Goal: Task Accomplishment & Management: Use online tool/utility

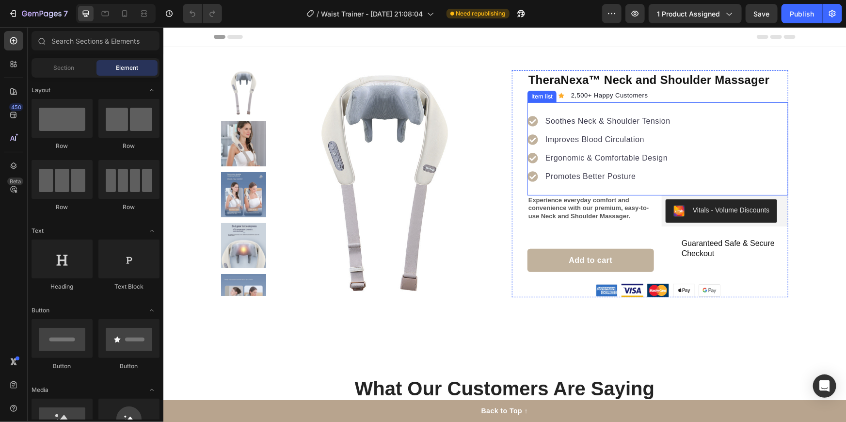
click at [548, 120] on p "Soothes Neck & Shoulder Tension" at bounding box center [607, 121] width 125 height 12
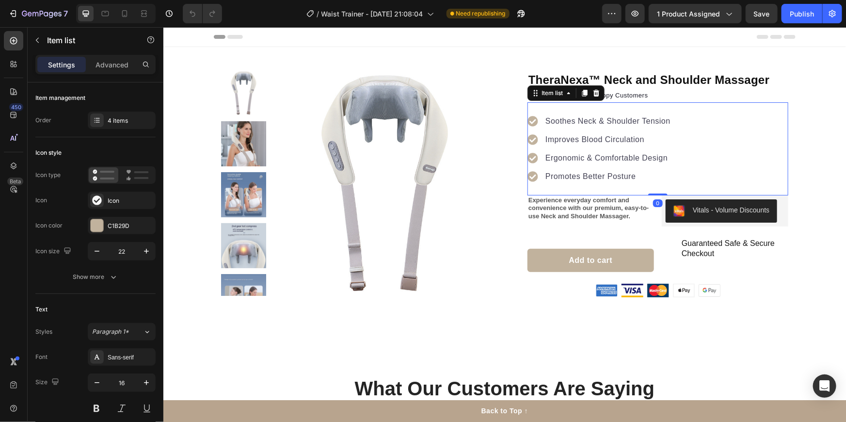
click at [549, 120] on p "Soothes Neck & Shoulder Tension" at bounding box center [607, 121] width 125 height 12
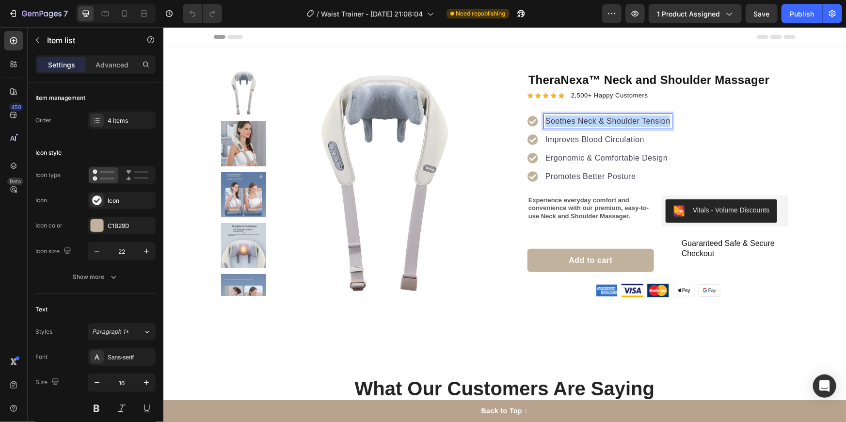
click at [549, 120] on p "Soothes Neck & Shoulder Tension" at bounding box center [607, 121] width 125 height 12
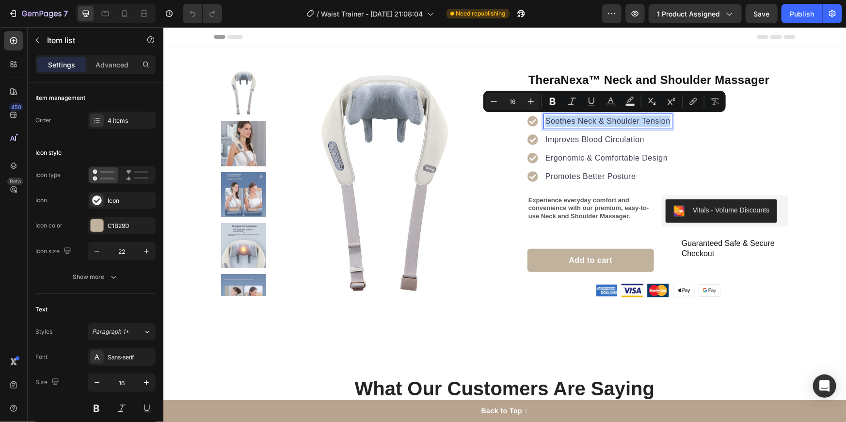
click at [549, 120] on p "Soothes Neck & Shoulder Tension" at bounding box center [607, 121] width 125 height 12
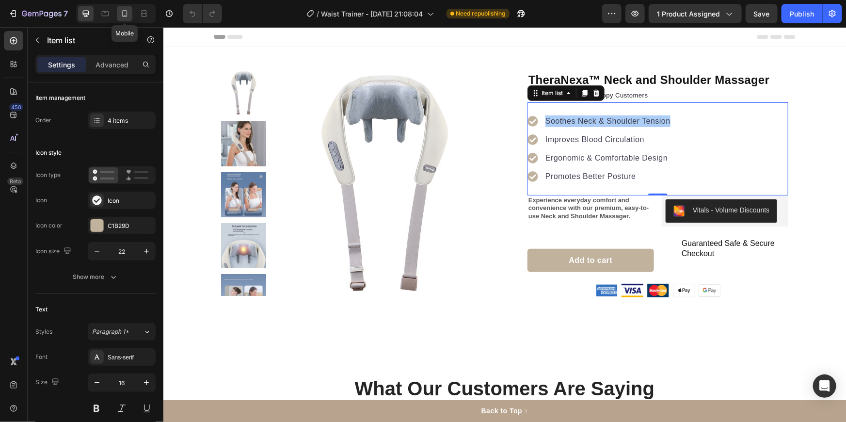
click at [121, 15] on icon at bounding box center [125, 14] width 10 height 10
type input "16"
type input "14"
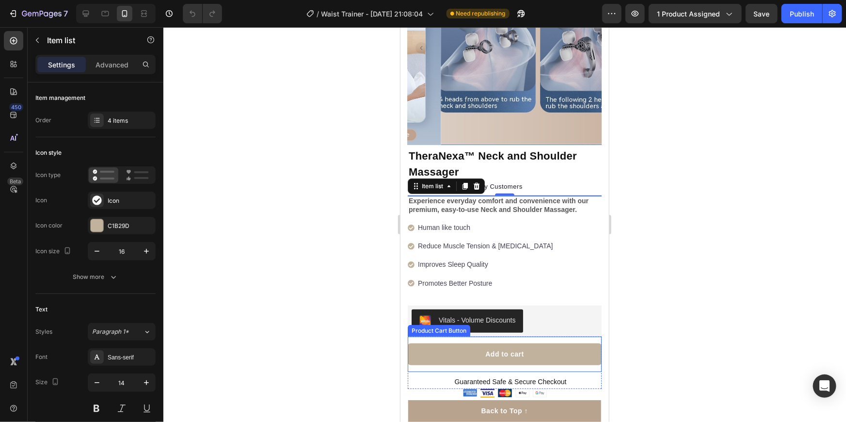
scroll to position [65, 0]
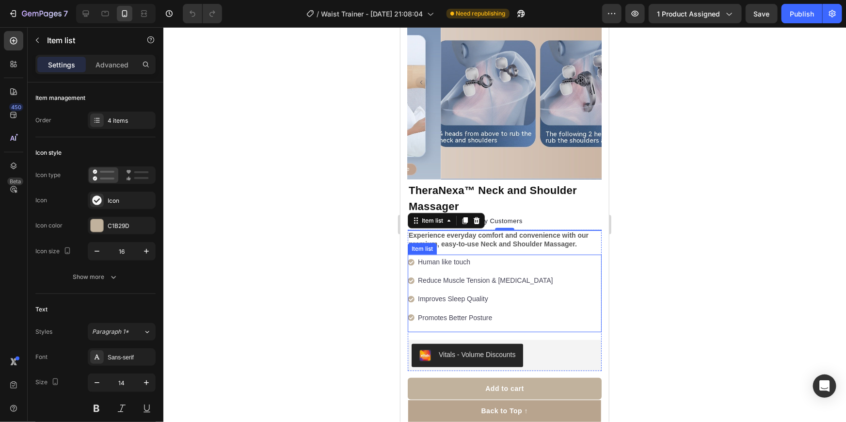
click at [461, 255] on p "Human like touch" at bounding box center [484, 261] width 135 height 12
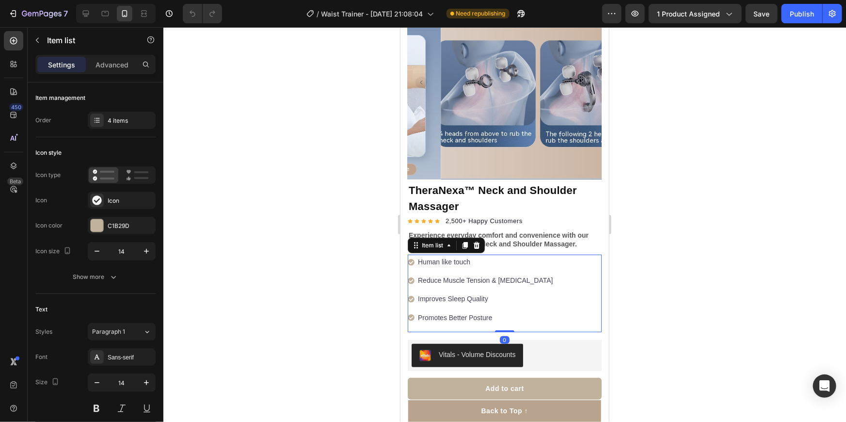
click at [456, 255] on p "Human like touch" at bounding box center [484, 261] width 135 height 12
click at [465, 274] on p "Reduce Muscle Tension & [MEDICAL_DATA]" at bounding box center [484, 280] width 135 height 12
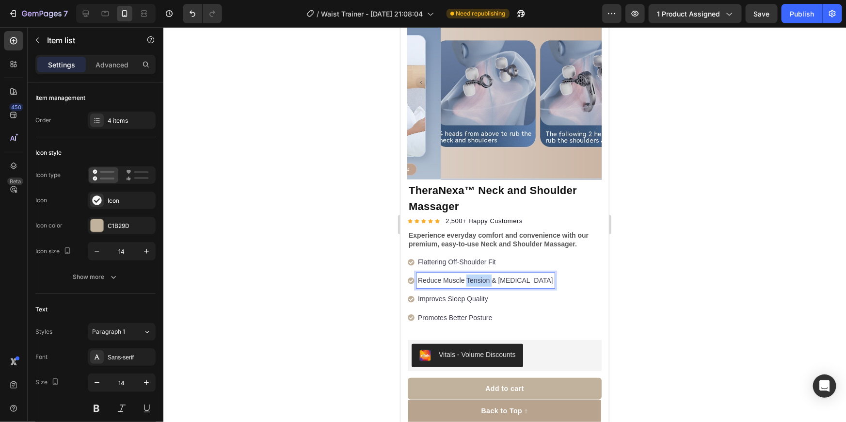
click at [465, 274] on p "Reduce Muscle Tension & [MEDICAL_DATA]" at bounding box center [484, 280] width 135 height 12
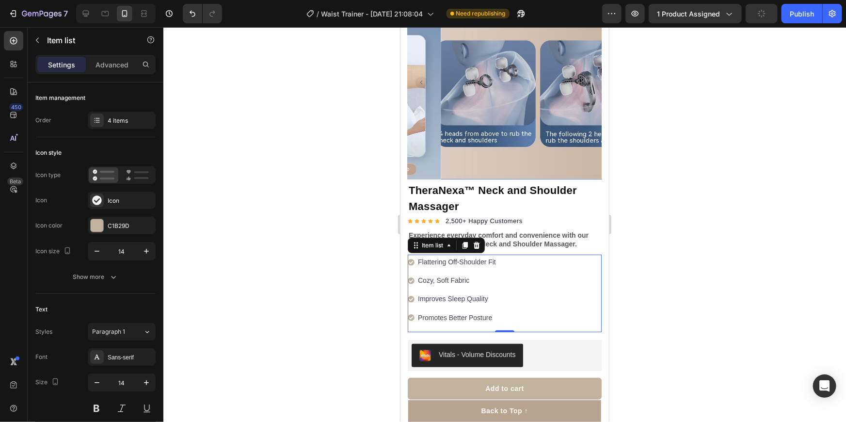
click at [462, 292] on p "Improves Sleep Quality" at bounding box center [456, 298] width 78 height 12
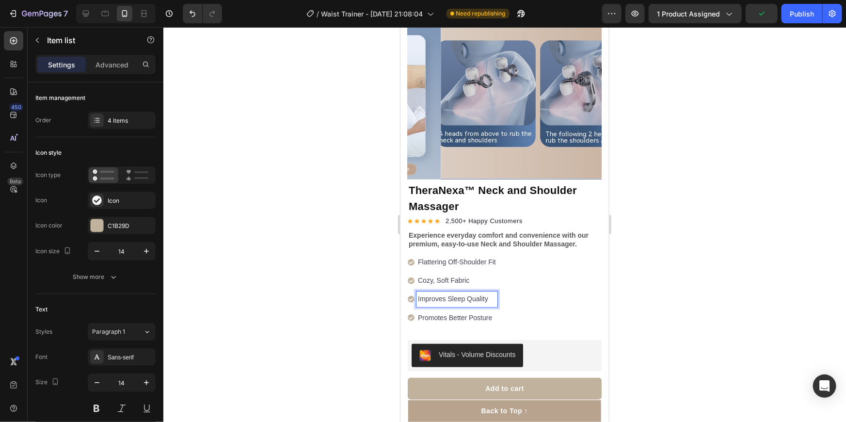
click at [460, 292] on p "Improves Sleep Quality" at bounding box center [456, 298] width 78 height 12
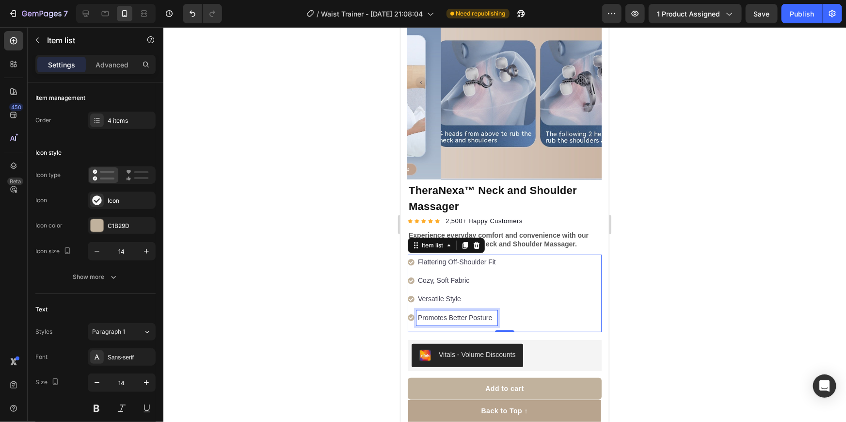
click at [452, 311] on p "Promotes Better Posture" at bounding box center [456, 317] width 78 height 12
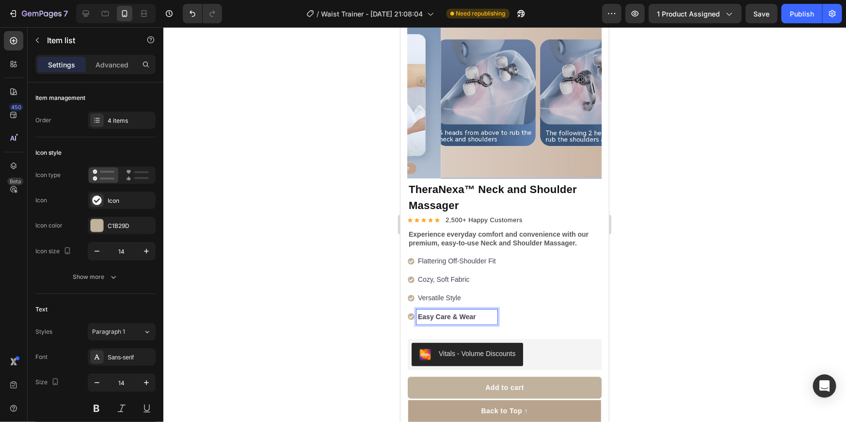
scroll to position [109, 0]
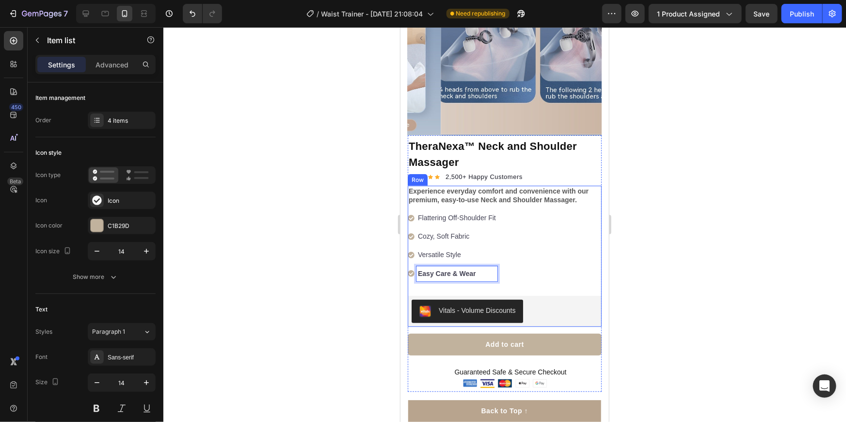
click at [771, 270] on div at bounding box center [504, 224] width 683 height 395
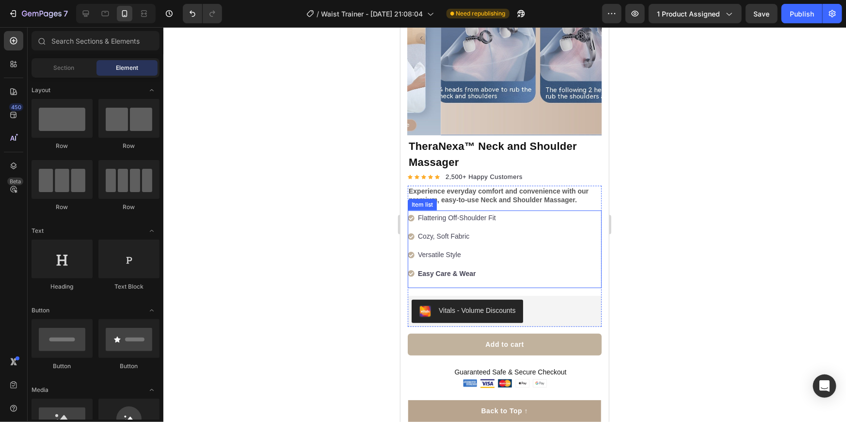
click at [439, 269] on strong "Easy Care & Wear" at bounding box center [446, 273] width 58 height 8
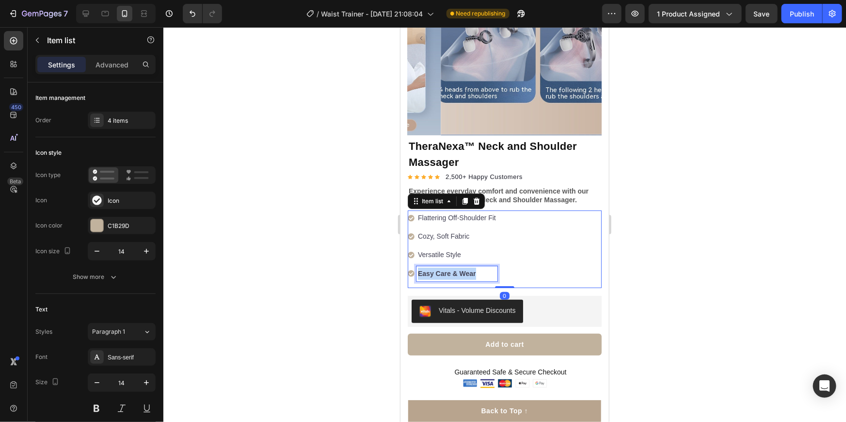
click at [439, 269] on strong "Easy Care & Wear" at bounding box center [446, 273] width 58 height 8
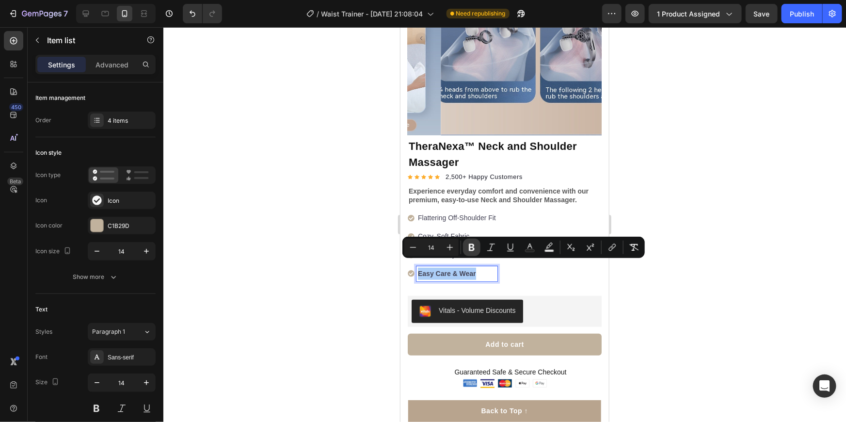
click at [474, 244] on icon "Editor contextual toolbar" at bounding box center [472, 247] width 6 height 7
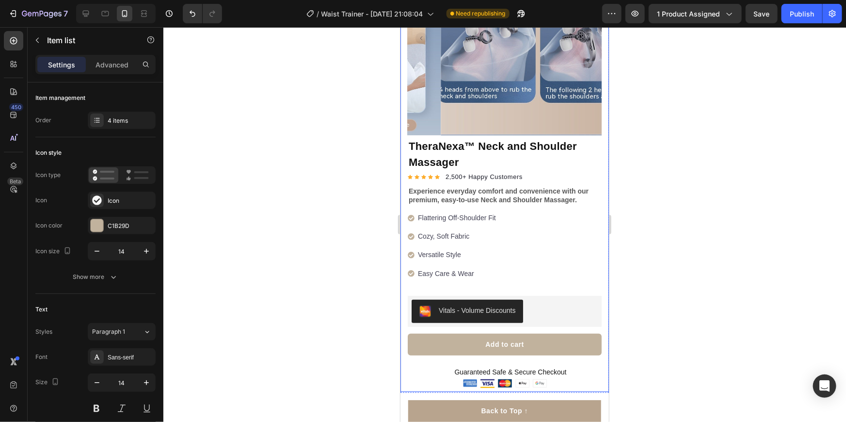
click at [700, 270] on div at bounding box center [504, 224] width 683 height 395
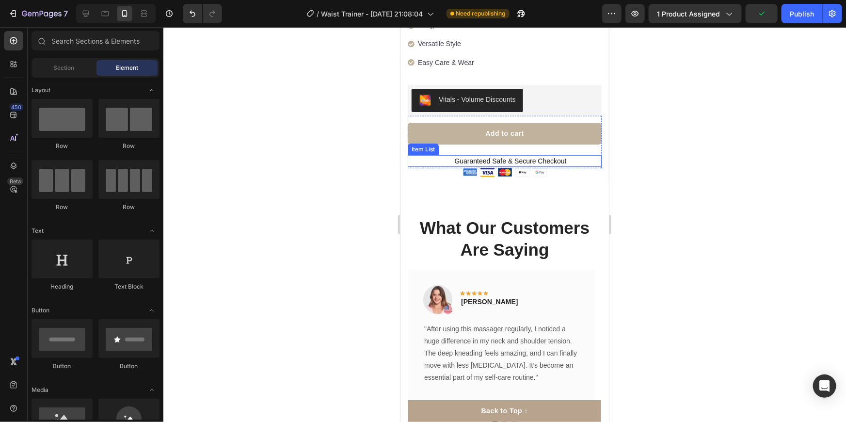
scroll to position [330, 0]
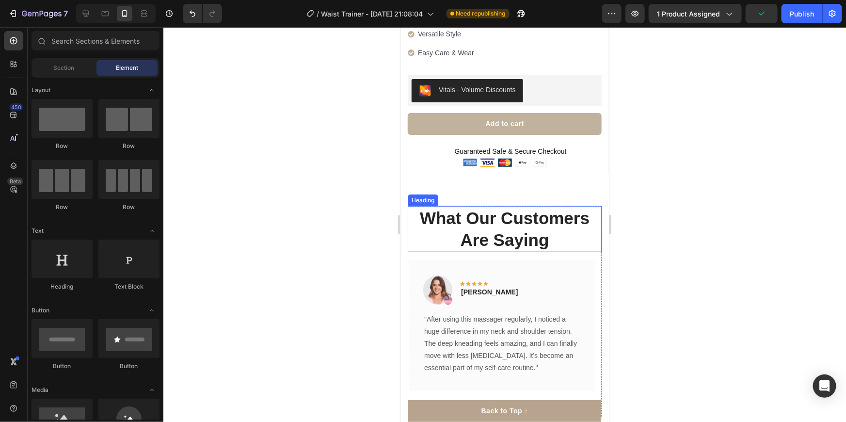
click at [481, 217] on p "What Our Customers Are Saying" at bounding box center [504, 229] width 192 height 44
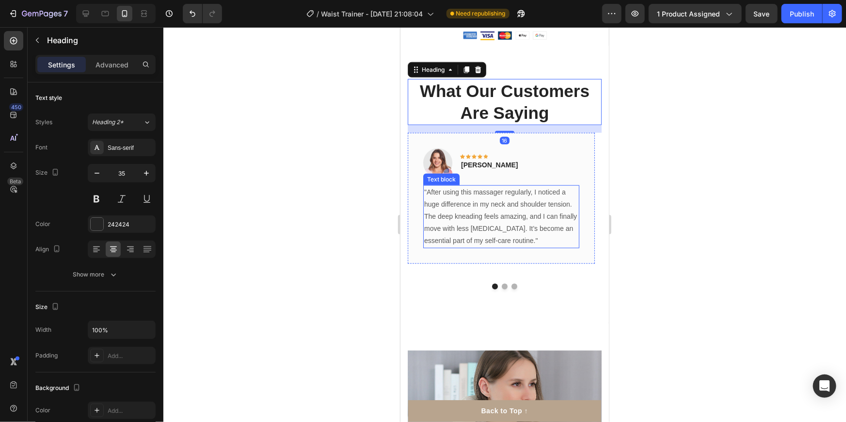
scroll to position [462, 0]
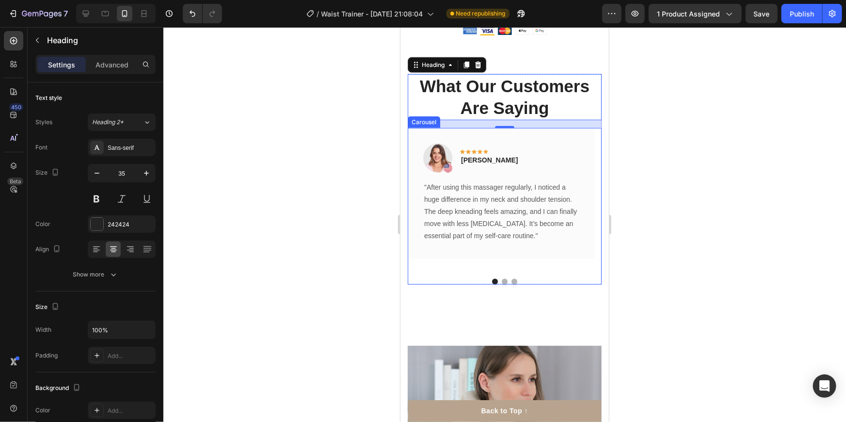
click at [501, 278] on button "Dot" at bounding box center [504, 281] width 6 height 6
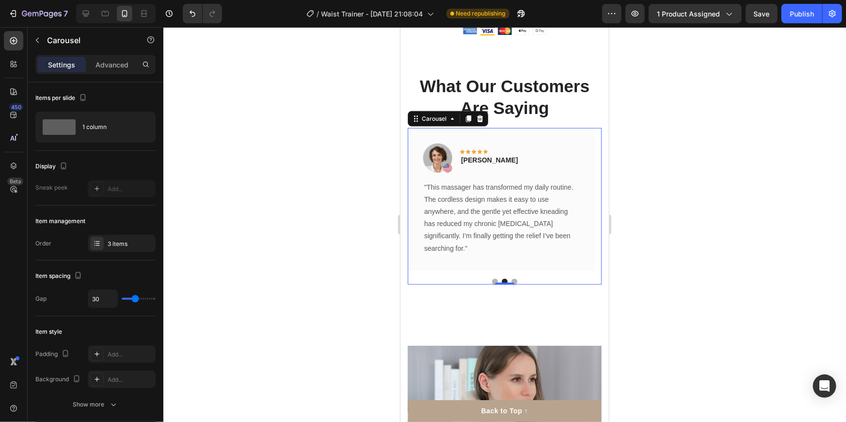
click at [512, 278] on button "Dot" at bounding box center [514, 281] width 6 height 6
click at [490, 257] on div "Image Icon Icon Icon Icon Icon Row [PERSON_NAME] Text block Row "After using th…" at bounding box center [504, 206] width 194 height 157
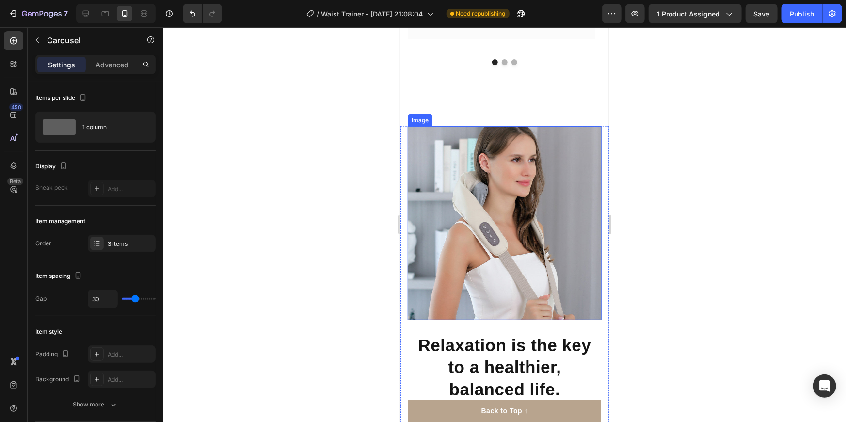
scroll to position [679, 0]
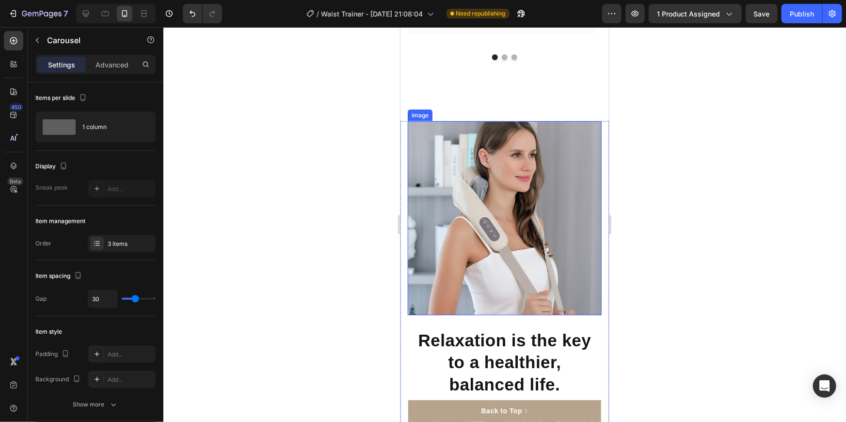
click at [470, 197] on img at bounding box center [504, 218] width 194 height 194
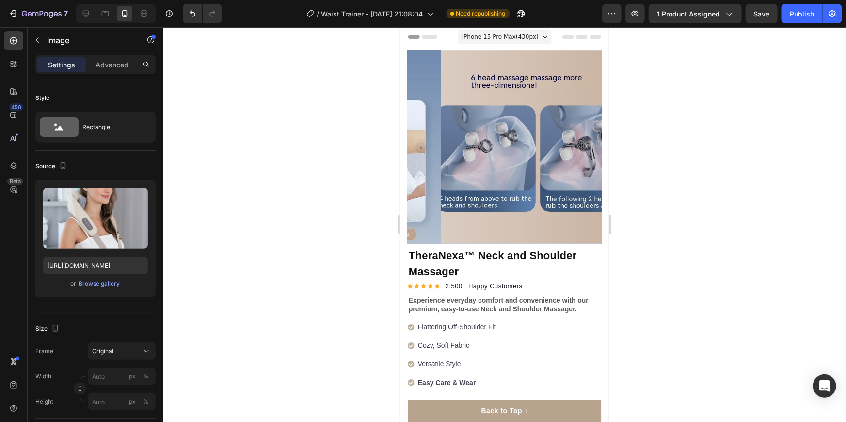
scroll to position [0, 0]
click at [463, 252] on h1 "TheraNexa™ Neck and Shoulder Massager" at bounding box center [504, 263] width 194 height 34
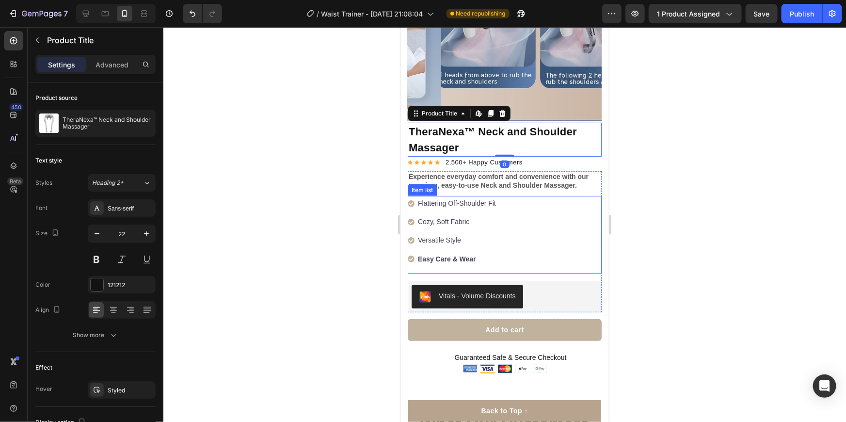
scroll to position [132, 0]
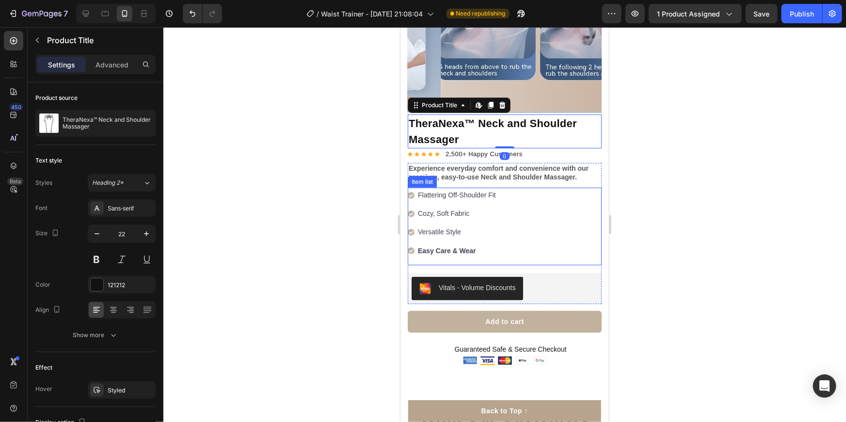
click at [458, 246] on strong "Easy Care & Wear" at bounding box center [446, 250] width 58 height 8
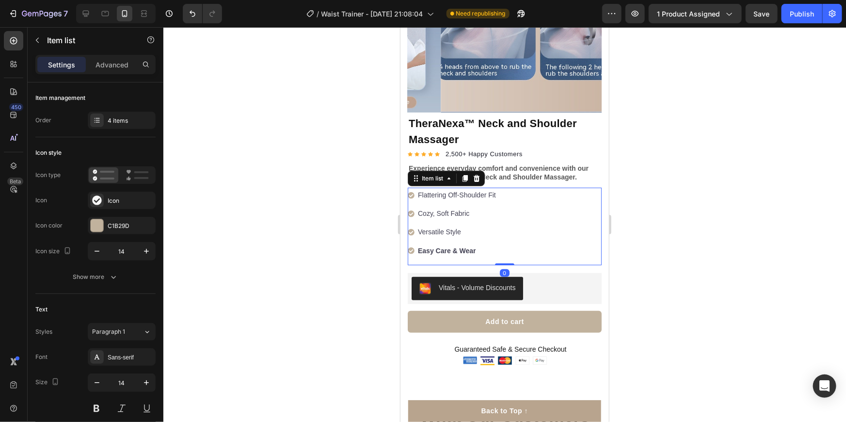
click at [468, 246] on strong "Easy Care & Wear" at bounding box center [446, 250] width 58 height 8
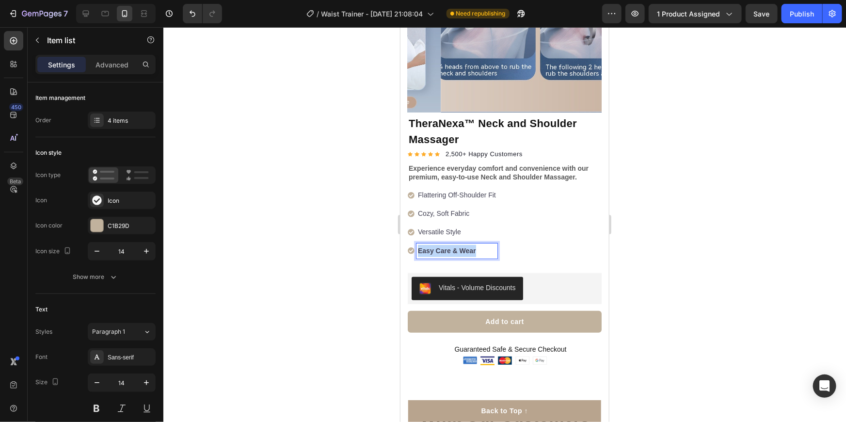
click at [468, 246] on strong "Easy Care & Wear" at bounding box center [446, 250] width 58 height 8
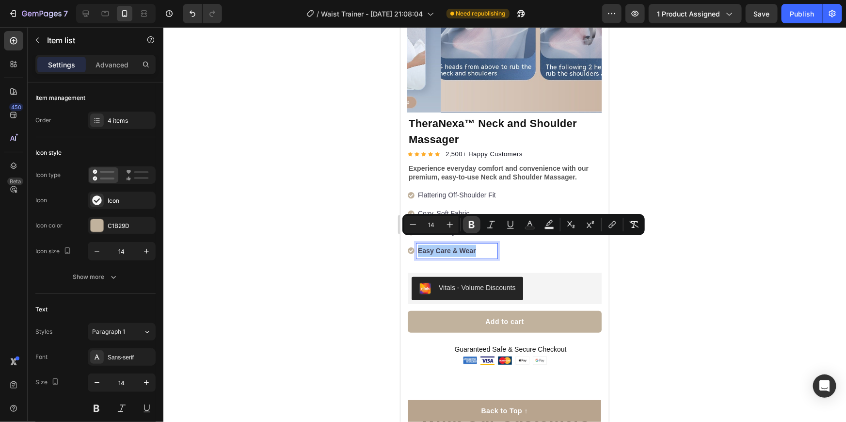
click at [470, 223] on icon "Editor contextual toolbar" at bounding box center [472, 224] width 6 height 7
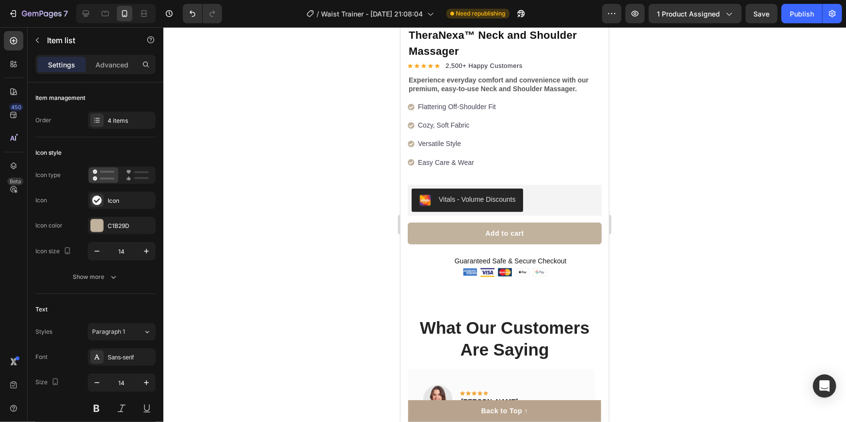
click at [632, 281] on div at bounding box center [504, 224] width 683 height 395
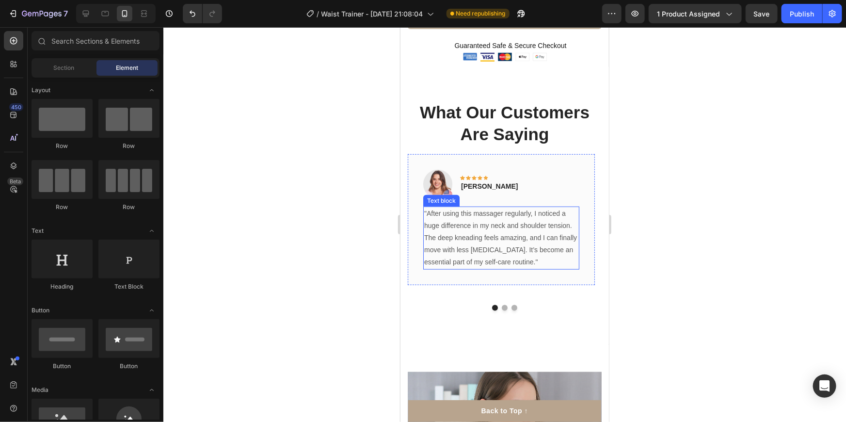
scroll to position [441, 0]
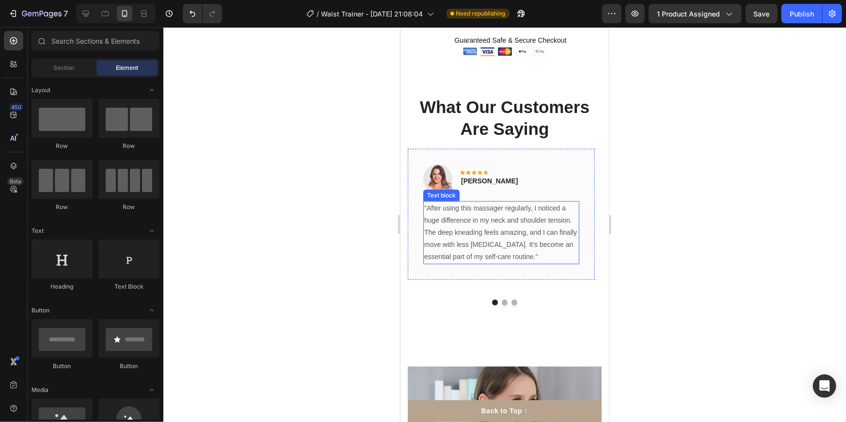
click at [462, 219] on p ""After using this massager regularly, I noticed a huge difference in my neck an…" at bounding box center [501, 232] width 154 height 61
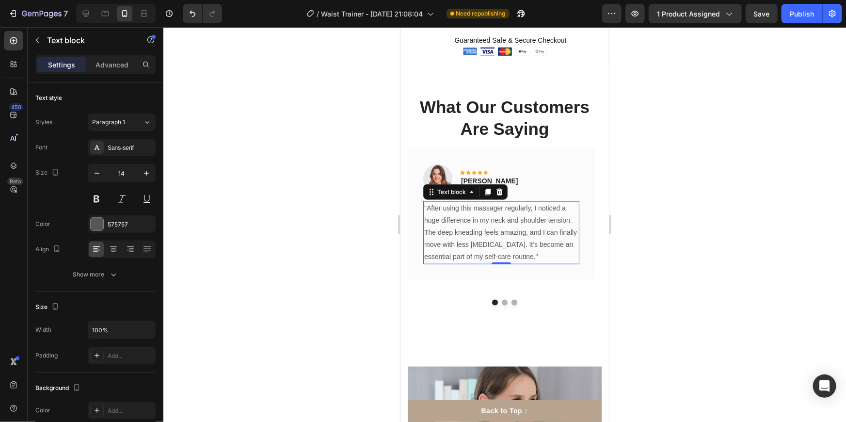
click at [483, 230] on p ""After using this massager regularly, I noticed a huge difference in my neck an…" at bounding box center [501, 232] width 154 height 61
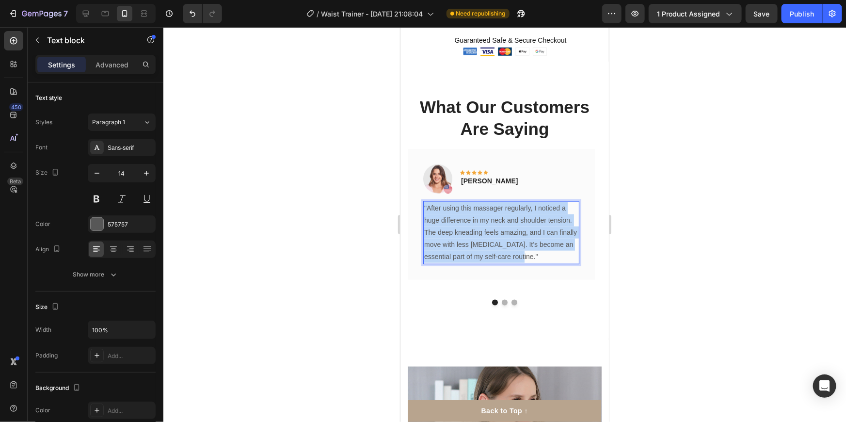
click at [483, 230] on p ""After using this massager regularly, I noticed a huge difference in my neck an…" at bounding box center [501, 232] width 154 height 61
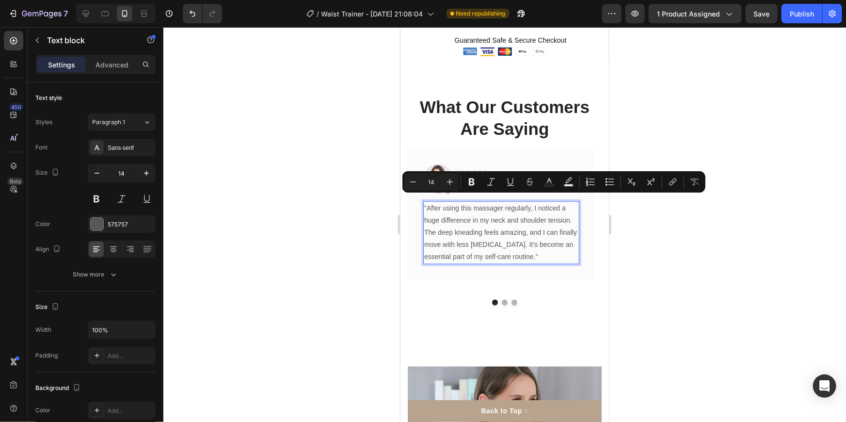
click at [462, 220] on p ""After using this massager regularly, I noticed a huge difference in my neck an…" at bounding box center [501, 232] width 154 height 61
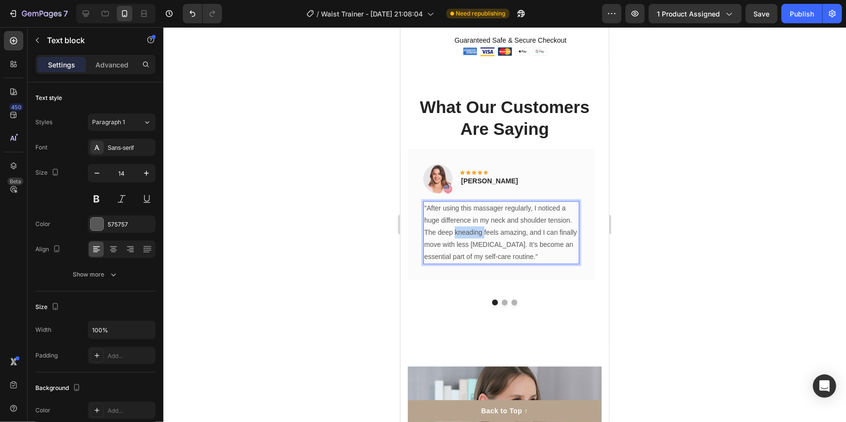
click at [462, 220] on p ""After using this massager regularly, I noticed a huge difference in my neck an…" at bounding box center [501, 232] width 154 height 61
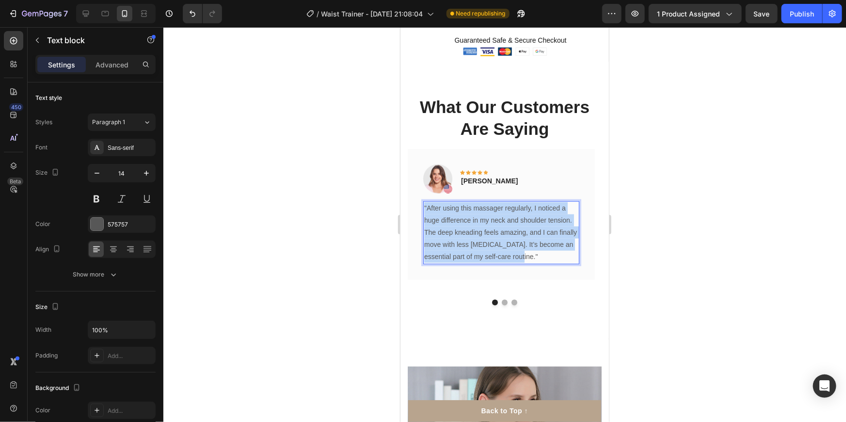
click at [462, 220] on p ""After using this massager regularly, I noticed a huge difference in my neck an…" at bounding box center [501, 232] width 154 height 61
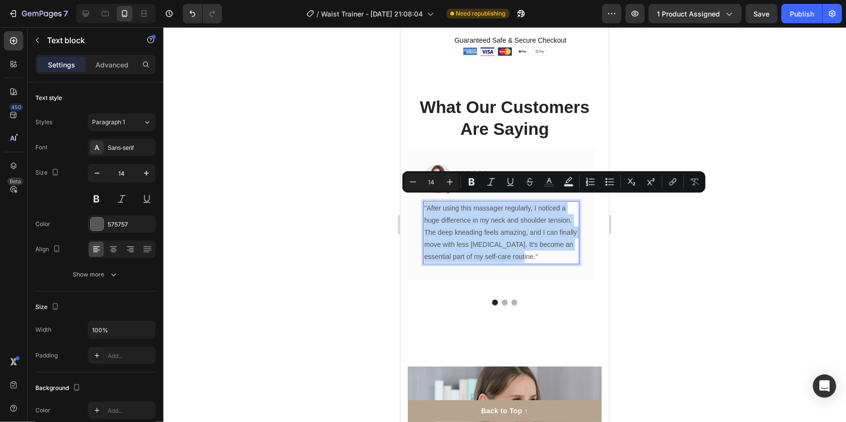
click at [462, 220] on p ""After using this massager regularly, I noticed a huge difference in my neck an…" at bounding box center [501, 232] width 154 height 61
click at [465, 227] on p ""After using this massager regularly, I noticed a huge difference in my neck an…" at bounding box center [501, 232] width 154 height 61
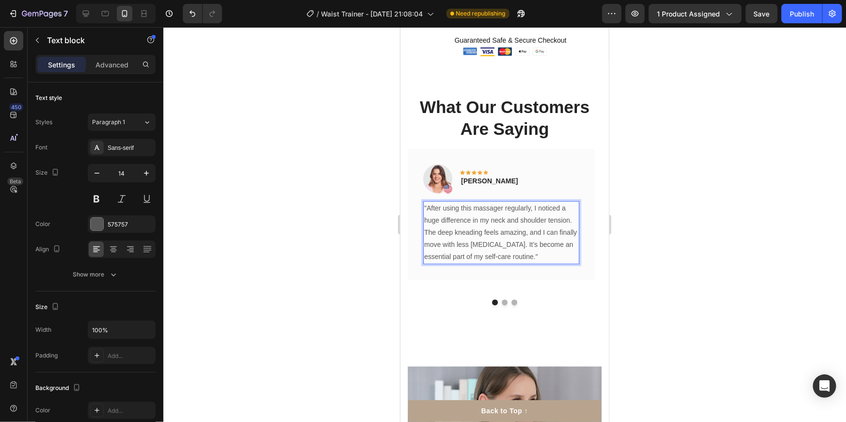
click at [466, 223] on p ""After using this massager regularly, I noticed a huge difference in my neck an…" at bounding box center [501, 232] width 154 height 61
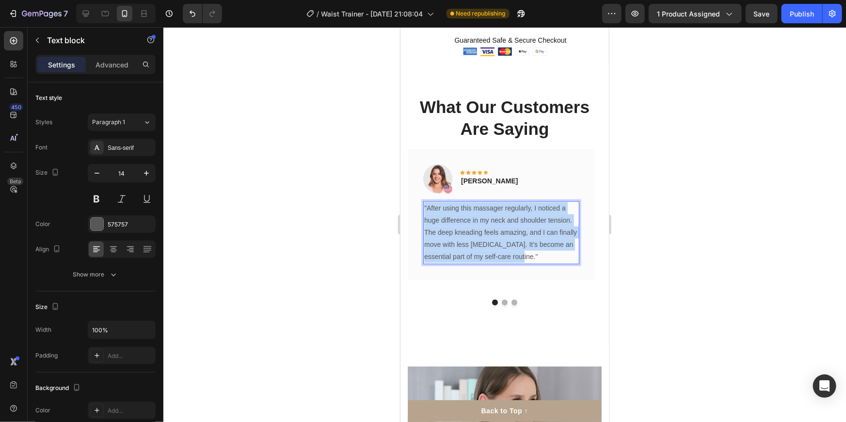
click at [466, 223] on p ""After using this massager regularly, I noticed a huge difference in my neck an…" at bounding box center [501, 232] width 154 height 61
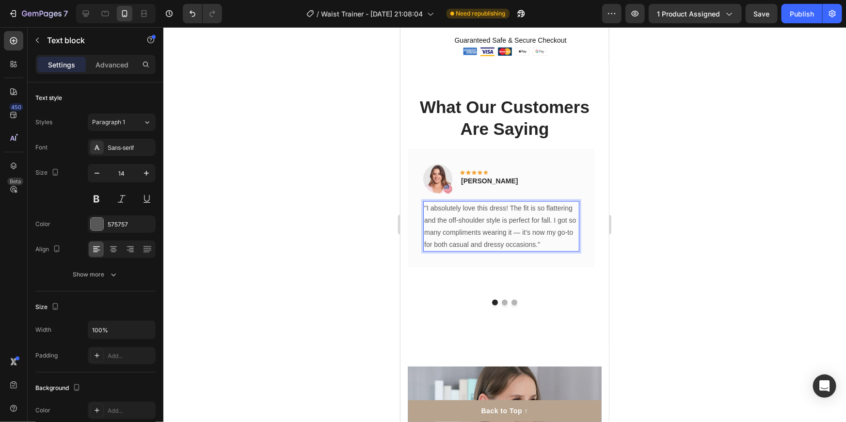
click at [463, 216] on p ""I absolutely love this dress! The fit is so flattering and the off-shoulder st…" at bounding box center [501, 226] width 154 height 49
click at [462, 212] on p ""I absolutely love this dress! The fit is so flattering and the off-shoulder st…" at bounding box center [501, 226] width 154 height 49
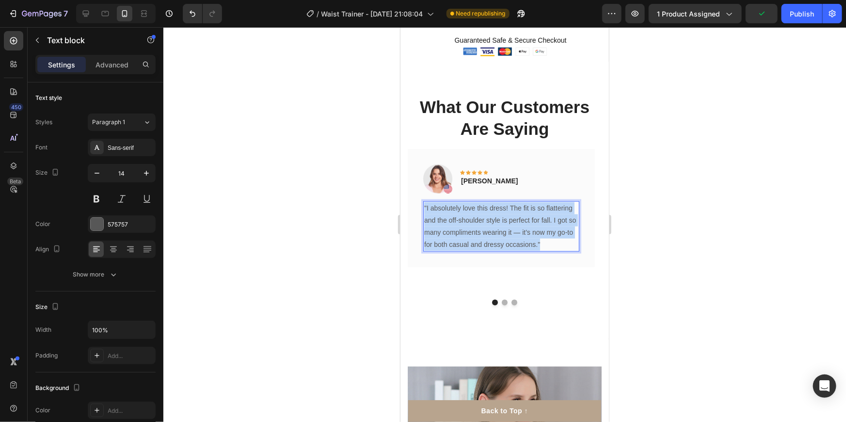
click at [462, 212] on p ""I absolutely love this dress! The fit is so flattering and the off-shoulder st…" at bounding box center [501, 226] width 154 height 49
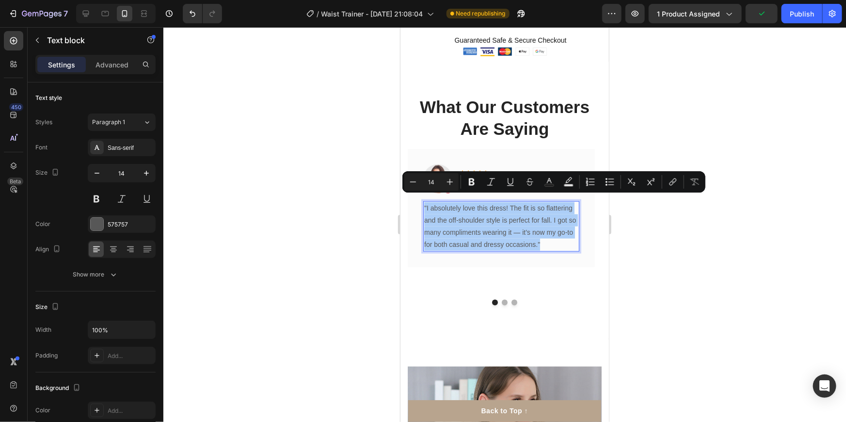
click at [716, 220] on div at bounding box center [504, 224] width 683 height 395
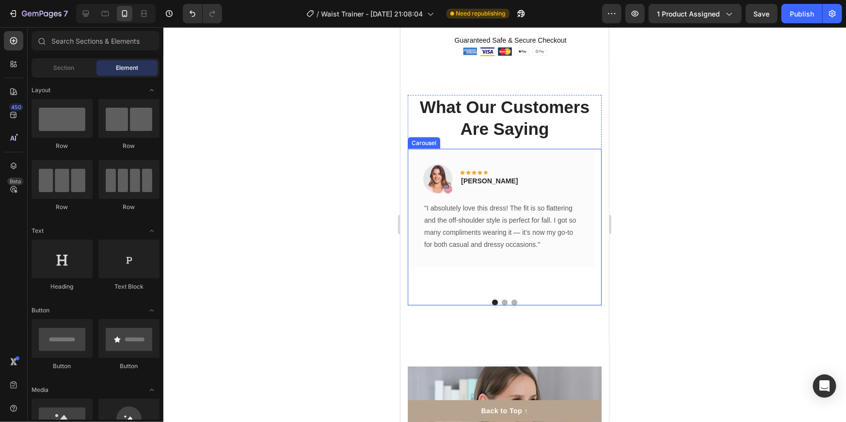
click at [499, 276] on div "Image Icon Icon Icon Icon Icon Row [PERSON_NAME] Text block Row "I absolutely l…" at bounding box center [504, 226] width 194 height 157
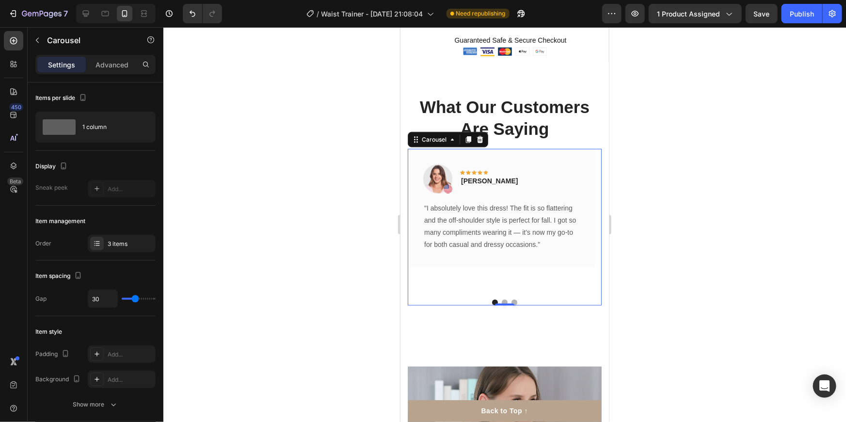
click at [498, 299] on div at bounding box center [504, 302] width 194 height 6
click at [500, 301] on div "0" at bounding box center [504, 305] width 10 height 8
click at [501, 299] on button "Dot" at bounding box center [504, 302] width 6 height 6
click at [501, 302] on div at bounding box center [503, 303] width 19 height 3
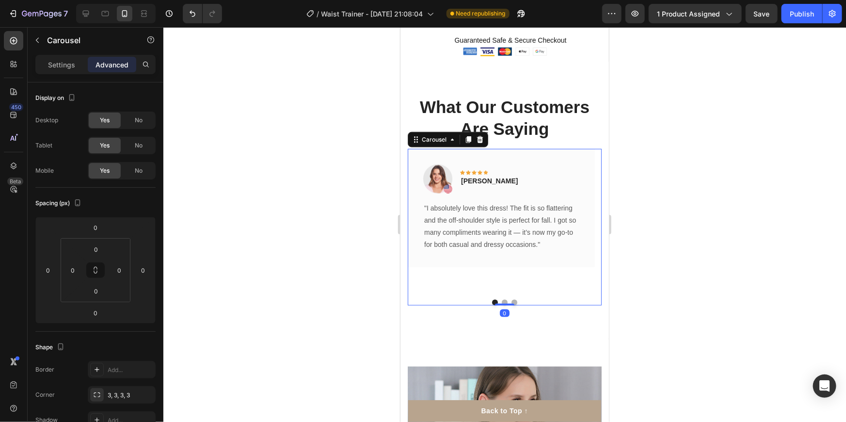
click at [501, 299] on button "Dot" at bounding box center [504, 302] width 6 height 6
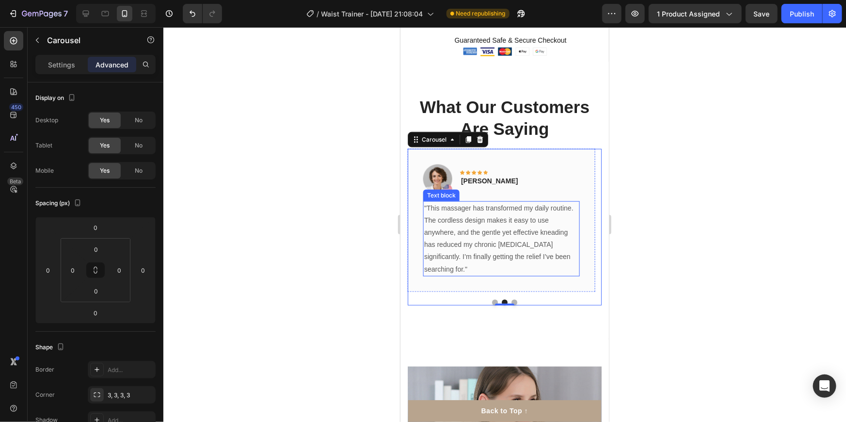
click at [463, 213] on p ""This massager has transformed my daily routine. The cordless design makes it e…" at bounding box center [501, 238] width 154 height 73
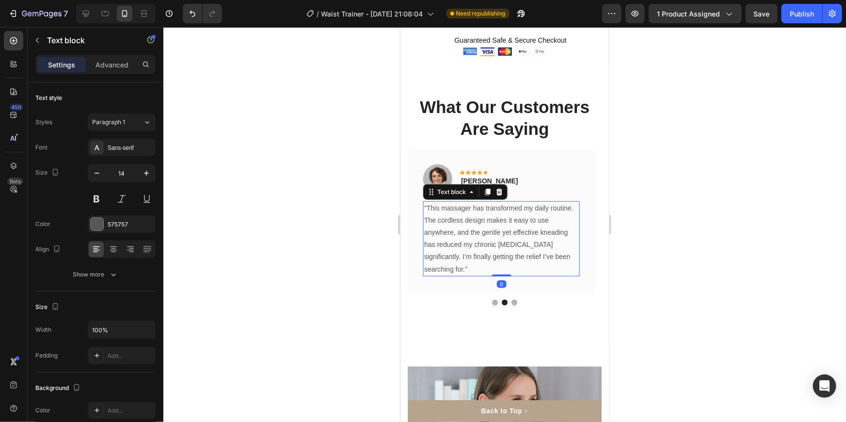
click at [459, 211] on p ""This massager has transformed my daily routine. The cordless design makes it e…" at bounding box center [501, 238] width 154 height 73
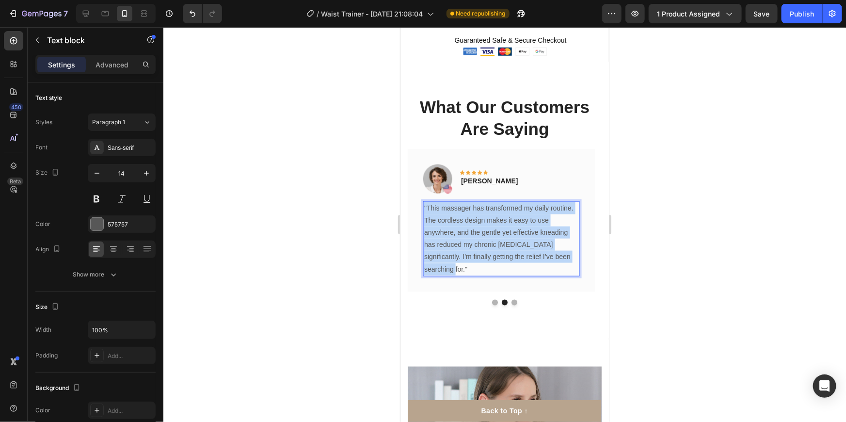
click at [459, 211] on p ""This massager has transformed my daily routine. The cordless design makes it e…" at bounding box center [501, 238] width 154 height 73
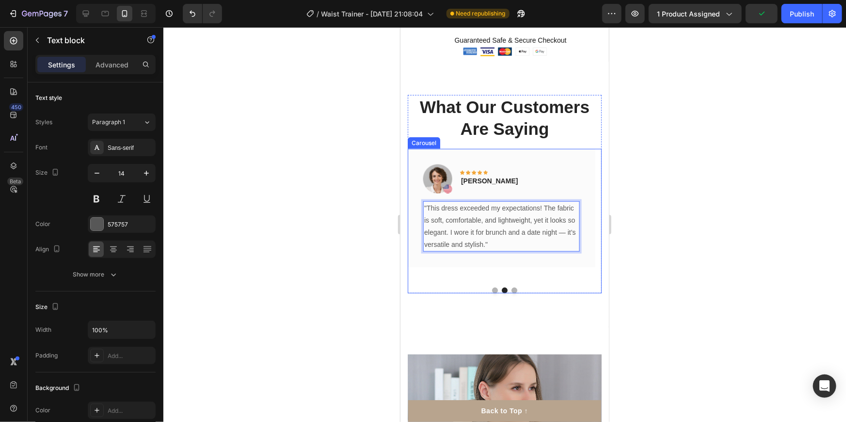
click at [513, 287] on button "Dot" at bounding box center [514, 290] width 6 height 6
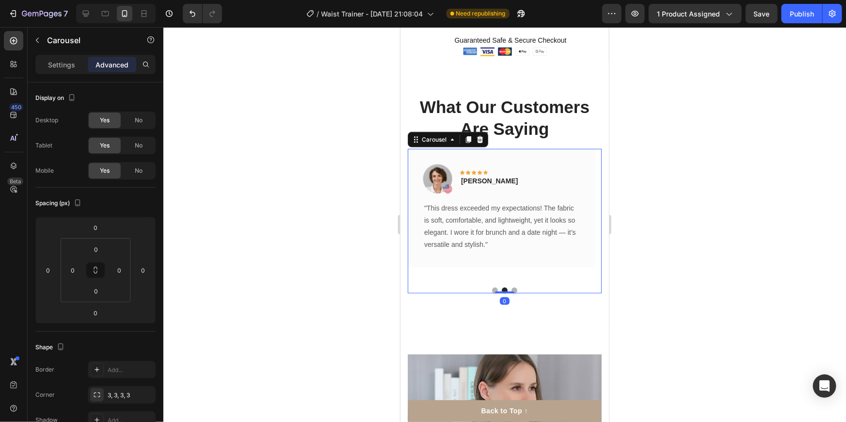
click at [512, 287] on button "Dot" at bounding box center [514, 290] width 6 height 6
click at [471, 220] on p ""The adjustable heat setting really helps soothe my sore muscles after a long d…" at bounding box center [501, 232] width 154 height 61
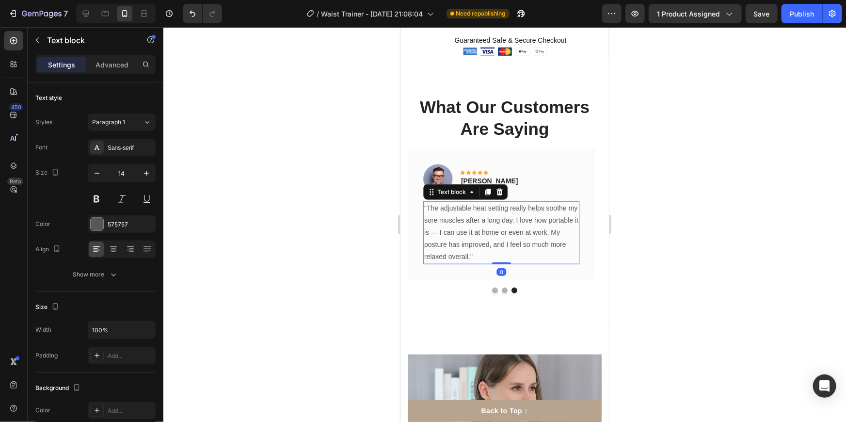
click at [471, 220] on p ""The adjustable heat setting really helps soothe my sore muscles after a long d…" at bounding box center [501, 232] width 154 height 61
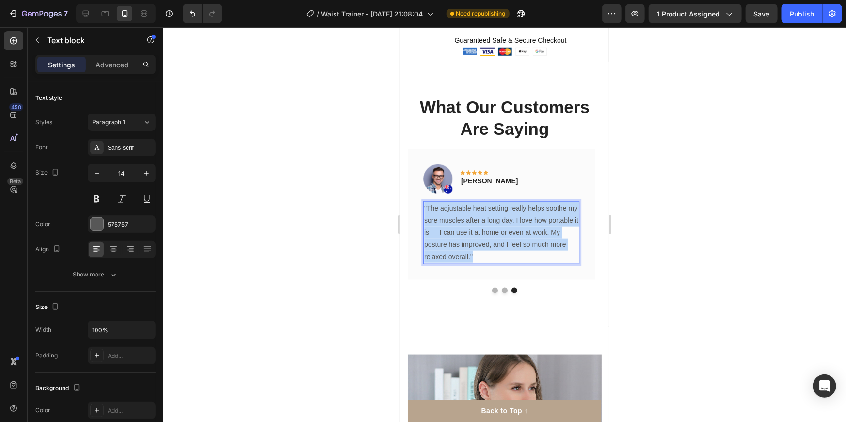
click at [471, 220] on p ""The adjustable heat setting really helps soothe my sore muscles after a long d…" at bounding box center [501, 232] width 154 height 61
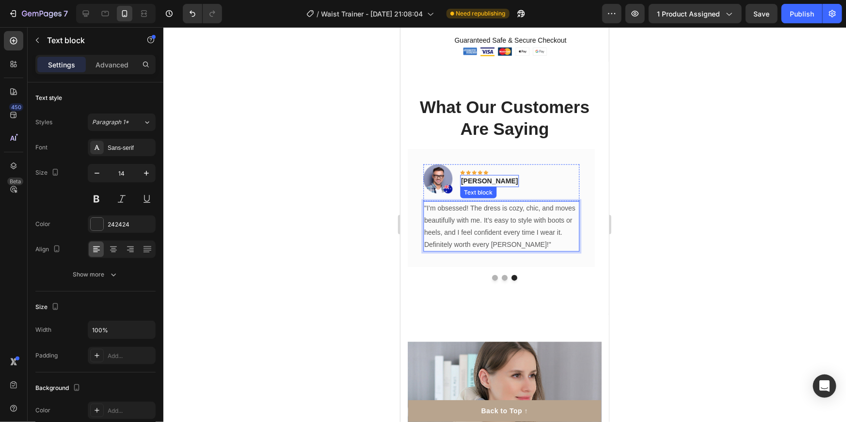
click at [477, 175] on p "[PERSON_NAME]" at bounding box center [489, 180] width 57 height 10
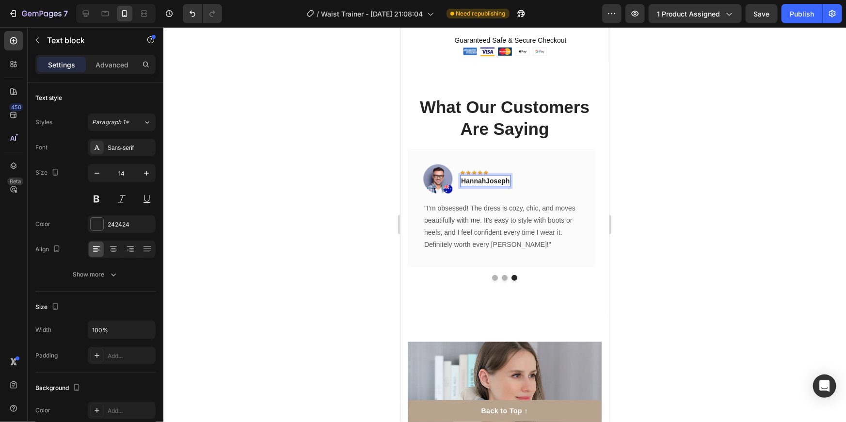
click at [496, 175] on p "HannahJoseph" at bounding box center [485, 180] width 48 height 10
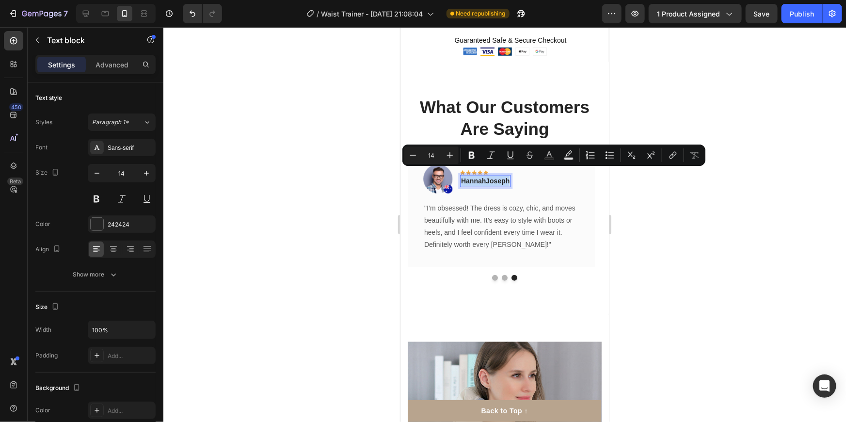
drag, startPoint x: 496, startPoint y: 172, endPoint x: 489, endPoint y: 174, distance: 7.2
click at [496, 175] on p "HannahJoseph" at bounding box center [485, 180] width 48 height 10
click at [488, 175] on p "HannahJoseph" at bounding box center [485, 180] width 48 height 10
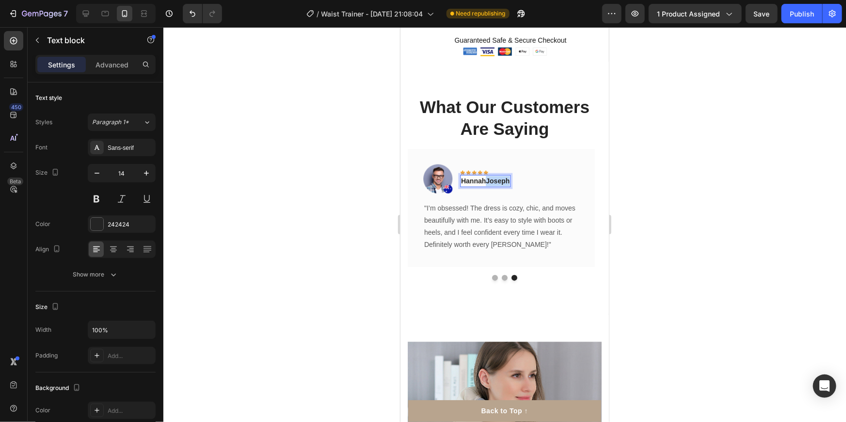
drag, startPoint x: 487, startPoint y: 174, endPoint x: 513, endPoint y: 173, distance: 25.7
click at [513, 173] on div "Image Icon Icon Icon Icon Icon Row HannahJoseph Text block 0 Row" at bounding box center [501, 182] width 156 height 37
click at [501, 274] on button "Dot" at bounding box center [504, 277] width 6 height 6
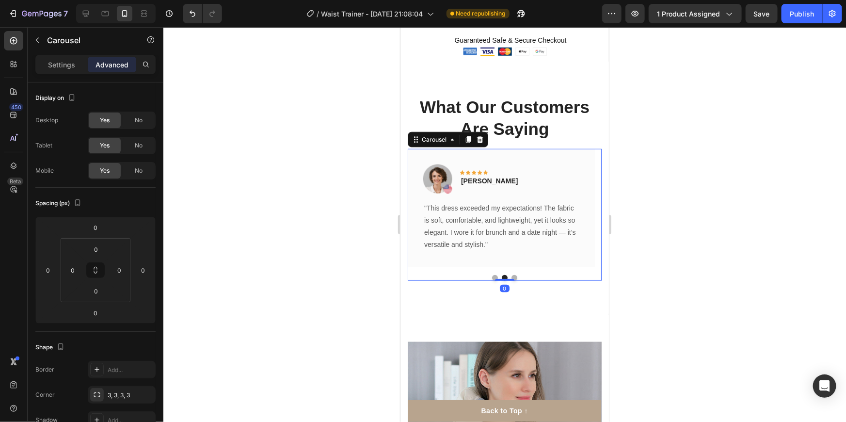
click at [492, 274] on button "Dot" at bounding box center [495, 277] width 6 height 6
click at [501, 274] on button "Dot" at bounding box center [504, 277] width 6 height 6
click at [494, 175] on p "[PERSON_NAME]" at bounding box center [489, 180] width 57 height 10
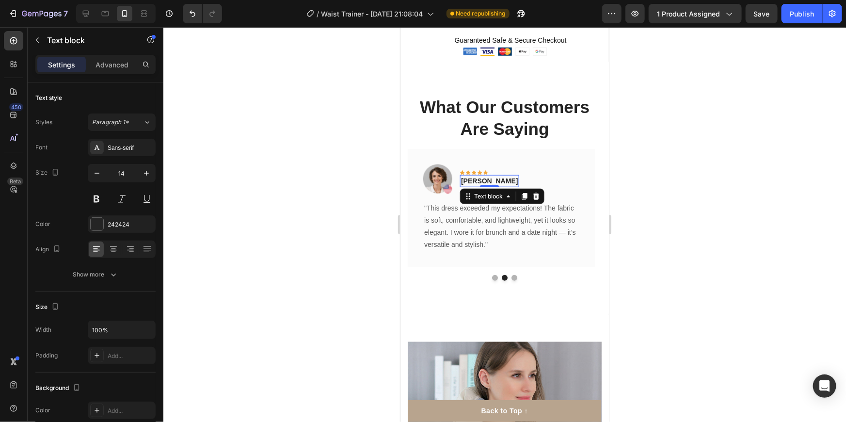
click at [494, 175] on p "[PERSON_NAME]" at bounding box center [489, 180] width 57 height 10
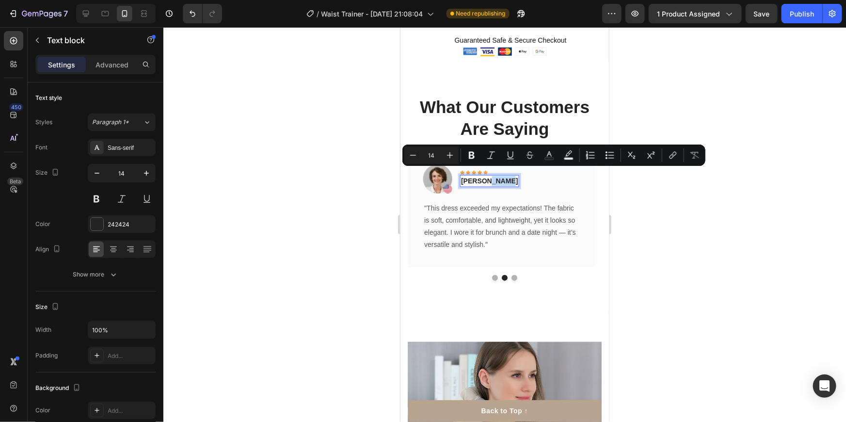
click at [492, 175] on p "[PERSON_NAME]" at bounding box center [489, 180] width 57 height 10
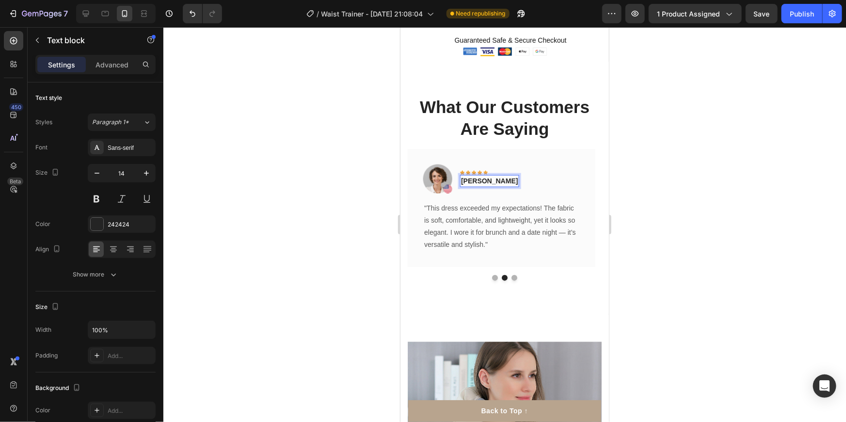
click at [488, 175] on p "[PERSON_NAME]" at bounding box center [489, 180] width 57 height 10
click at [504, 174] on div "Image Icon Icon Icon Icon Icon Row [PERSON_NAME] Text block 0 Row" at bounding box center [501, 182] width 156 height 37
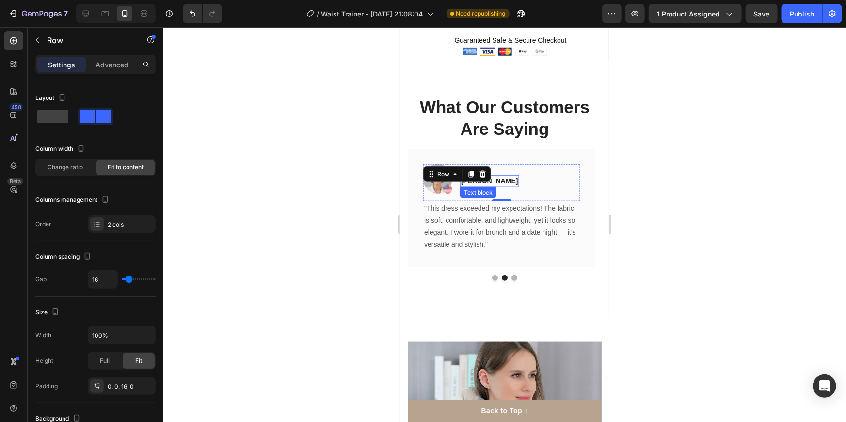
click at [500, 175] on p "[PERSON_NAME]" at bounding box center [489, 180] width 57 height 10
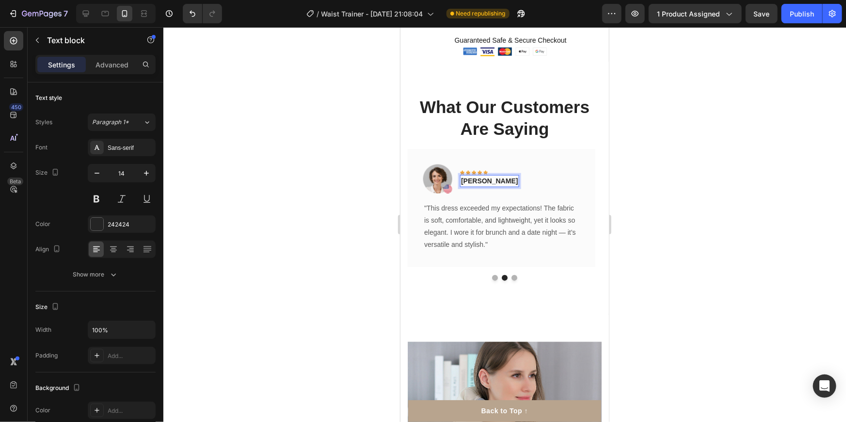
click at [502, 175] on p "[PERSON_NAME]" at bounding box center [489, 180] width 57 height 10
click at [511, 274] on button "Dot" at bounding box center [514, 277] width 6 height 6
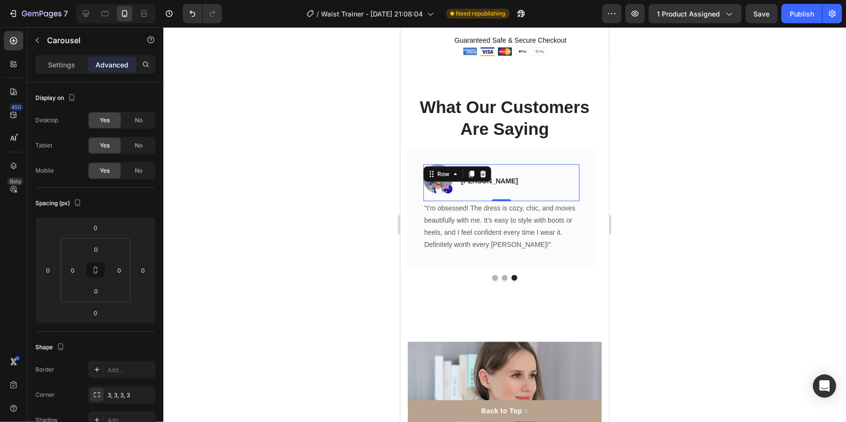
click at [490, 176] on div "Image Icon Icon Icon Icon Icon Row [PERSON_NAME] Text block Row 0" at bounding box center [501, 182] width 156 height 37
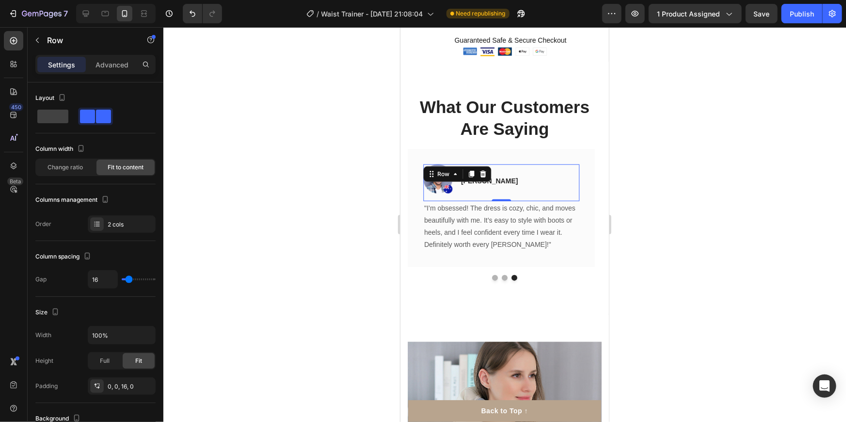
click at [486, 173] on div "Image Icon Icon Icon Icon Icon Row [PERSON_NAME] Text block Row 0" at bounding box center [501, 182] width 156 height 37
click at [482, 175] on p "[PERSON_NAME]" at bounding box center [489, 180] width 57 height 10
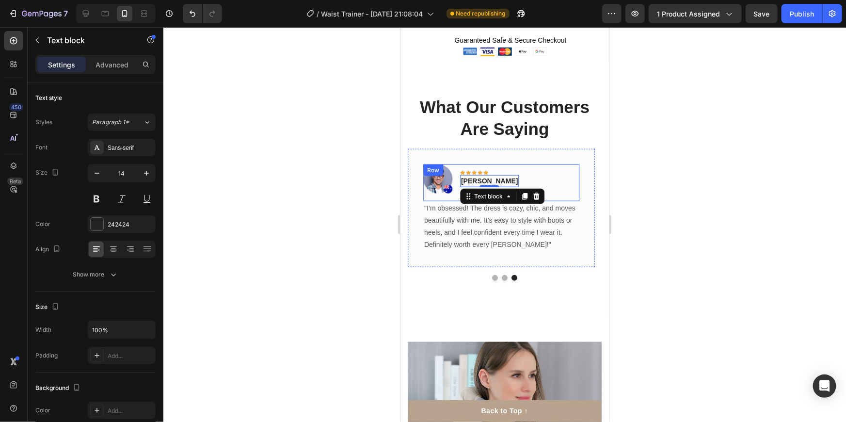
click at [487, 175] on div "[PERSON_NAME]" at bounding box center [489, 181] width 59 height 12
click at [440, 169] on img at bounding box center [437, 178] width 29 height 29
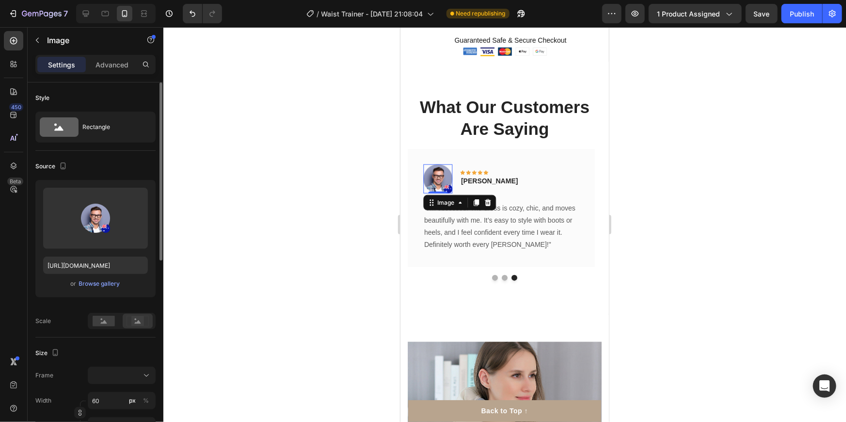
click at [130, 321] on icon at bounding box center [138, 321] width 22 height 11
click at [103, 320] on icon at bounding box center [104, 321] width 6 height 3
click at [108, 319] on rect at bounding box center [104, 321] width 22 height 11
click at [123, 321] on div at bounding box center [138, 321] width 30 height 15
click at [110, 320] on rect at bounding box center [104, 321] width 22 height 11
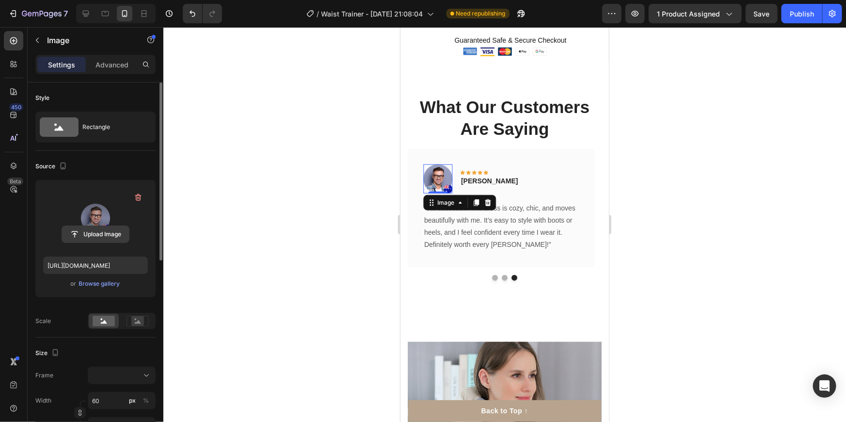
click at [95, 228] on input "file" at bounding box center [95, 234] width 67 height 16
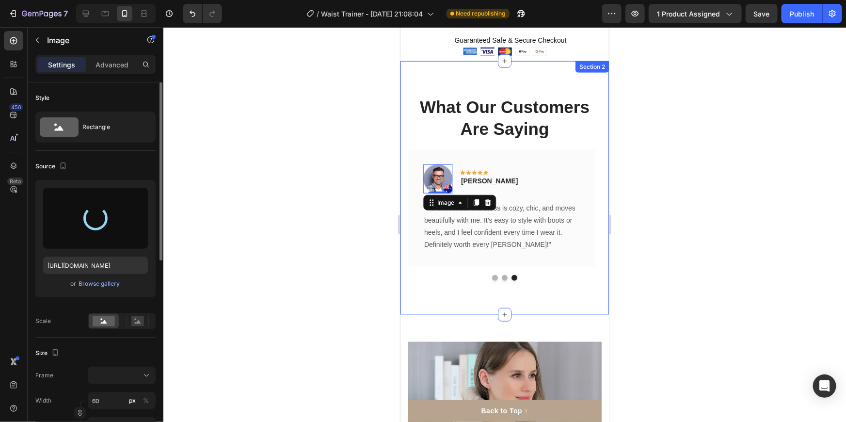
type input "[URL][DOMAIN_NAME]"
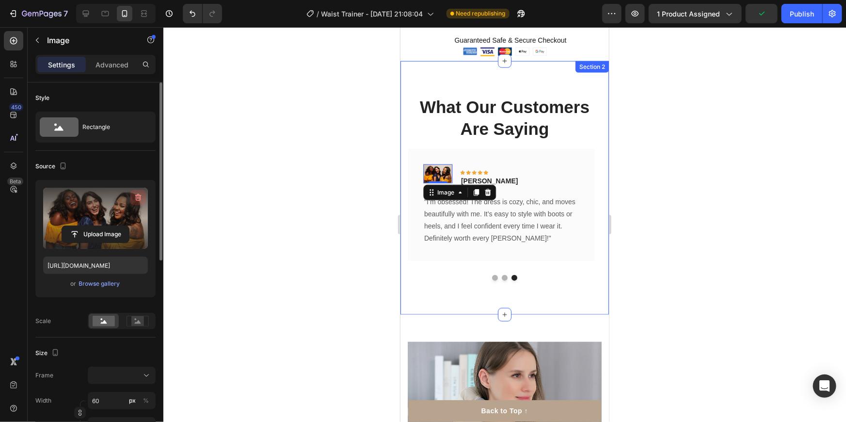
click at [142, 201] on icon "button" at bounding box center [138, 197] width 10 height 10
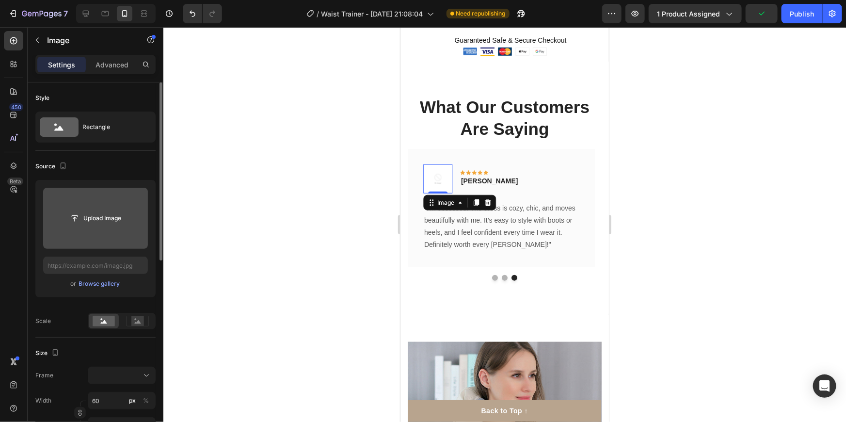
click at [437, 168] on img at bounding box center [437, 178] width 29 height 29
click at [501, 274] on button "Dot" at bounding box center [504, 277] width 6 height 6
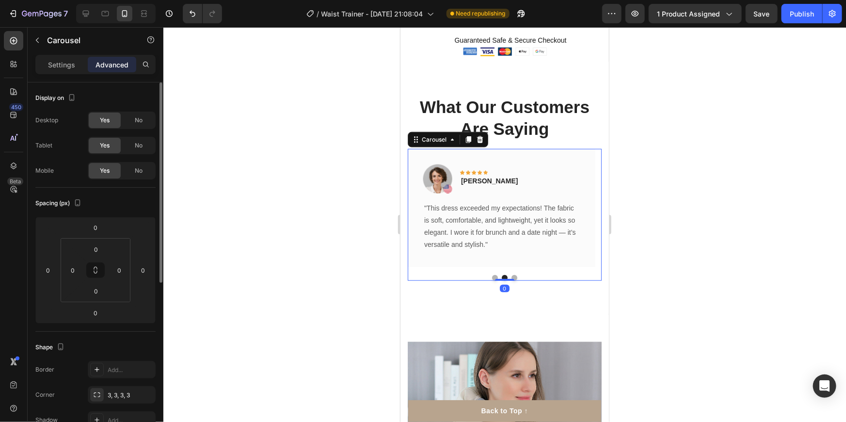
click at [492, 274] on button "Dot" at bounding box center [495, 277] width 6 height 6
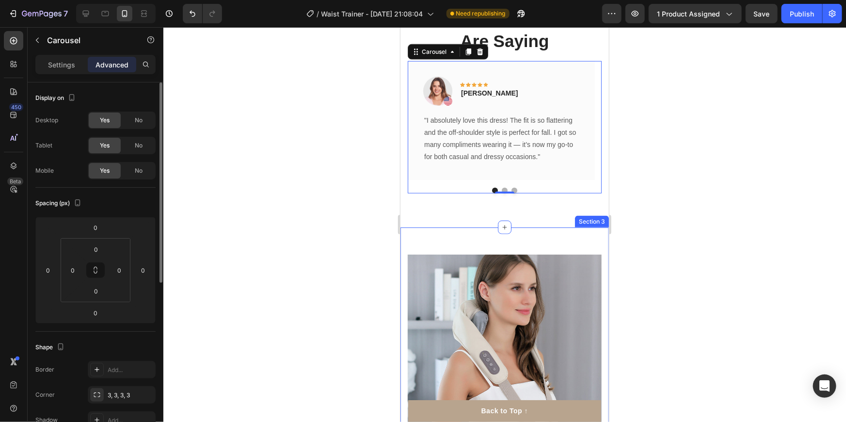
scroll to position [485, 0]
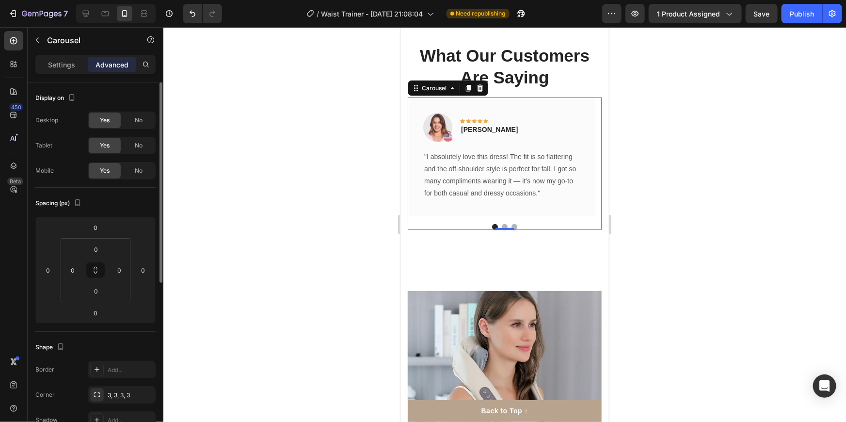
click at [510, 222] on div "Image Icon Icon Icon Icon Icon Row [PERSON_NAME] Text block Row "I absolutely l…" at bounding box center [504, 163] width 194 height 132
click at [511, 225] on button "Dot" at bounding box center [514, 226] width 6 height 6
click at [531, 155] on p ""I’m obsessed! The dress is cozy, chic, and moves beautifully with me. It’s eas…" at bounding box center [501, 174] width 154 height 49
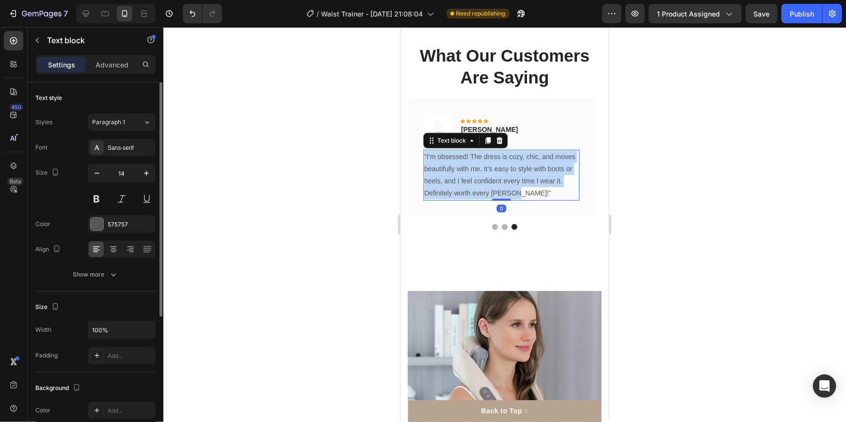
click at [531, 156] on p ""I’m obsessed! The dress is cozy, chic, and moves beautifully with me. It’s eas…" at bounding box center [501, 174] width 154 height 49
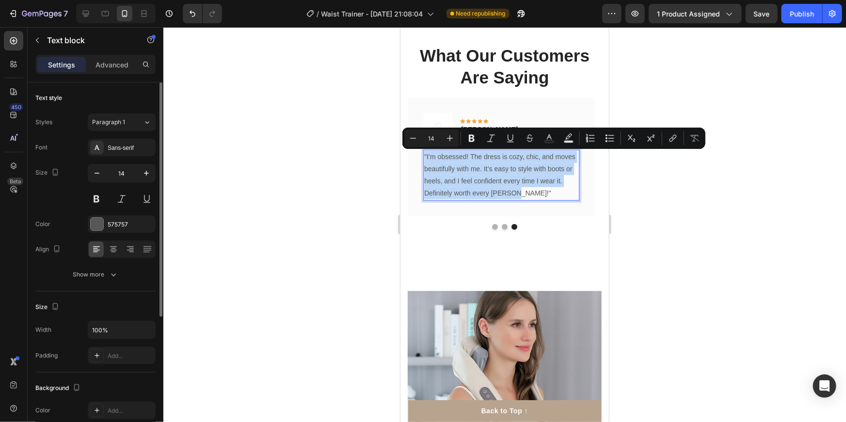
click at [531, 159] on p ""I’m obsessed! The dress is cozy, chic, and moves beautifully with me. It’s eas…" at bounding box center [501, 174] width 154 height 49
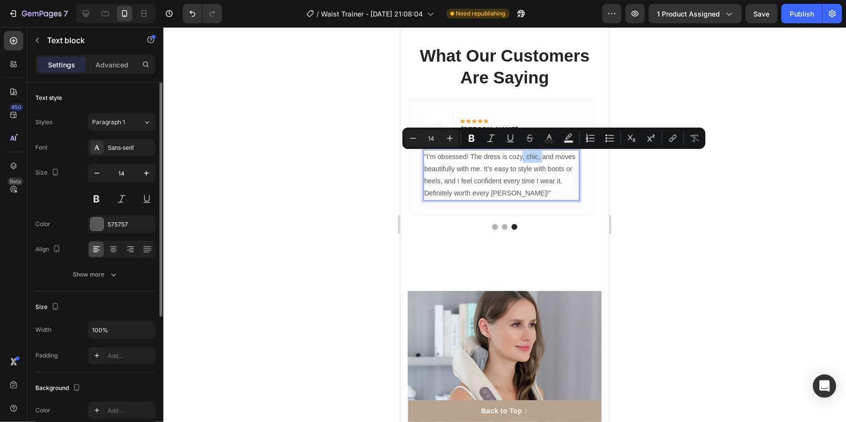
drag, startPoint x: 541, startPoint y: 156, endPoint x: 523, endPoint y: 159, distance: 18.8
click at [523, 159] on p ""I’m obsessed! The dress is cozy, chic, and moves beautifully with me. It’s eas…" at bounding box center [501, 174] width 154 height 49
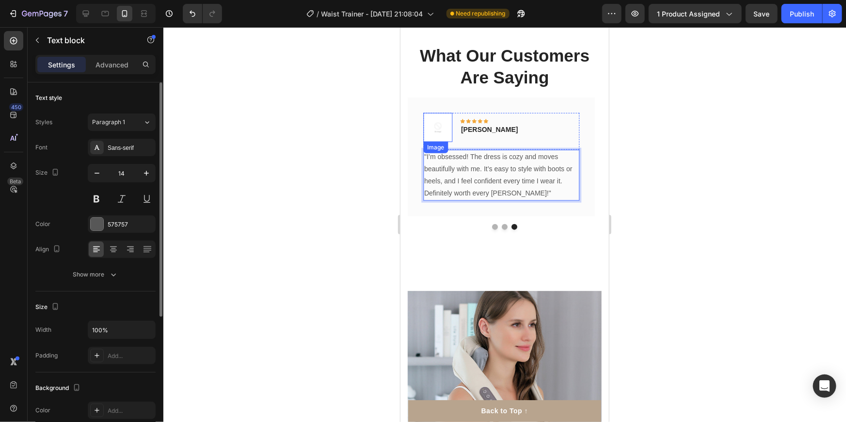
click at [445, 122] on img at bounding box center [437, 126] width 29 height 29
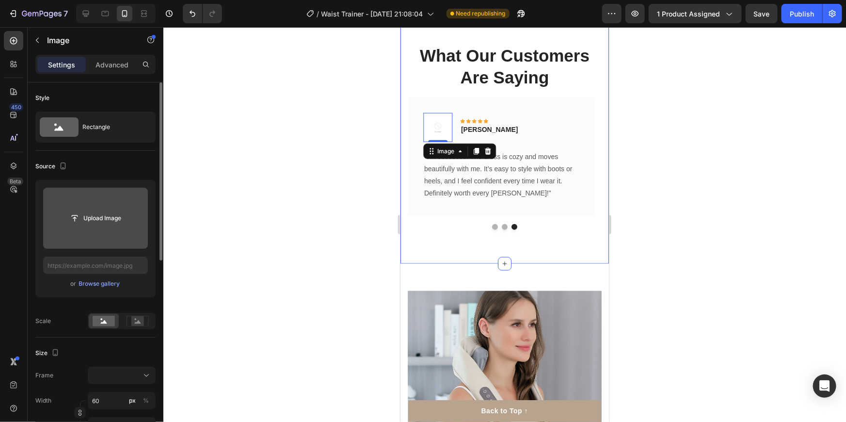
click at [76, 219] on input "file" at bounding box center [95, 218] width 67 height 16
click at [96, 223] on input "file" at bounding box center [95, 218] width 67 height 16
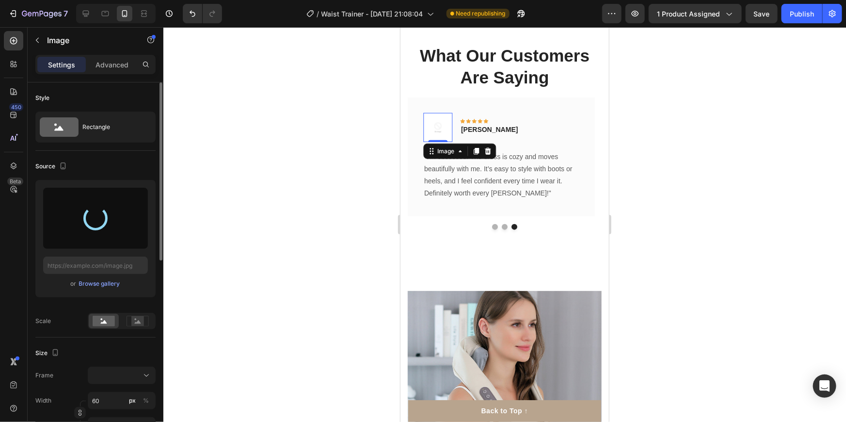
type input "[URL][DOMAIN_NAME]"
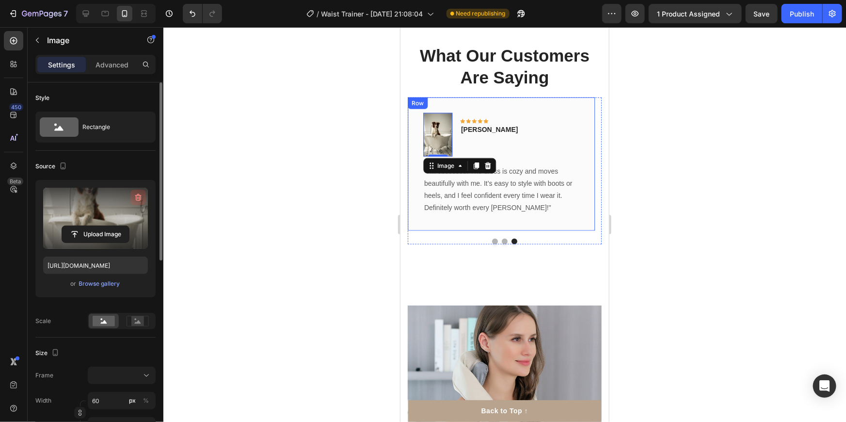
click at [140, 199] on icon "button" at bounding box center [138, 197] width 6 height 7
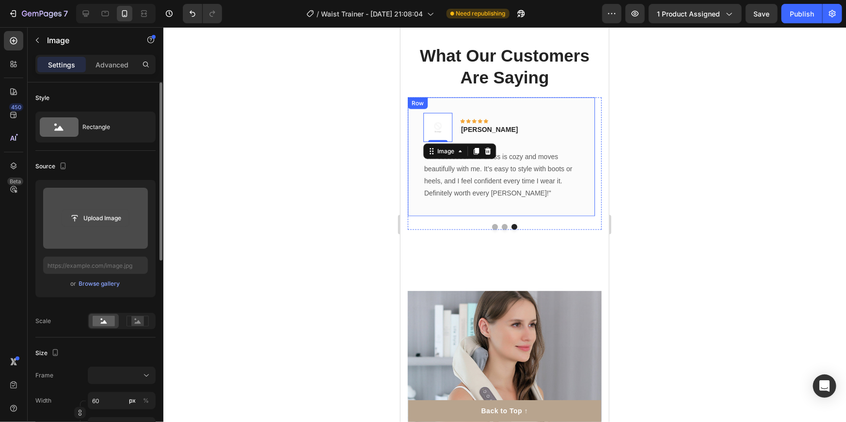
click at [87, 222] on input "file" at bounding box center [95, 218] width 67 height 16
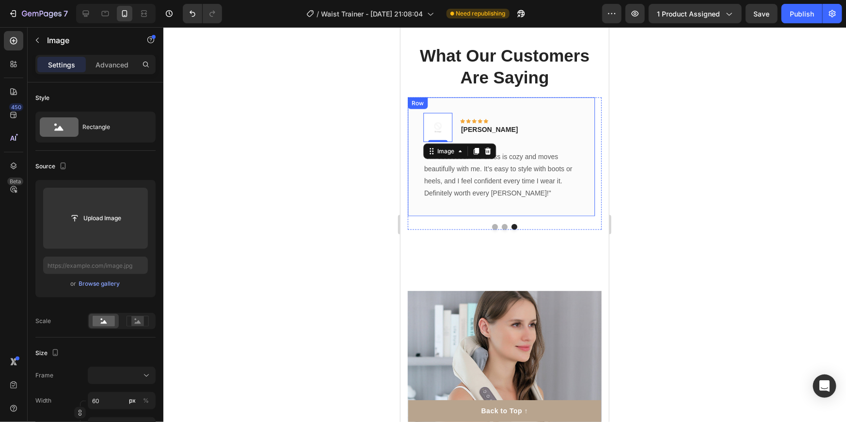
type input "[URL][DOMAIN_NAME]"
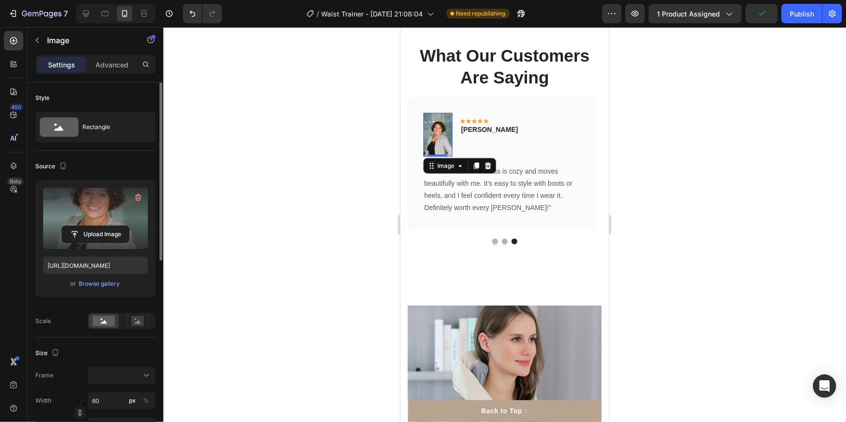
click at [96, 204] on label at bounding box center [95, 218] width 105 height 61
click at [96, 226] on input "file" at bounding box center [95, 234] width 67 height 16
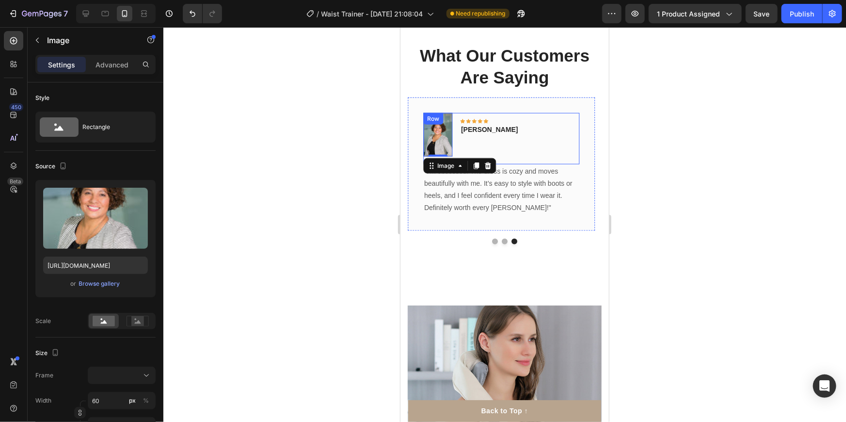
click at [753, 135] on div at bounding box center [504, 224] width 683 height 395
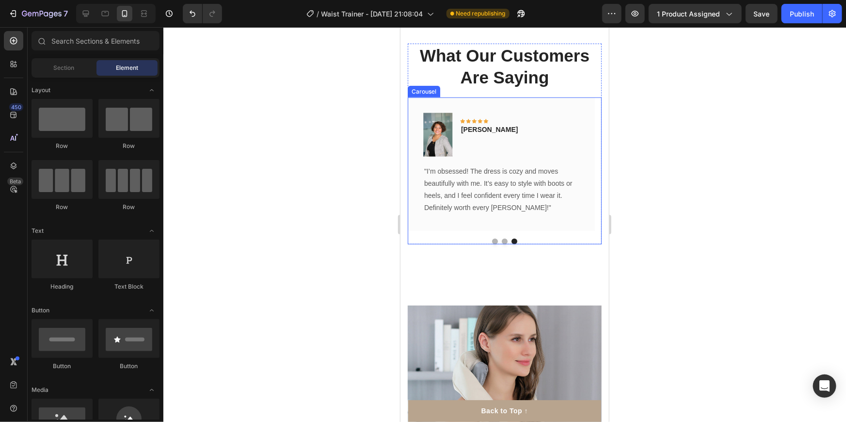
click at [501, 239] on button "Dot" at bounding box center [504, 241] width 6 height 6
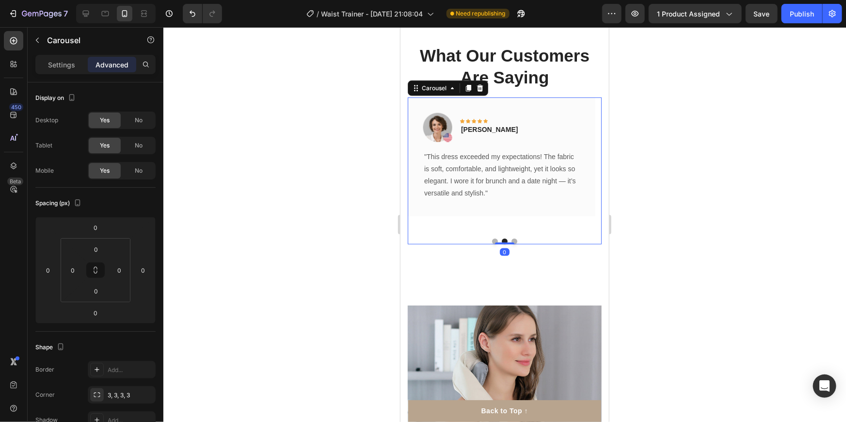
click at [492, 237] on div "Image Icon Icon Icon Icon Icon Row [PERSON_NAME] Text block Row "I absolutely l…" at bounding box center [504, 170] width 194 height 147
click at [492, 238] on button "Dot" at bounding box center [495, 241] width 6 height 6
click at [511, 240] on button "Dot" at bounding box center [514, 241] width 6 height 6
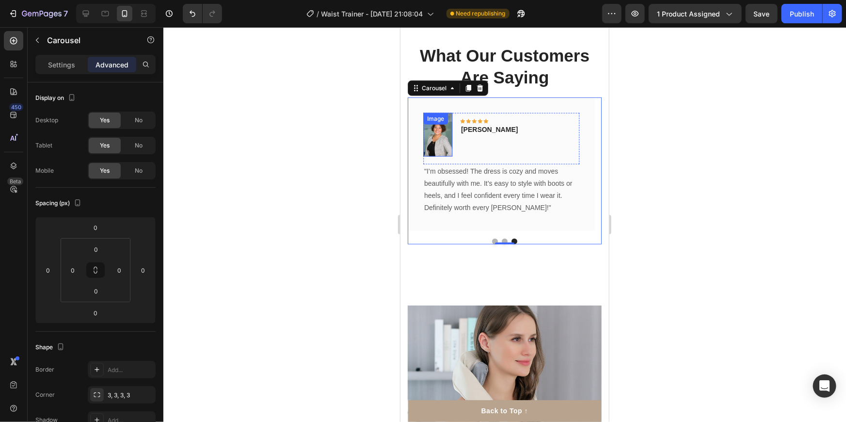
click at [434, 130] on img at bounding box center [437, 134] width 29 height 44
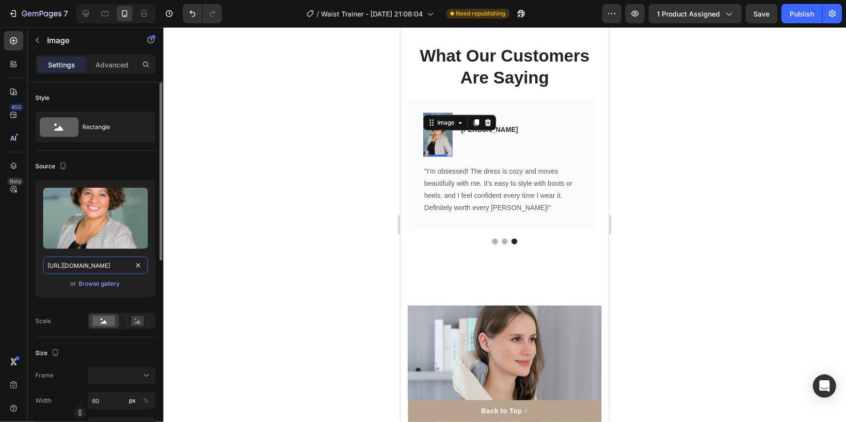
click at [96, 267] on input "[URL][DOMAIN_NAME]" at bounding box center [95, 264] width 105 height 17
click at [47, 291] on div "Upload Image [URL][DOMAIN_NAME] or Browse gallery" at bounding box center [95, 238] width 120 height 117
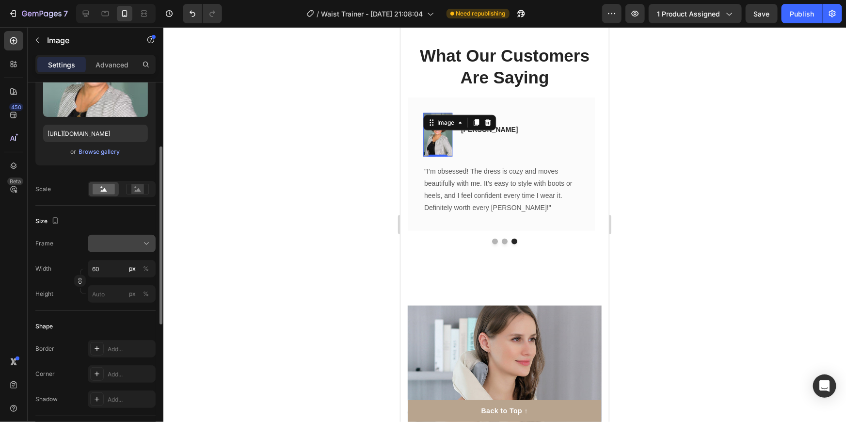
click at [116, 242] on div at bounding box center [121, 244] width 59 height 10
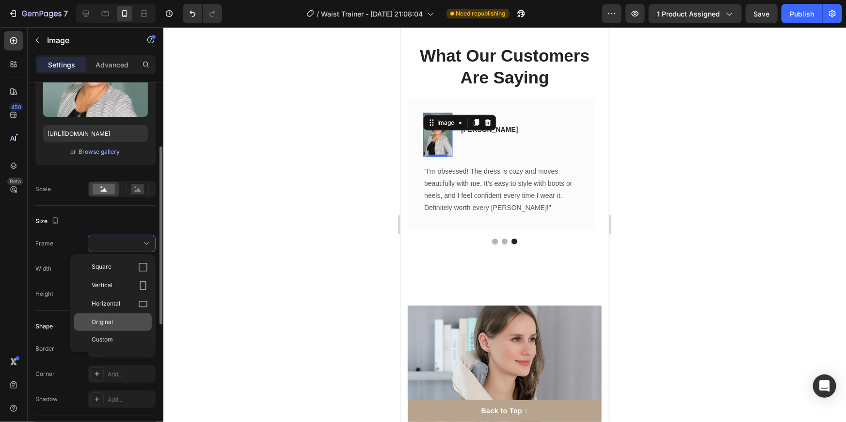
click at [116, 319] on div "Original" at bounding box center [120, 322] width 56 height 9
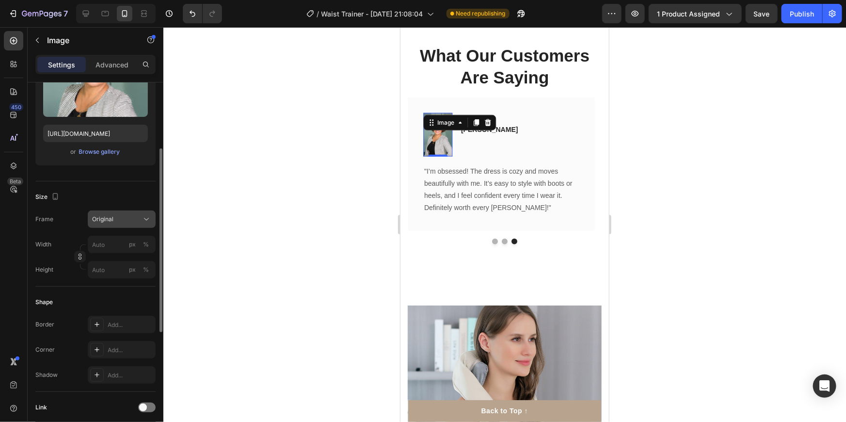
click at [121, 215] on div "Original" at bounding box center [116, 219] width 48 height 9
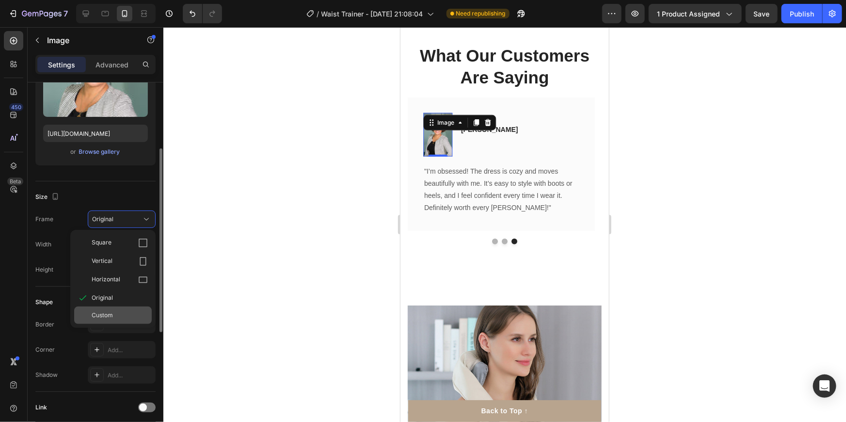
click at [115, 311] on div "Custom" at bounding box center [120, 315] width 56 height 9
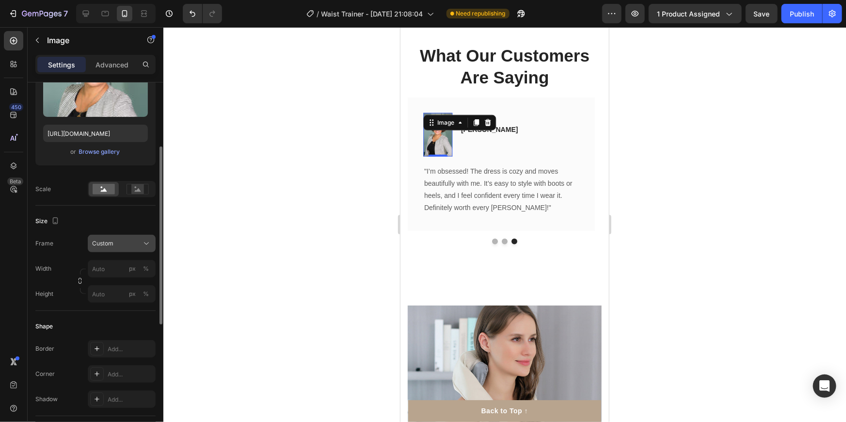
click at [122, 238] on div "Frame Custom Width px % Height px %" at bounding box center [95, 269] width 120 height 68
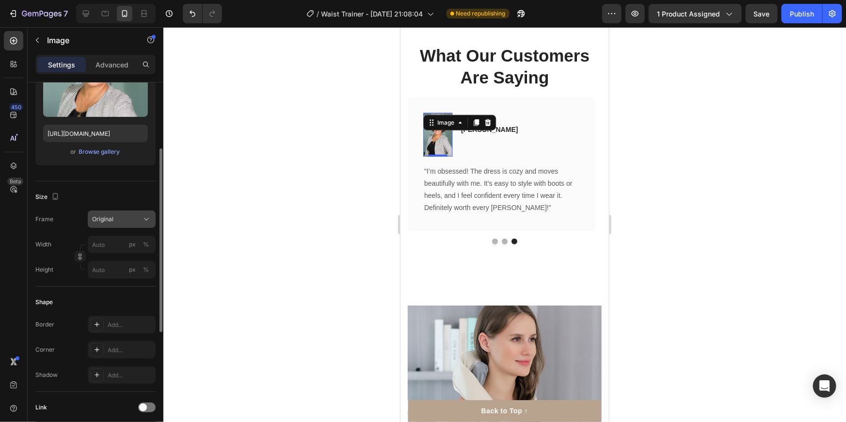
click at [121, 216] on div "Original" at bounding box center [116, 219] width 48 height 9
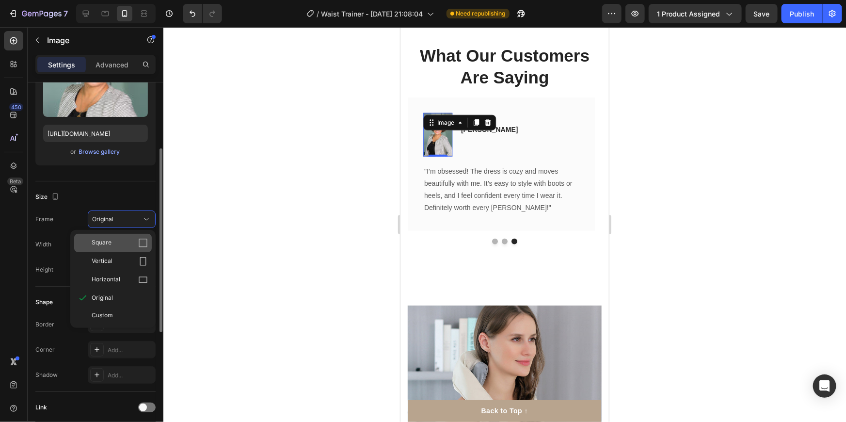
click at [112, 239] on div "Square" at bounding box center [120, 243] width 56 height 10
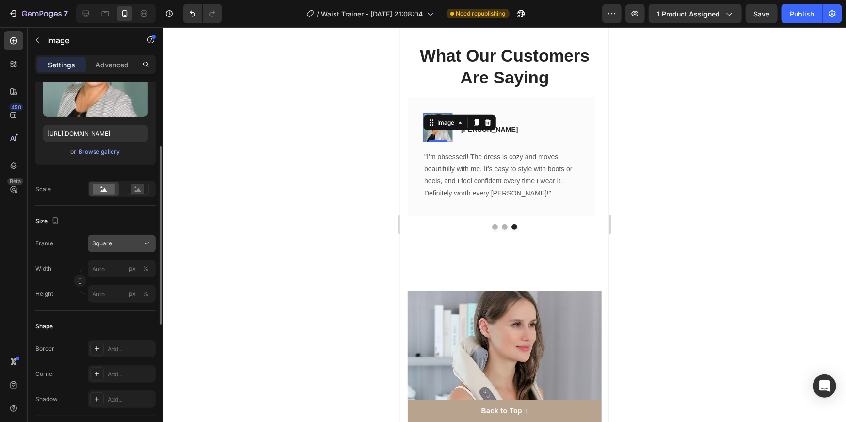
click at [120, 240] on div "Square" at bounding box center [116, 243] width 48 height 9
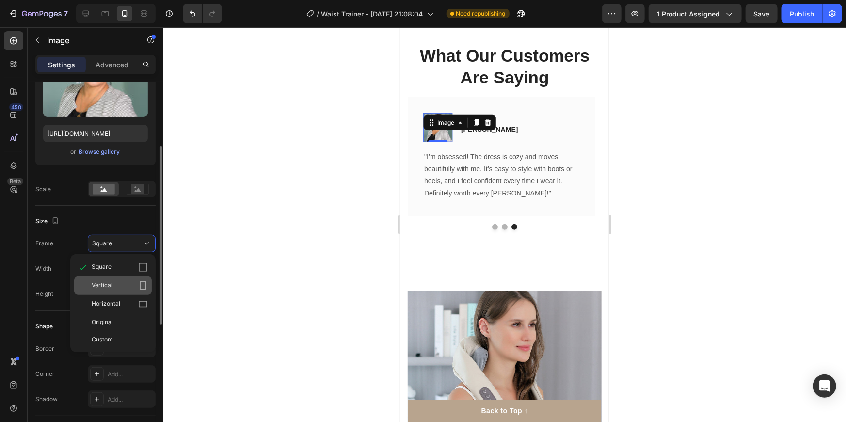
click at [116, 281] on div "Vertical" at bounding box center [120, 286] width 56 height 10
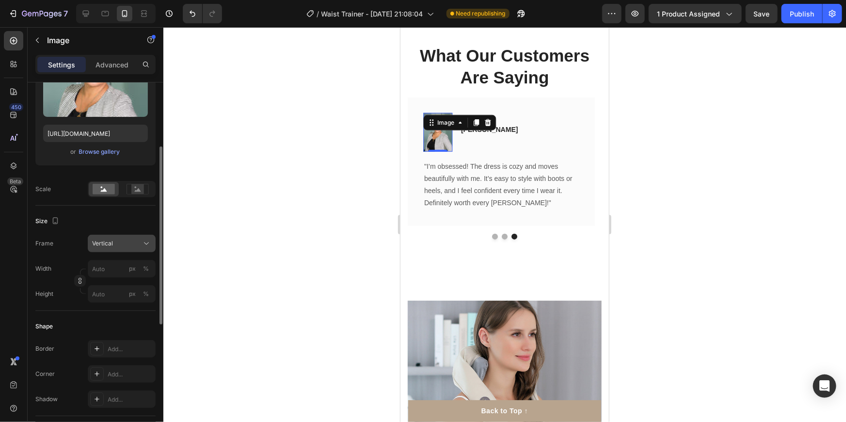
click at [124, 251] on button "Vertical" at bounding box center [122, 243] width 68 height 17
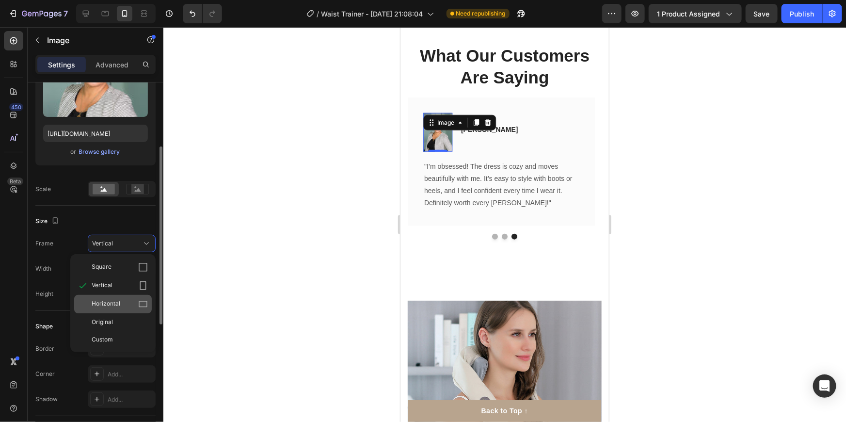
click at [120, 301] on div "Horizontal" at bounding box center [120, 304] width 56 height 10
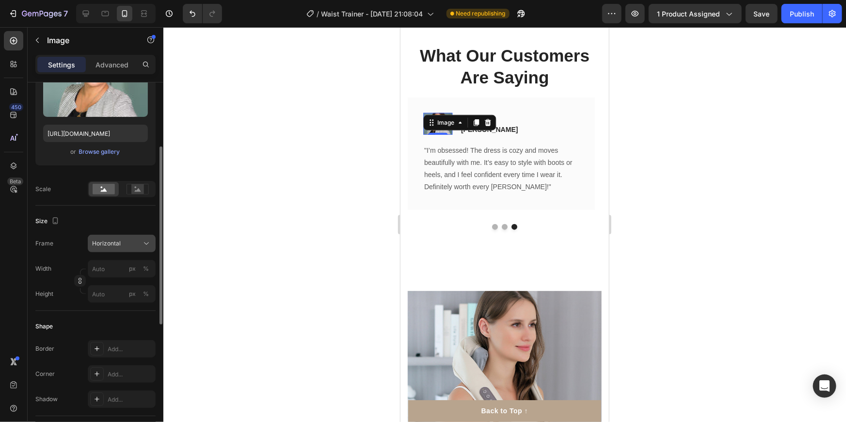
click at [130, 237] on button "Horizontal" at bounding box center [122, 243] width 68 height 17
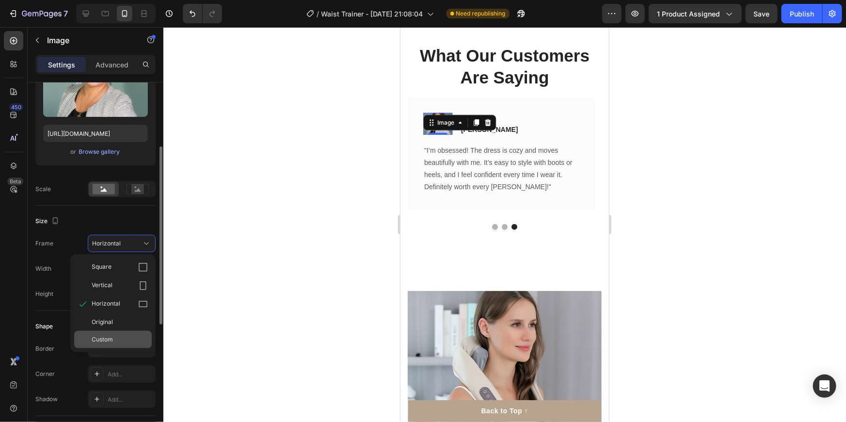
click at [120, 331] on div "Custom" at bounding box center [113, 339] width 78 height 17
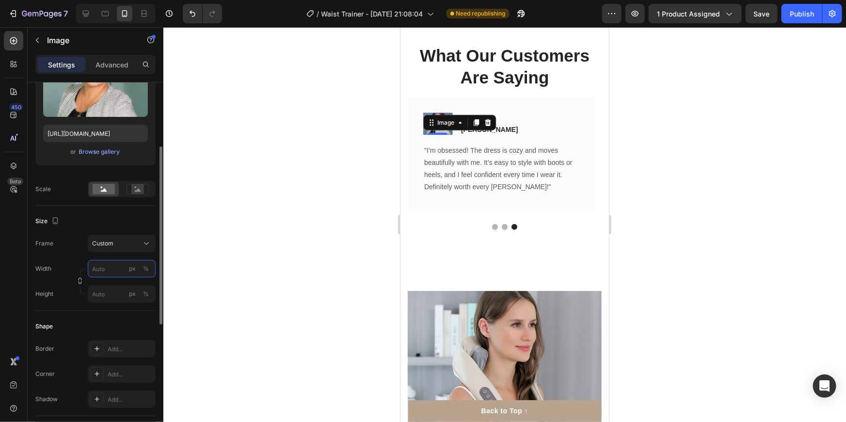
drag, startPoint x: 97, startPoint y: 265, endPoint x: 92, endPoint y: 270, distance: 6.9
click at [97, 265] on input "px %" at bounding box center [122, 268] width 68 height 17
click at [78, 280] on div "Full 100%" at bounding box center [111, 291] width 87 height 25
click at [109, 270] on input "px %" at bounding box center [122, 268] width 68 height 17
type input "1"
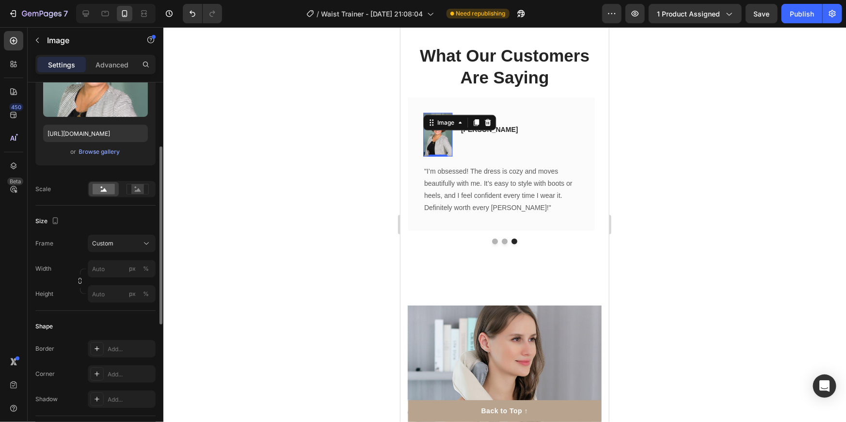
click at [51, 255] on div "Frame Custom Width px % Height px %" at bounding box center [95, 269] width 120 height 68
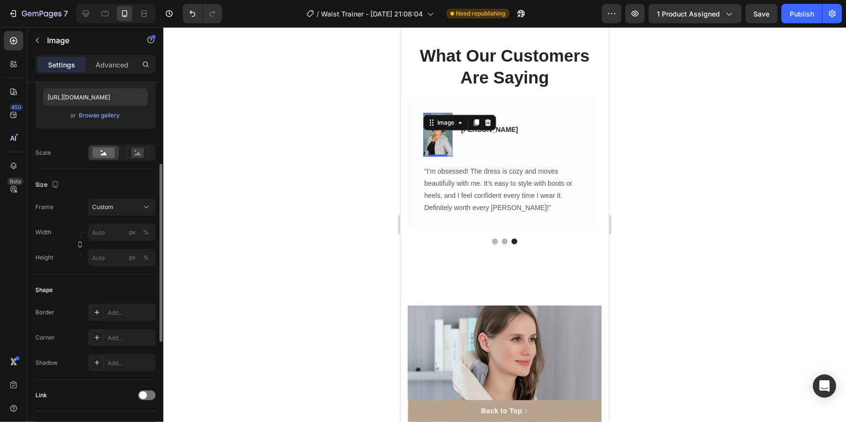
scroll to position [80, 0]
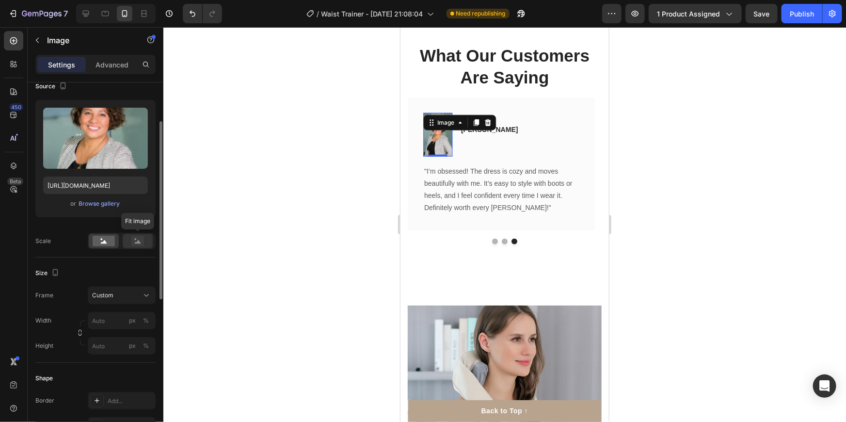
click at [130, 238] on icon at bounding box center [138, 241] width 22 height 11
click at [100, 239] on rect at bounding box center [104, 241] width 22 height 11
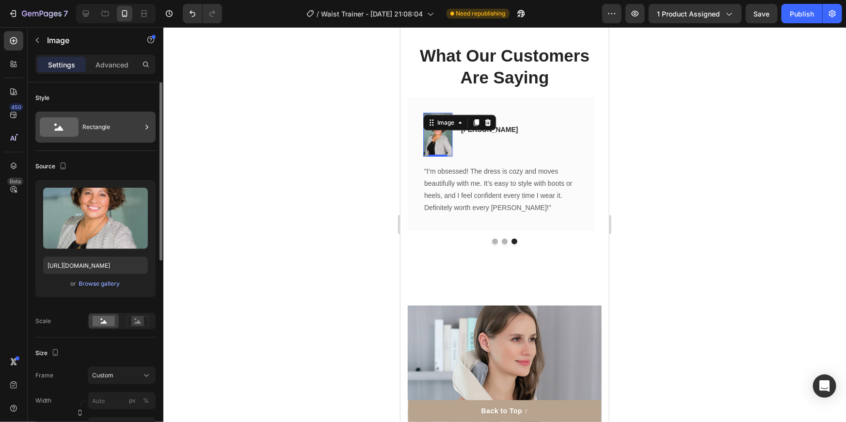
click at [90, 124] on div "Rectangle" at bounding box center [111, 127] width 59 height 22
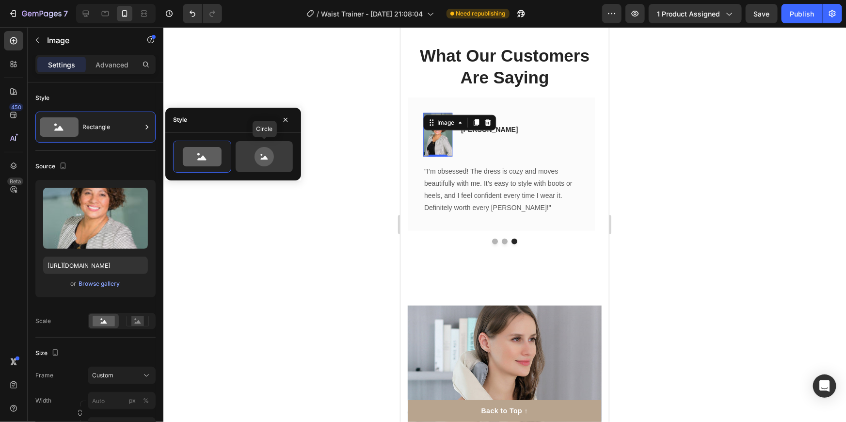
click at [275, 155] on icon at bounding box center [264, 156] width 46 height 19
type input "80"
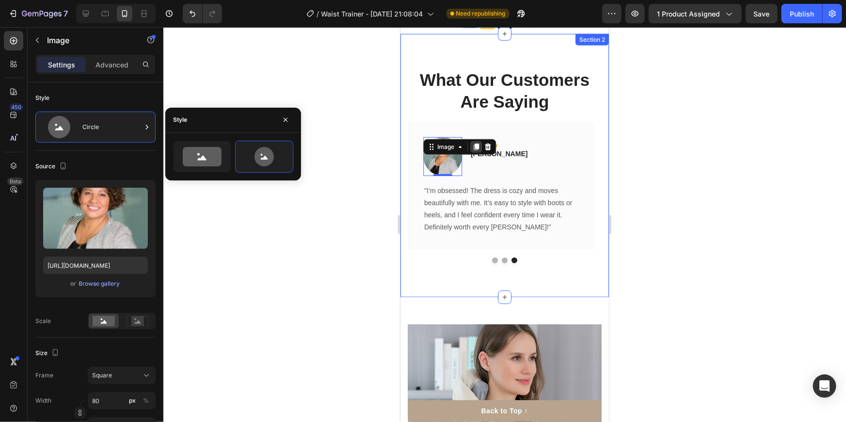
scroll to position [397, 0]
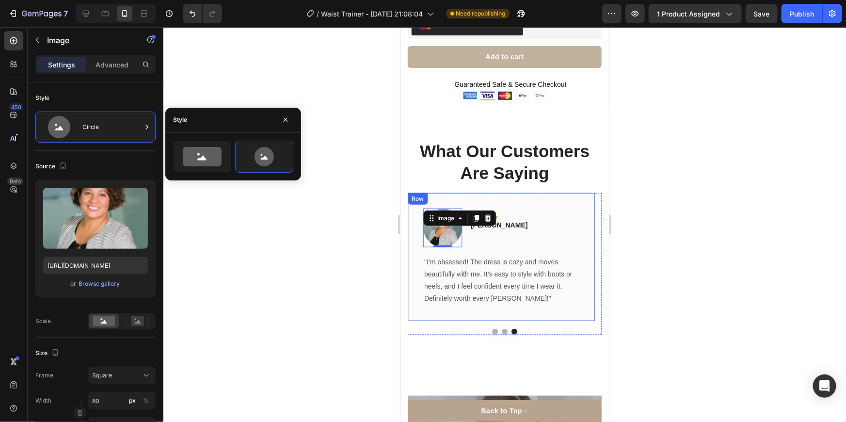
click at [828, 256] on div at bounding box center [504, 224] width 683 height 395
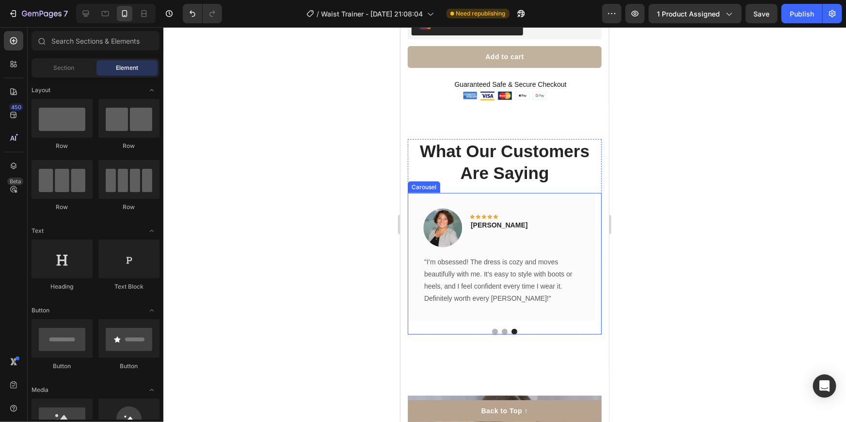
click at [501, 328] on button "Dot" at bounding box center [504, 331] width 6 height 6
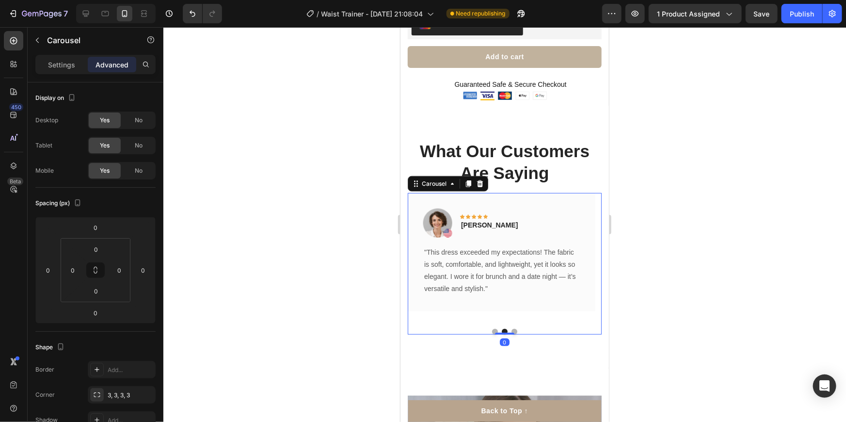
click at [482, 320] on div "Image Icon Icon Icon Icon Icon Row [PERSON_NAME] Text block Row "I absolutely l…" at bounding box center [504, 263] width 194 height 142
click at [486, 328] on div at bounding box center [504, 331] width 194 height 6
click at [492, 328] on button "Dot" at bounding box center [495, 331] width 6 height 6
click at [511, 328] on button "Dot" at bounding box center [514, 331] width 6 height 6
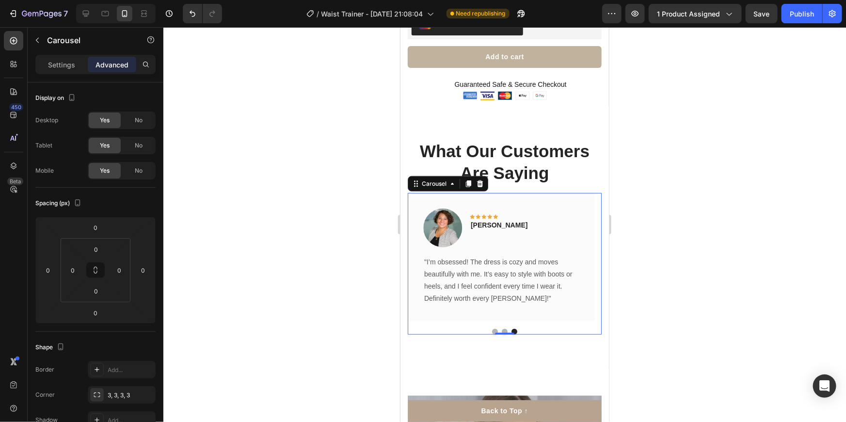
click at [501, 328] on button "Dot" at bounding box center [504, 331] width 6 height 6
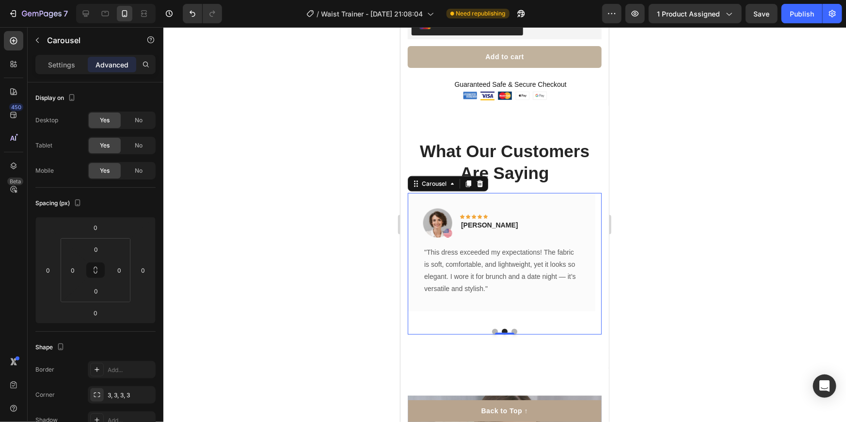
click at [492, 328] on button "Dot" at bounding box center [495, 331] width 6 height 6
click at [438, 208] on img at bounding box center [437, 222] width 29 height 29
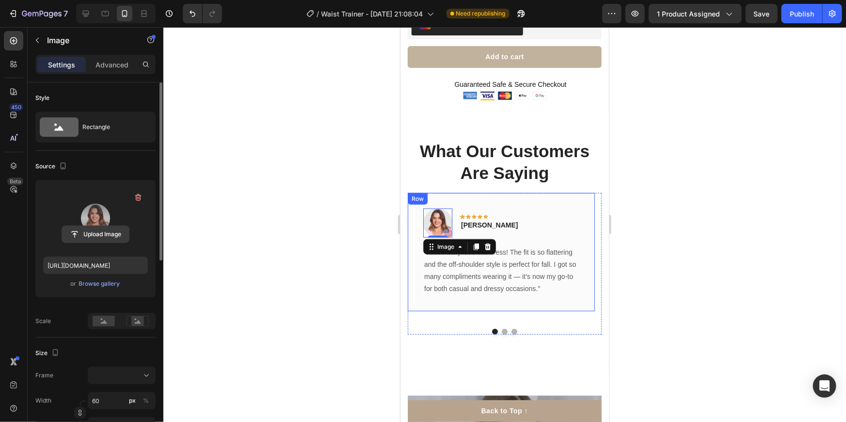
click at [99, 232] on input "file" at bounding box center [95, 234] width 67 height 16
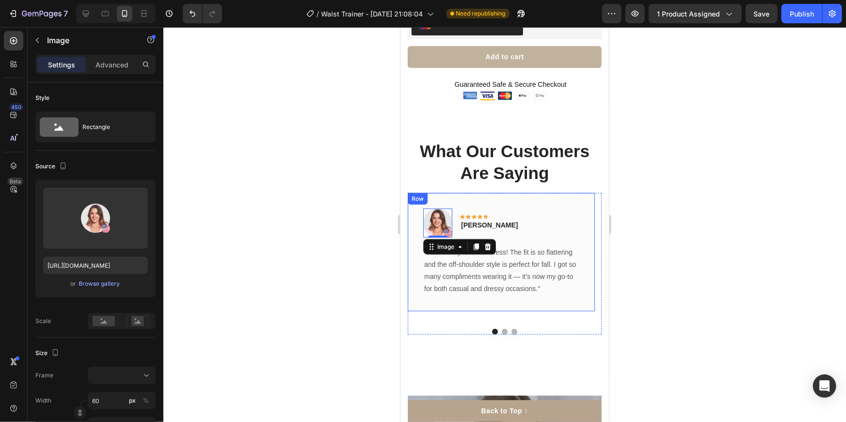
type input "[URL][DOMAIN_NAME]"
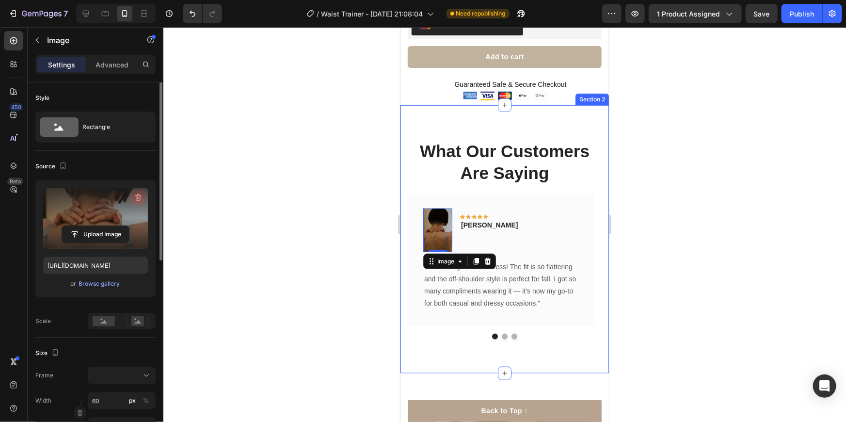
click at [136, 195] on icon "button" at bounding box center [138, 197] width 10 height 10
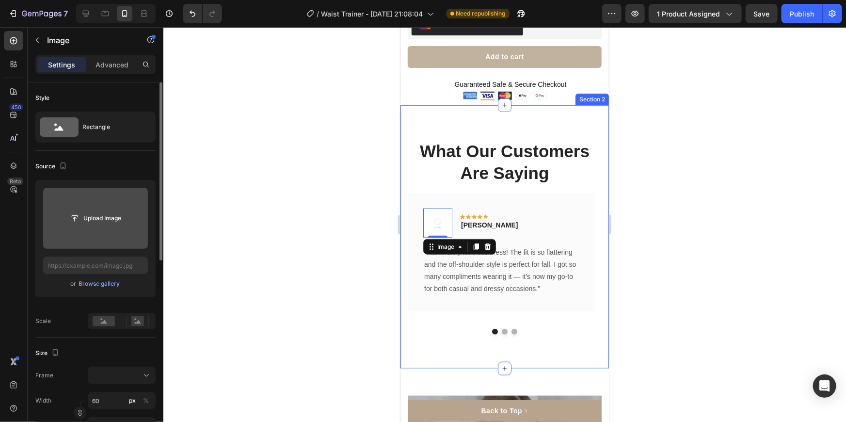
click at [103, 219] on input "file" at bounding box center [95, 218] width 67 height 16
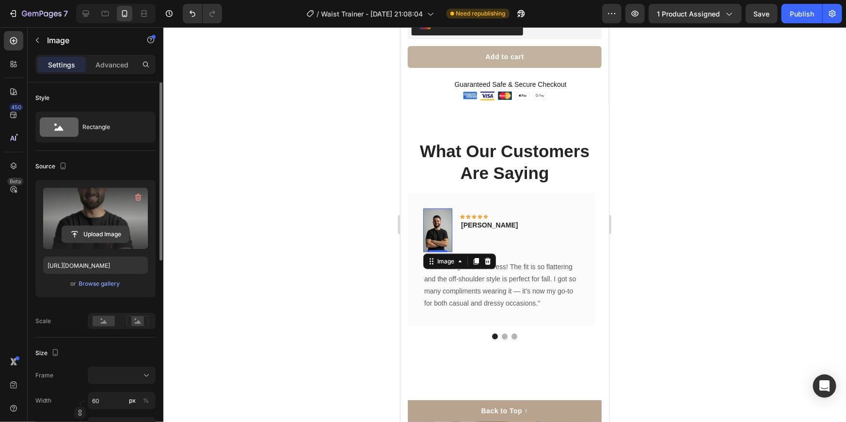
click at [119, 227] on input "file" at bounding box center [95, 234] width 67 height 16
click at [86, 216] on label at bounding box center [95, 218] width 105 height 61
click at [86, 226] on input "file" at bounding box center [95, 234] width 67 height 16
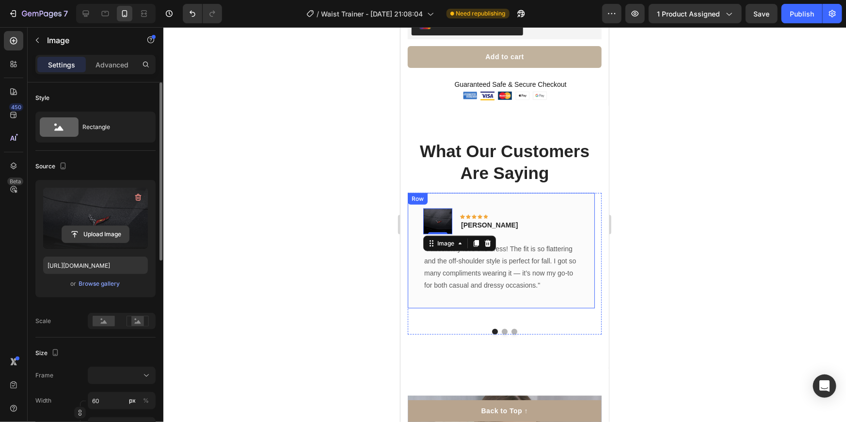
click at [110, 229] on input "file" at bounding box center [95, 234] width 67 height 16
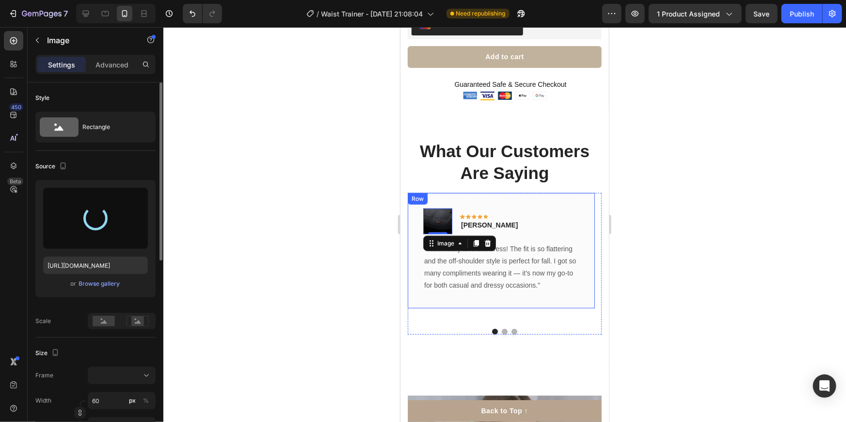
type input "[URL][DOMAIN_NAME]"
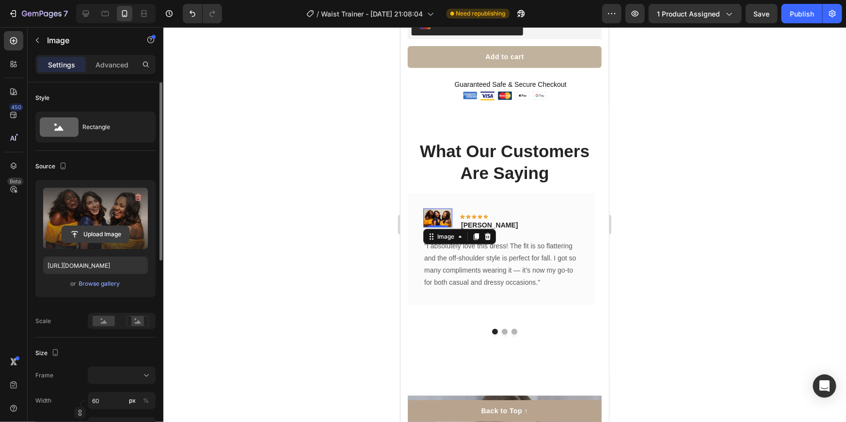
click at [107, 234] on input "file" at bounding box center [95, 234] width 67 height 16
type input "C:\fakepath\S80b45f765ab349f6beb1e9401d71e76fA.jpg_220x220q75.jpg_.avif"
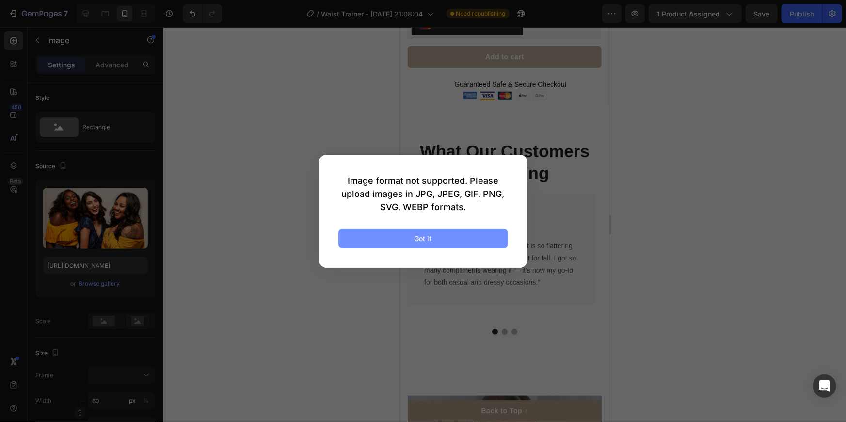
click at [391, 235] on button "Got it" at bounding box center [423, 238] width 170 height 19
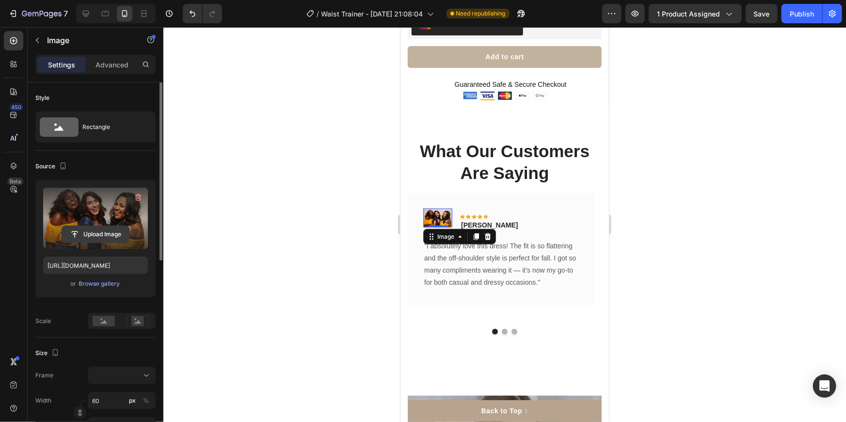
click at [94, 229] on input "file" at bounding box center [95, 234] width 67 height 16
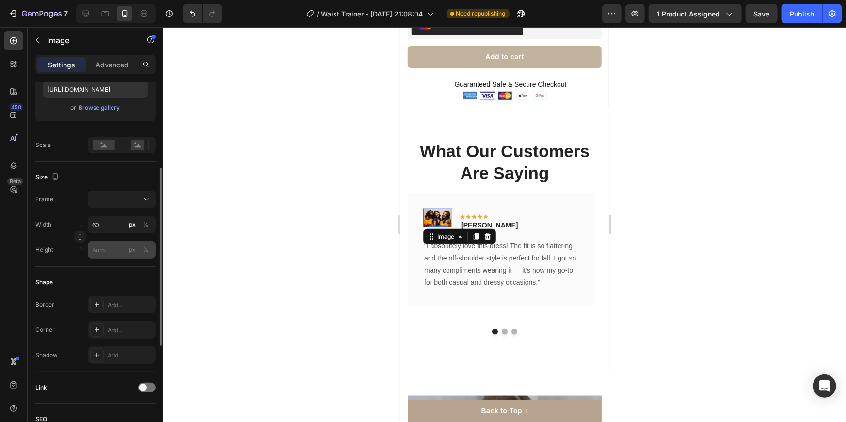
type input "[URL][DOMAIN_NAME]"
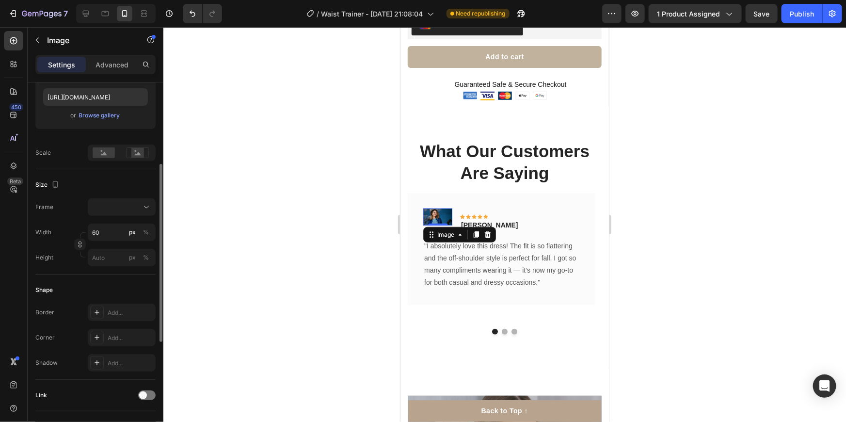
scroll to position [80, 0]
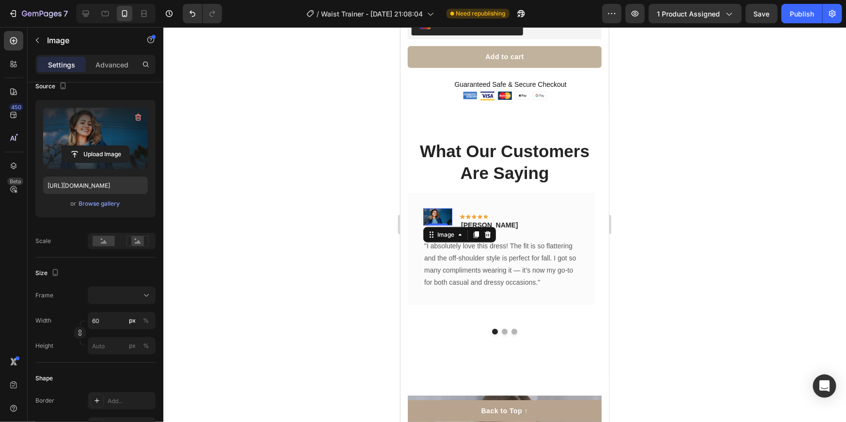
click at [439, 208] on img at bounding box center [437, 216] width 29 height 17
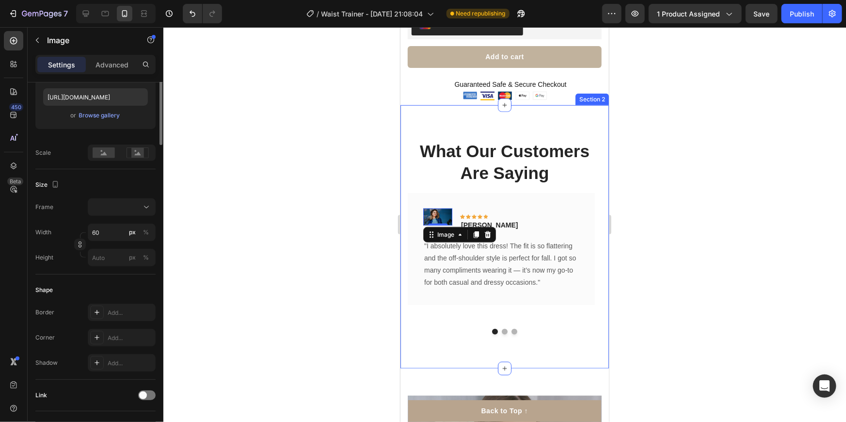
scroll to position [0, 0]
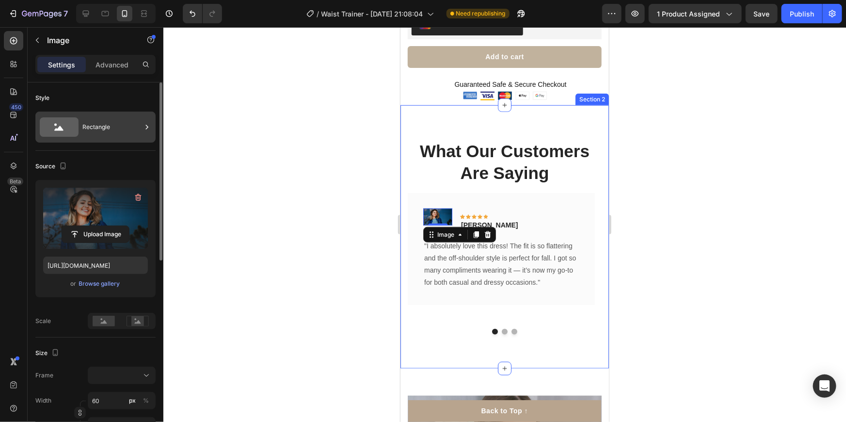
click at [97, 128] on div "Rectangle" at bounding box center [111, 127] width 59 height 22
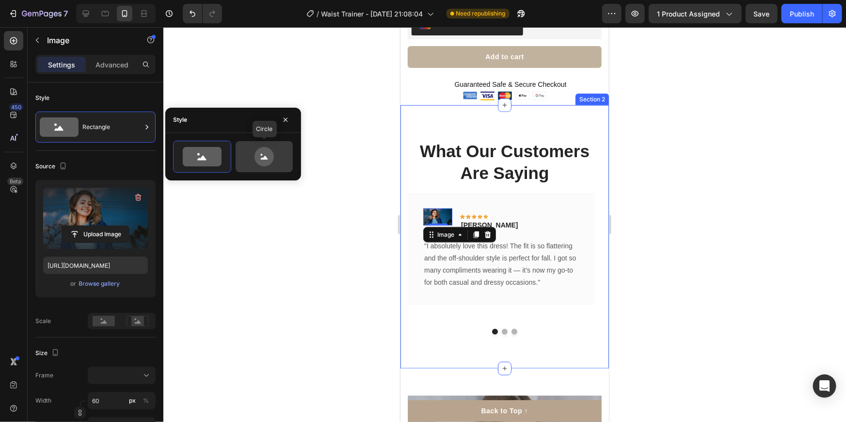
click at [265, 156] on icon at bounding box center [263, 158] width 7 height 4
type input "80"
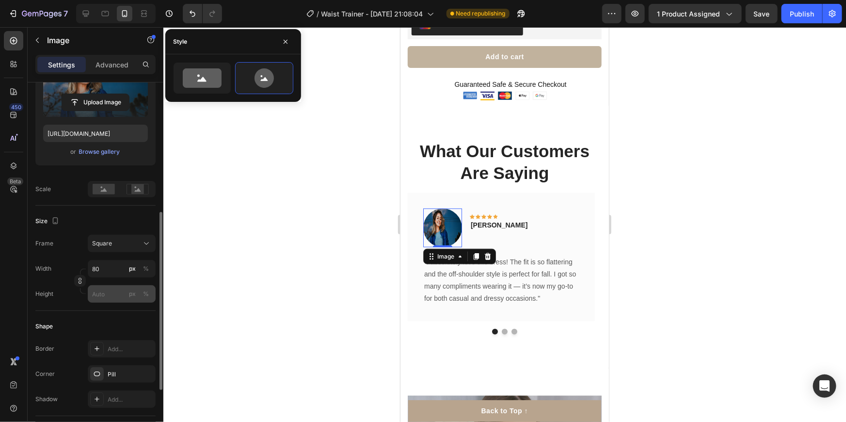
scroll to position [176, 0]
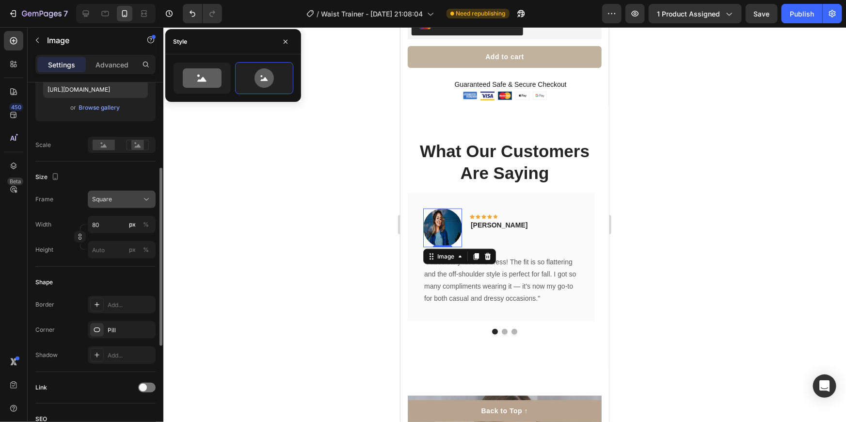
click at [119, 202] on div "Square" at bounding box center [116, 199] width 48 height 9
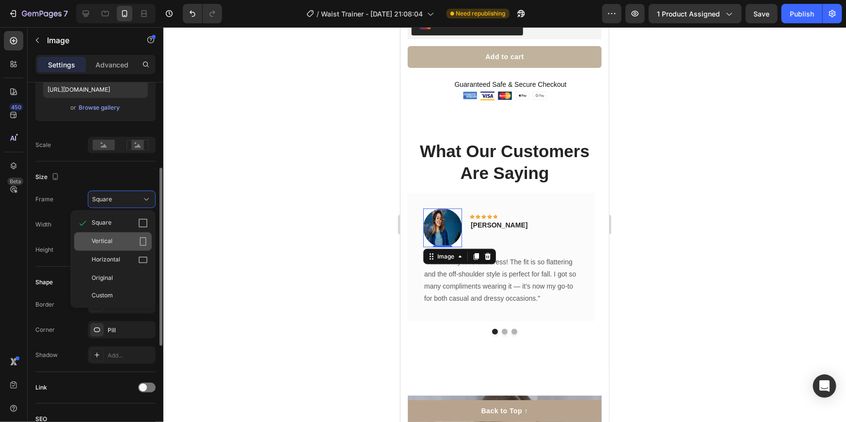
click at [147, 239] on icon at bounding box center [143, 242] width 10 height 10
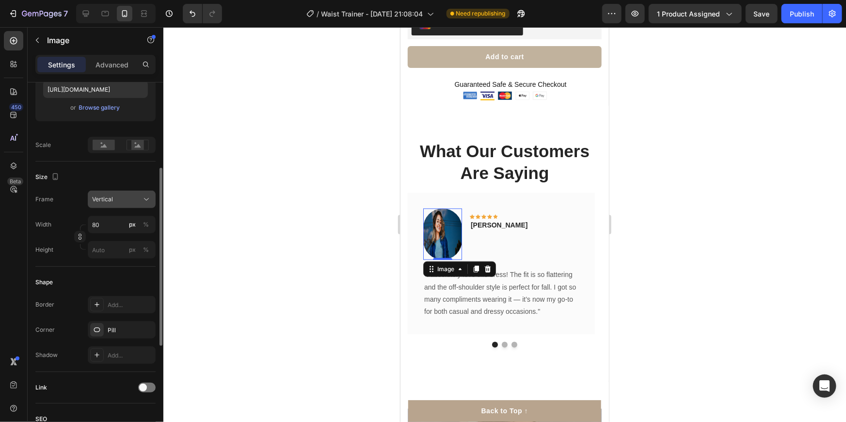
click at [126, 192] on button "Vertical" at bounding box center [122, 199] width 68 height 17
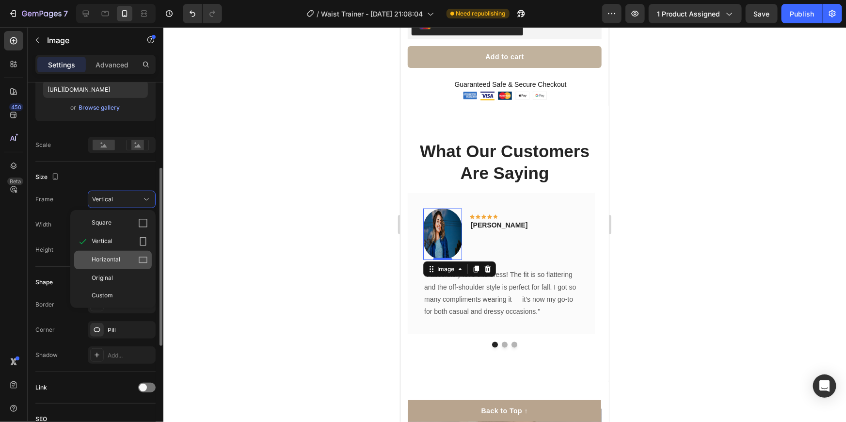
click at [133, 256] on div "Horizontal" at bounding box center [120, 260] width 56 height 10
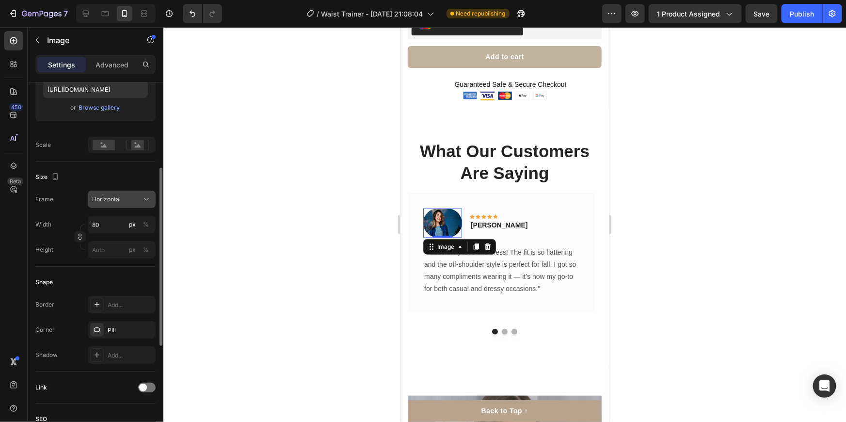
click at [130, 195] on div "Horizontal" at bounding box center [116, 199] width 48 height 9
click at [132, 147] on rect at bounding box center [137, 145] width 13 height 10
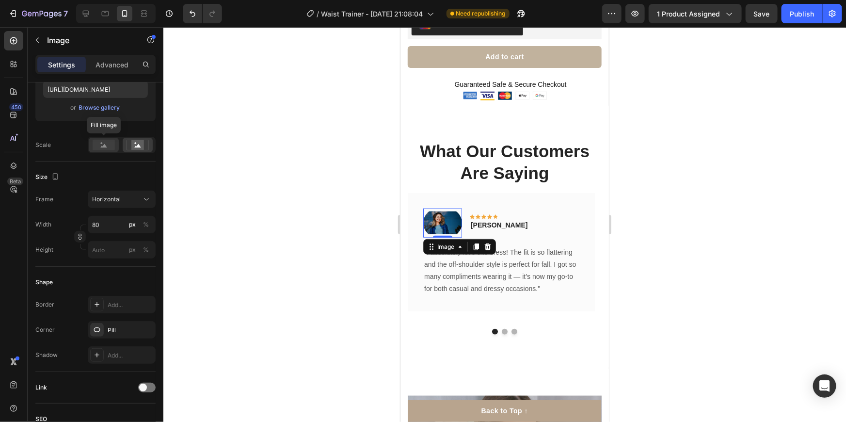
click at [93, 146] on rect at bounding box center [104, 145] width 22 height 11
click at [132, 141] on rect at bounding box center [137, 145] width 13 height 10
click at [106, 144] on rect at bounding box center [104, 145] width 22 height 11
click at [106, 226] on input "80" at bounding box center [122, 224] width 68 height 17
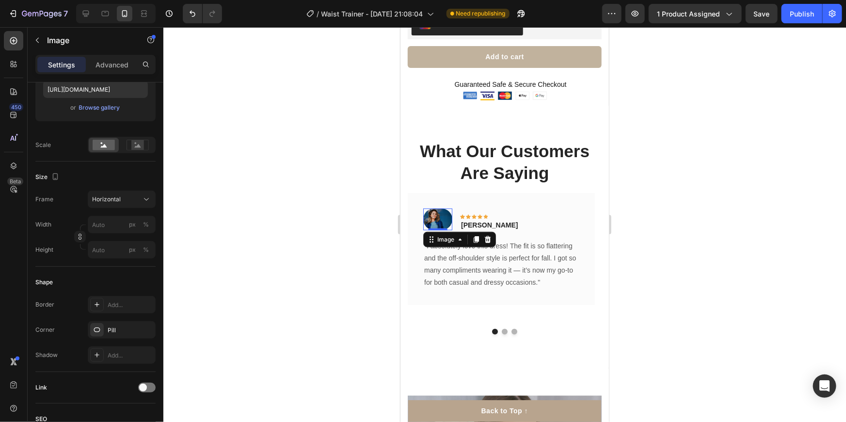
click at [91, 173] on div "Size" at bounding box center [95, 177] width 120 height 16
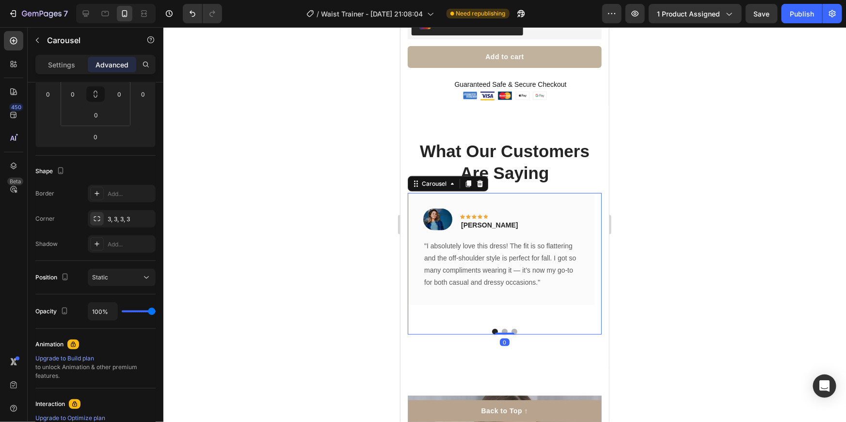
click at [501, 328] on button "Dot" at bounding box center [504, 331] width 6 height 6
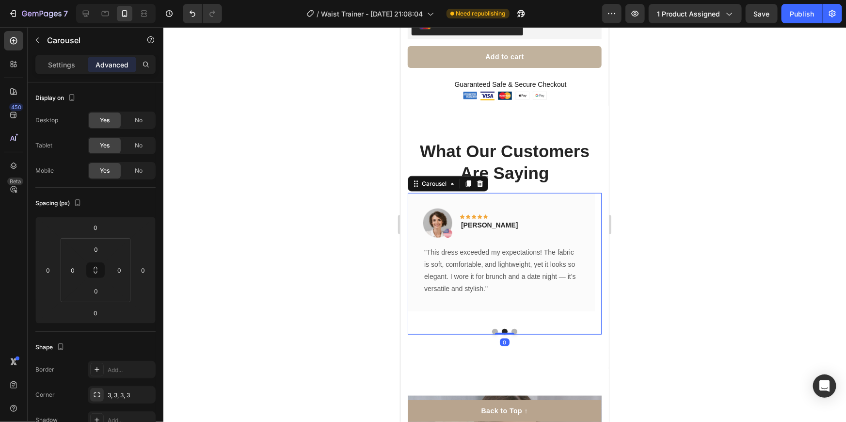
click at [492, 328] on button "Dot" at bounding box center [495, 331] width 6 height 6
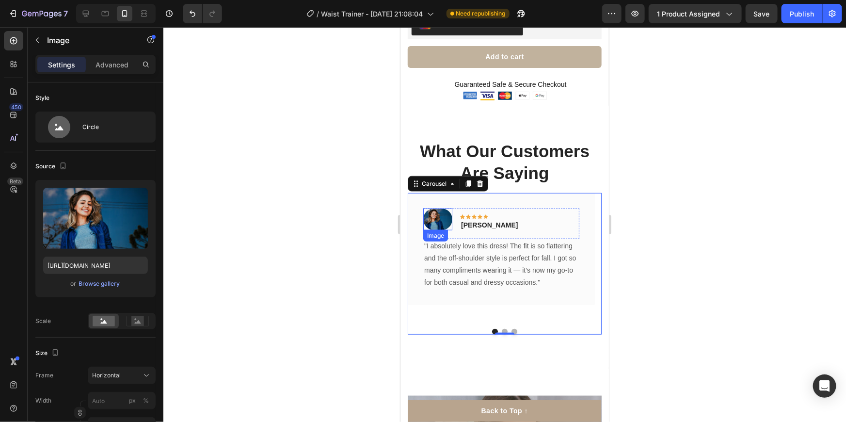
click at [439, 208] on img at bounding box center [437, 219] width 29 height 22
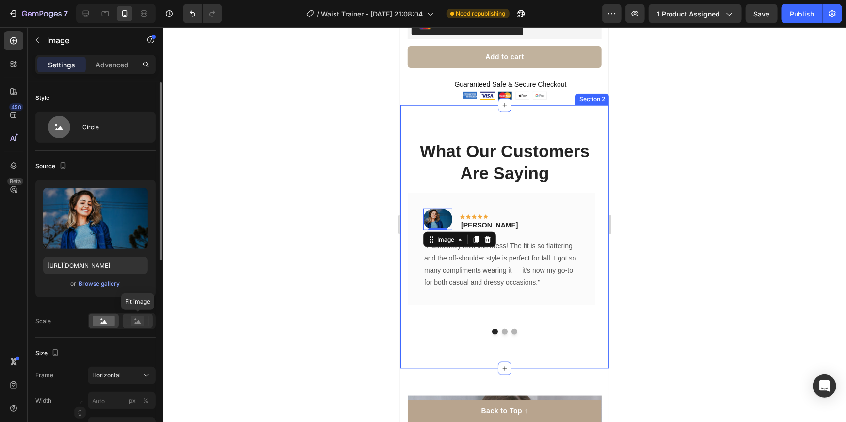
click at [137, 316] on rect at bounding box center [137, 321] width 13 height 10
click at [100, 312] on div "Upload Image [URL][DOMAIN_NAME] or Browse gallery Scale" at bounding box center [95, 254] width 120 height 149
click at [106, 324] on rect at bounding box center [104, 321] width 22 height 11
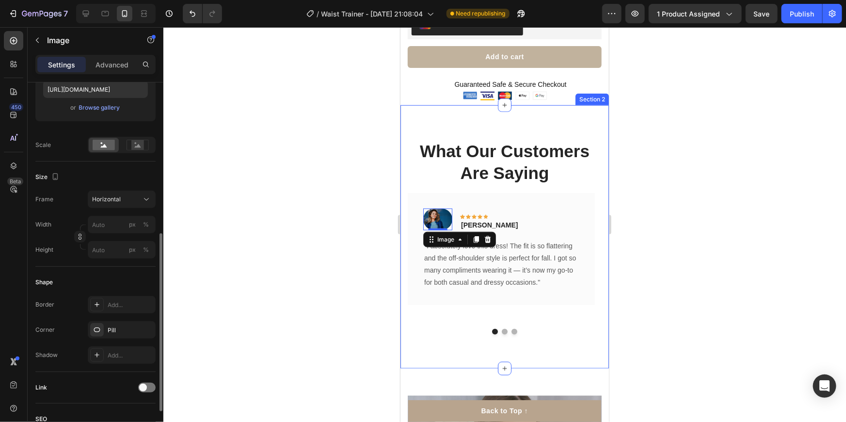
scroll to position [220, 0]
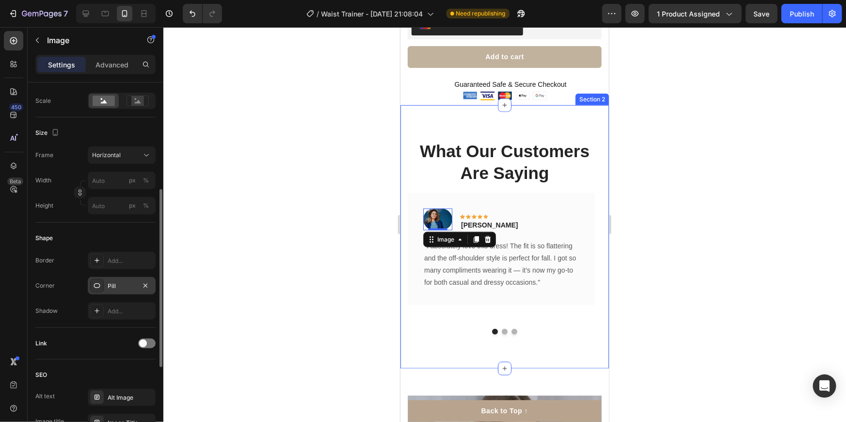
click at [99, 285] on icon at bounding box center [97, 286] width 8 height 8
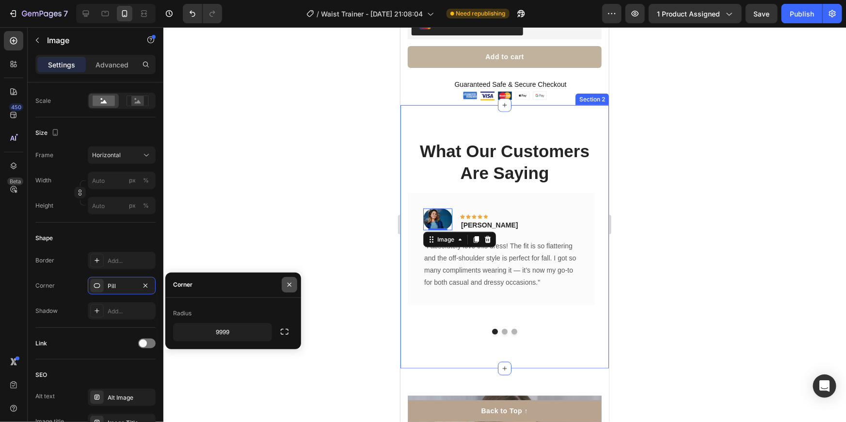
click at [290, 283] on icon "button" at bounding box center [290, 285] width 8 height 8
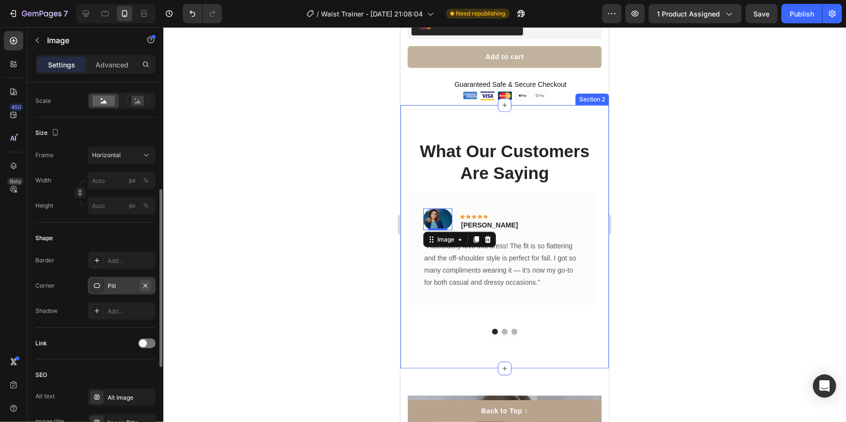
click at [142, 285] on icon "button" at bounding box center [146, 286] width 8 height 8
click at [658, 303] on div at bounding box center [504, 224] width 683 height 395
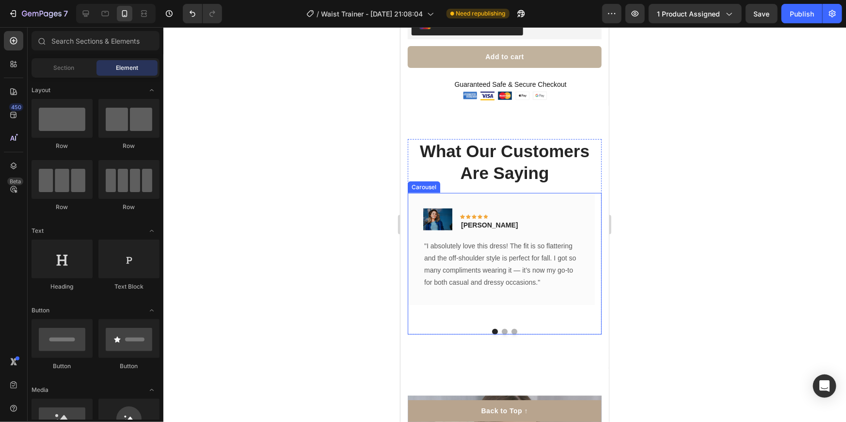
click at [501, 328] on button "Dot" at bounding box center [504, 331] width 6 height 6
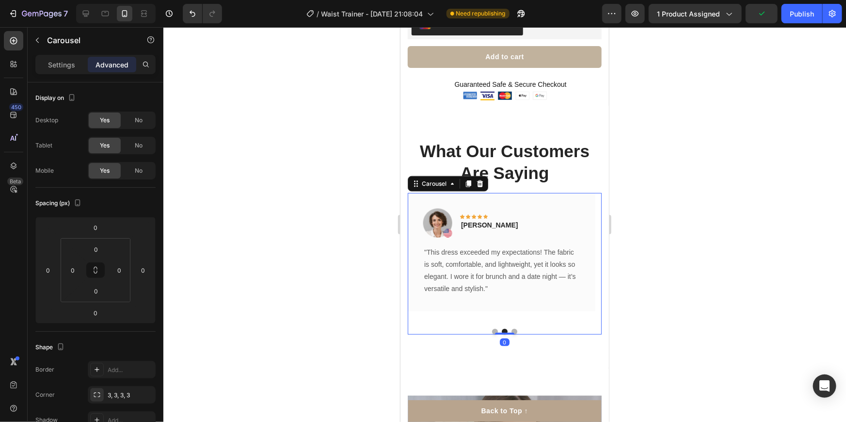
click at [511, 328] on button "Dot" at bounding box center [514, 331] width 6 height 6
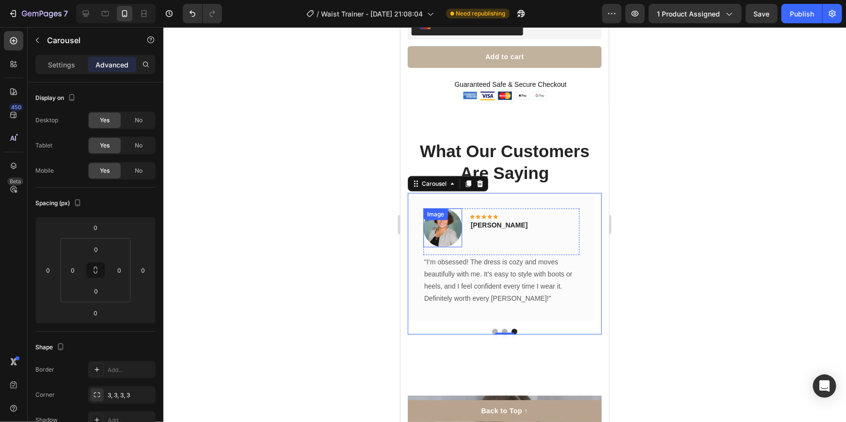
click at [433, 215] on div "Image" at bounding box center [442, 227] width 39 height 39
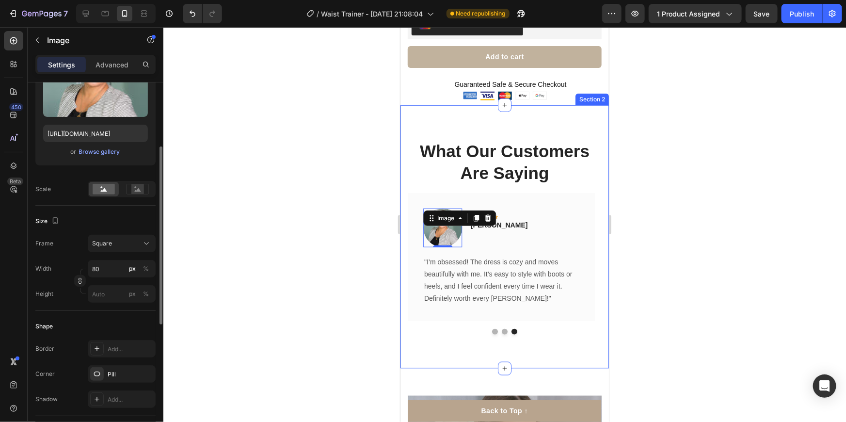
scroll to position [176, 0]
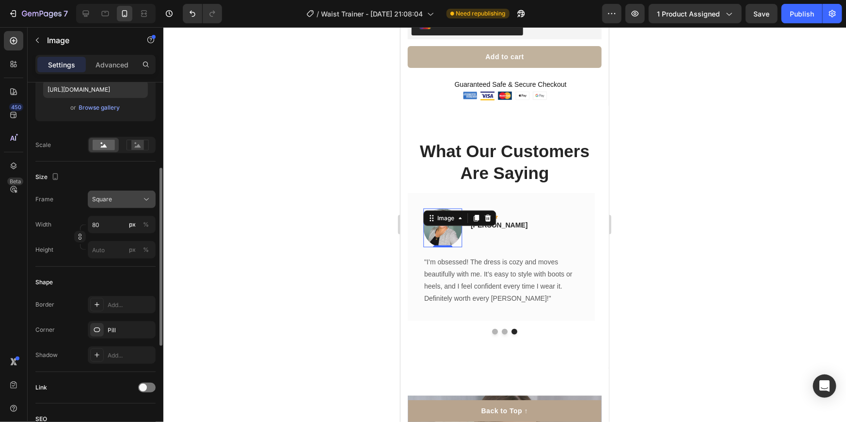
click at [130, 195] on div "Square" at bounding box center [116, 199] width 48 height 9
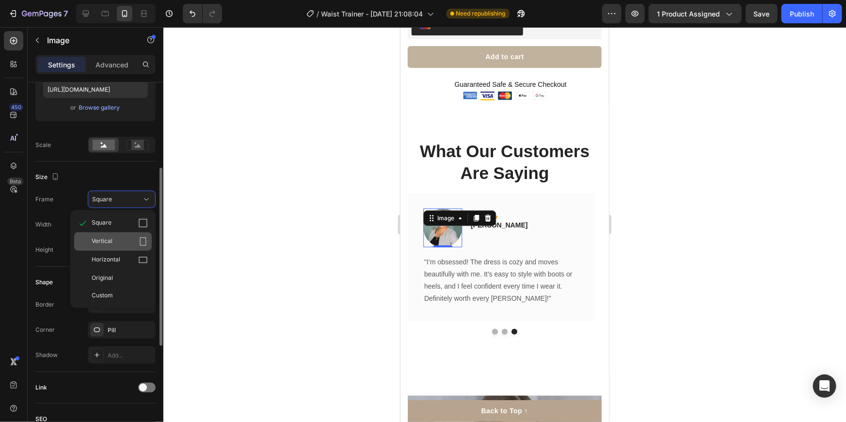
click at [125, 235] on div "Vertical" at bounding box center [113, 241] width 78 height 18
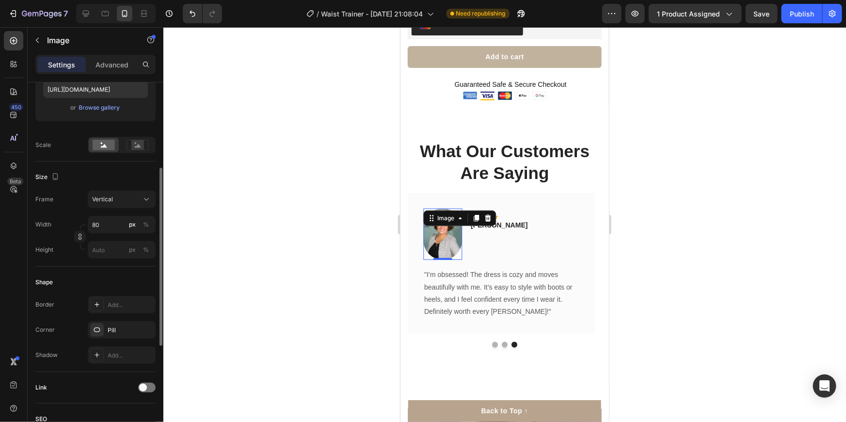
click at [349, 198] on div at bounding box center [504, 224] width 683 height 395
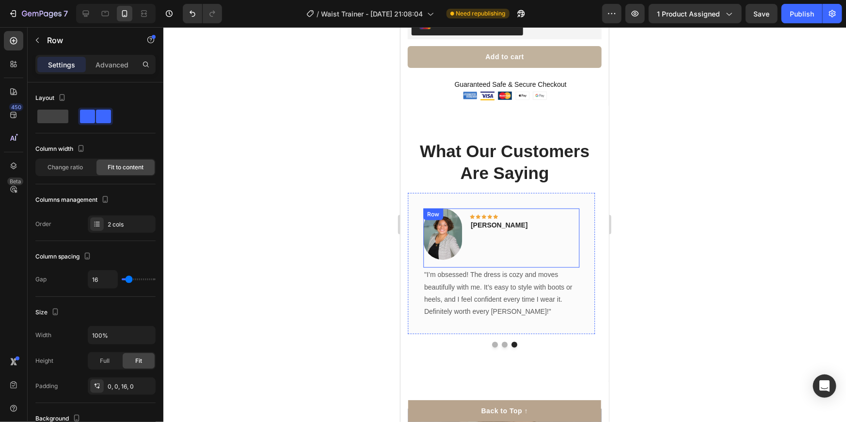
click at [463, 235] on div "Image Icon Icon Icon Icon Icon Row [PERSON_NAME] Text block Row" at bounding box center [501, 238] width 156 height 60
click at [445, 230] on img at bounding box center [442, 234] width 39 height 52
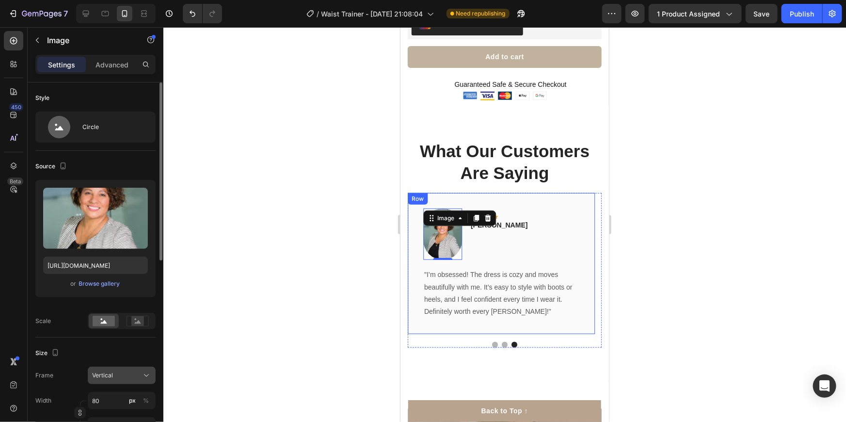
scroll to position [44, 0]
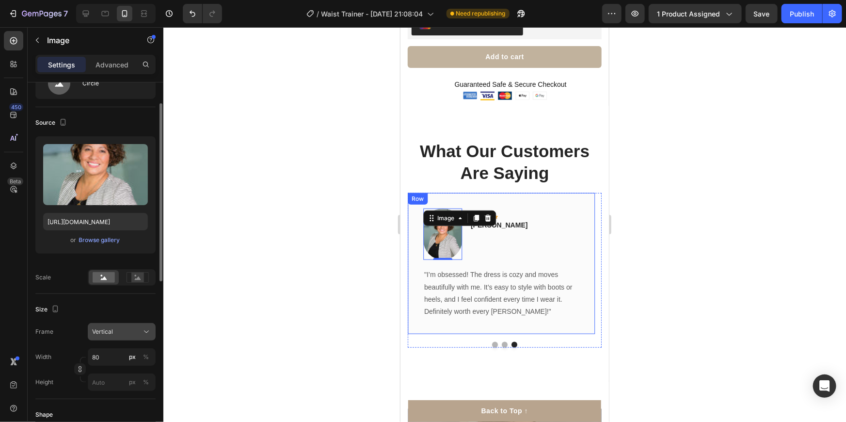
click at [126, 330] on div "Vertical" at bounding box center [116, 331] width 48 height 9
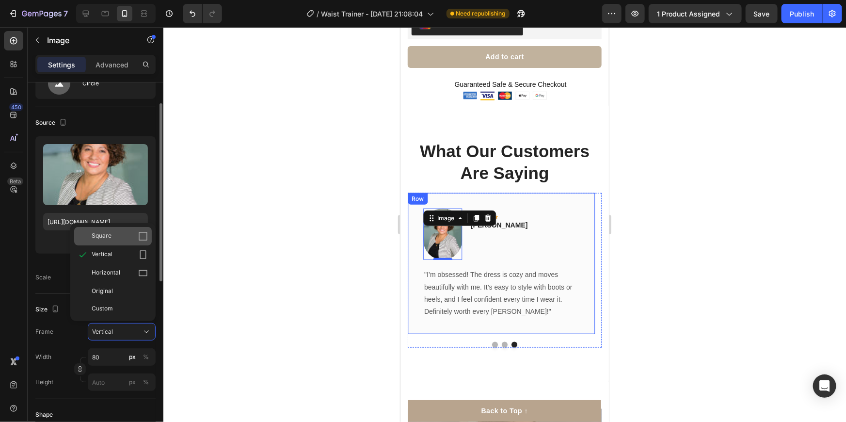
click at [119, 237] on div "Square" at bounding box center [120, 236] width 56 height 10
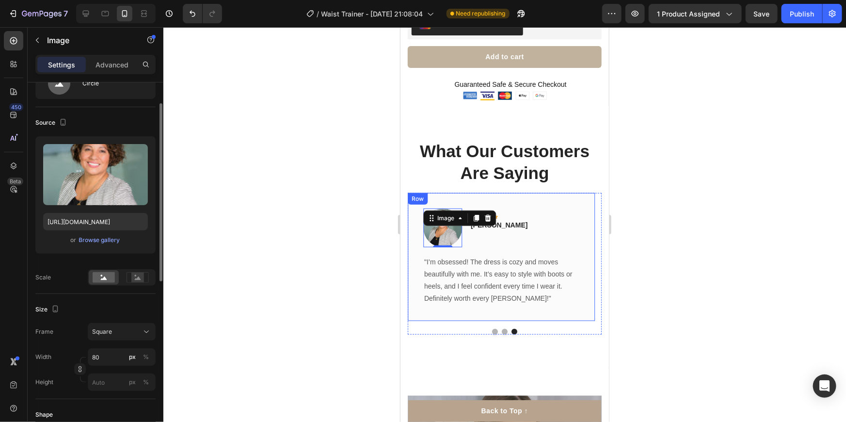
click at [251, 256] on div at bounding box center [504, 224] width 683 height 395
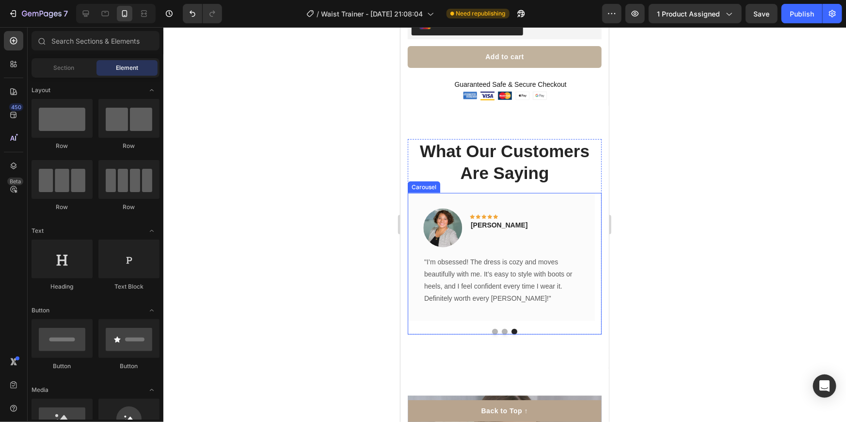
click at [501, 328] on button "Dot" at bounding box center [504, 331] width 6 height 6
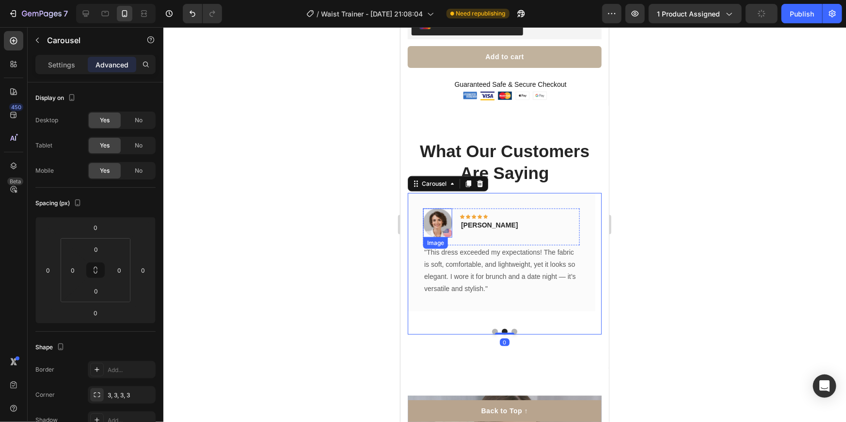
click at [433, 212] on img at bounding box center [437, 222] width 29 height 29
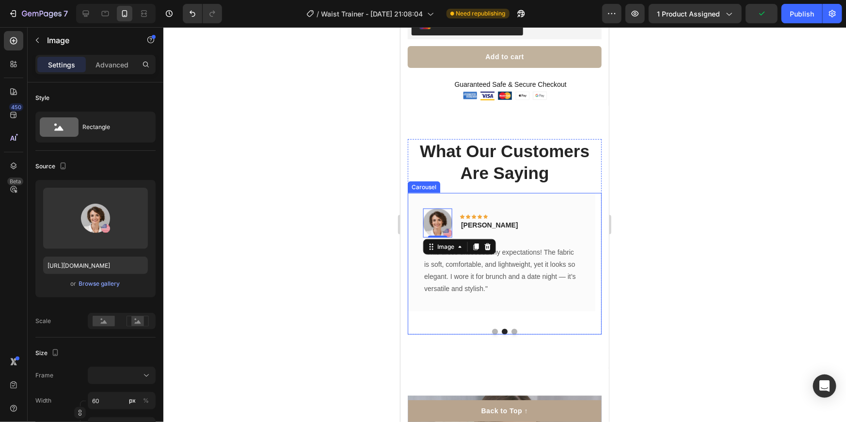
click at [492, 328] on button "Dot" at bounding box center [495, 331] width 6 height 6
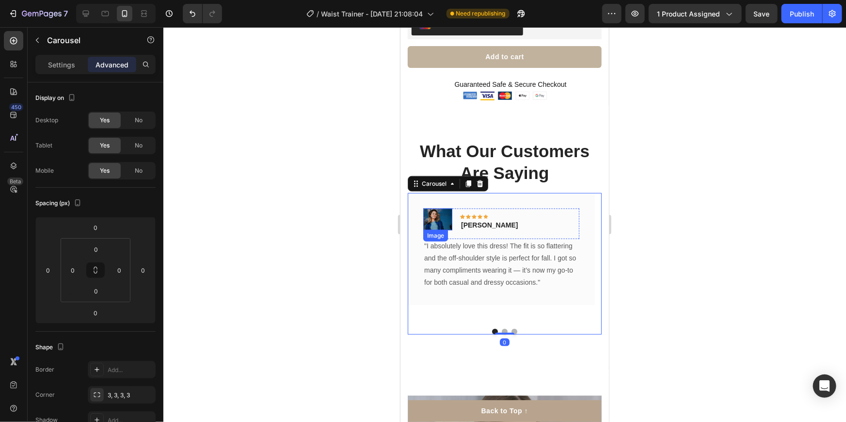
click at [434, 208] on img at bounding box center [437, 219] width 29 height 22
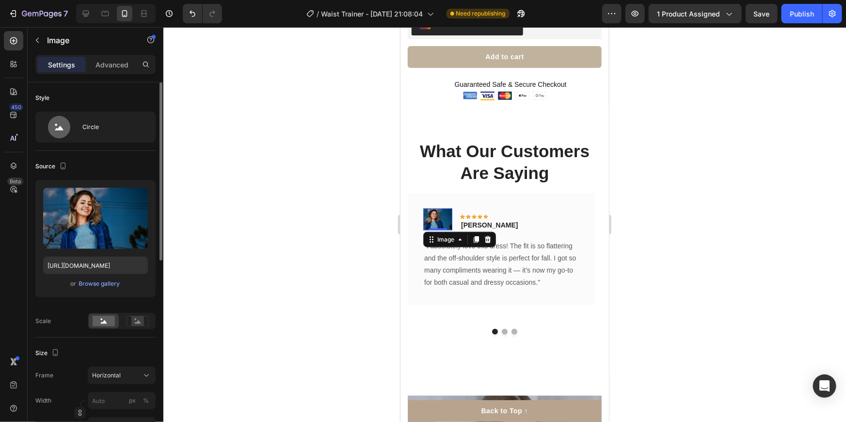
scroll to position [88, 0]
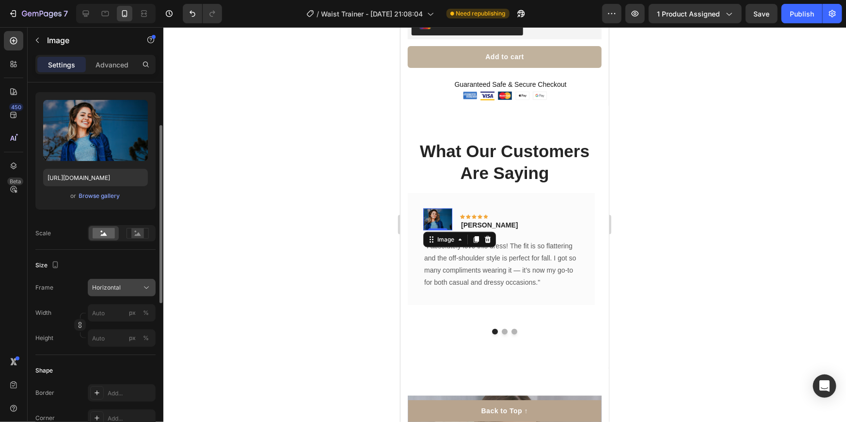
click at [127, 284] on div "Horizontal" at bounding box center [116, 287] width 48 height 9
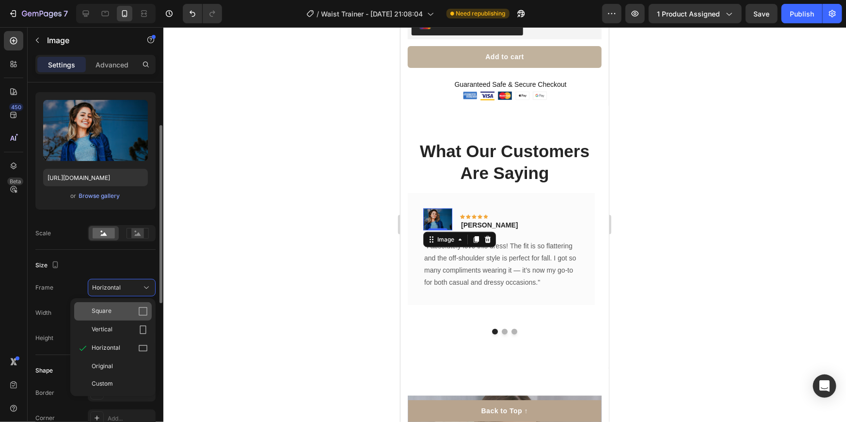
click at [116, 305] on div "Square" at bounding box center [113, 311] width 78 height 18
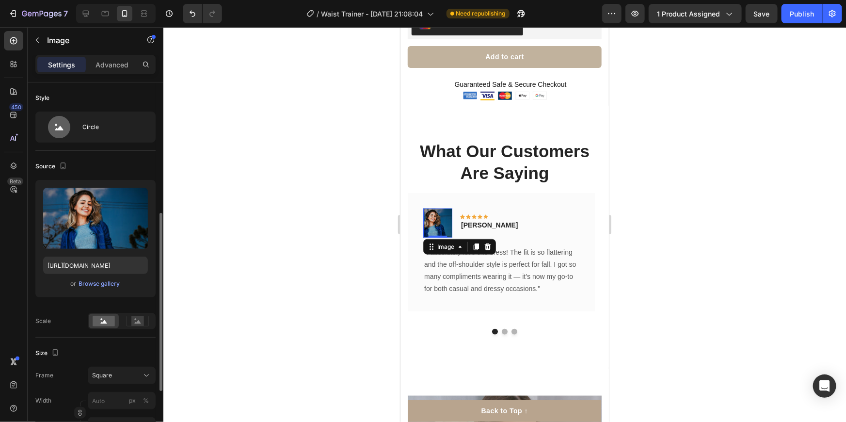
scroll to position [132, 0]
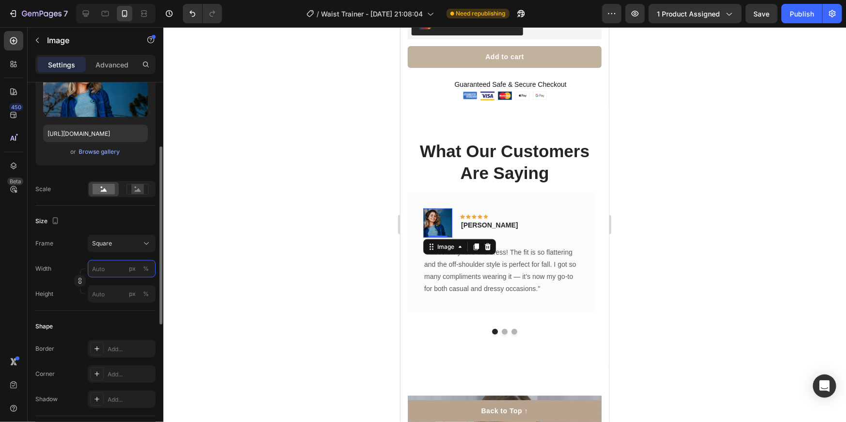
click at [103, 268] on input "px %" at bounding box center [122, 268] width 68 height 17
type input "8"
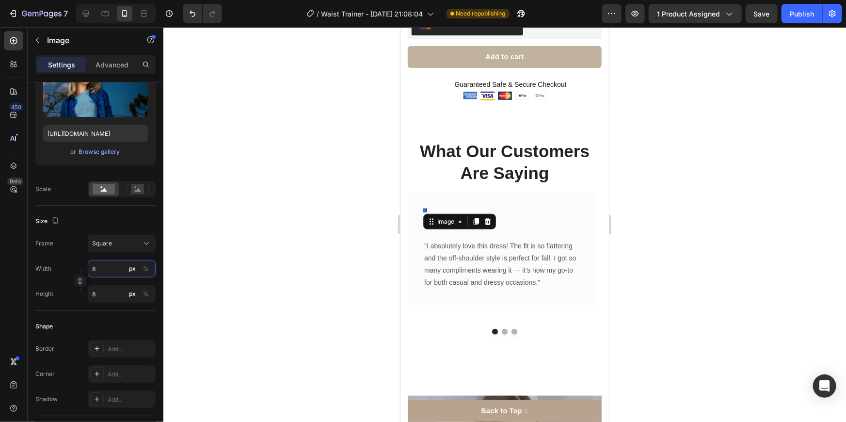
type input "80"
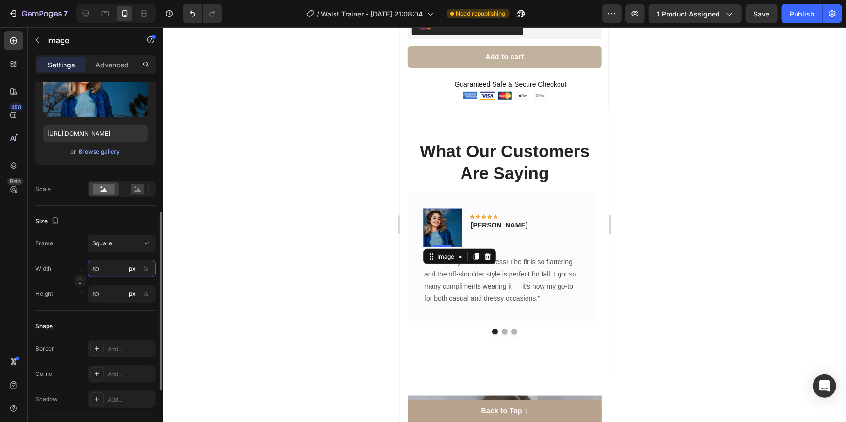
scroll to position [176, 0]
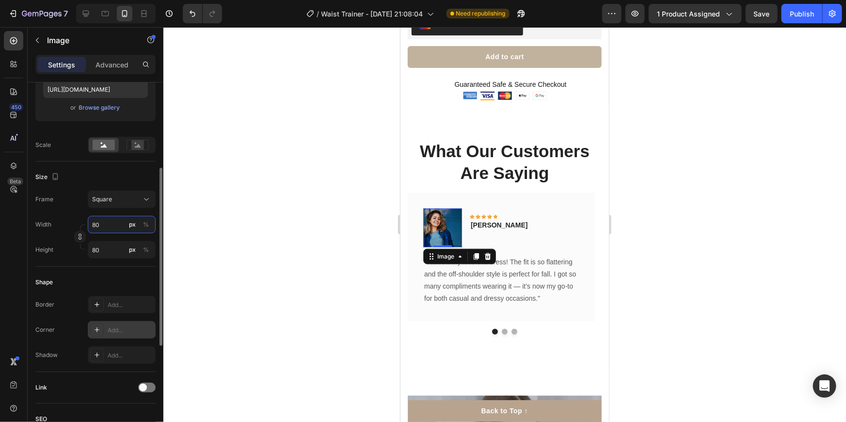
type input "80"
click at [103, 332] on div at bounding box center [97, 330] width 14 height 14
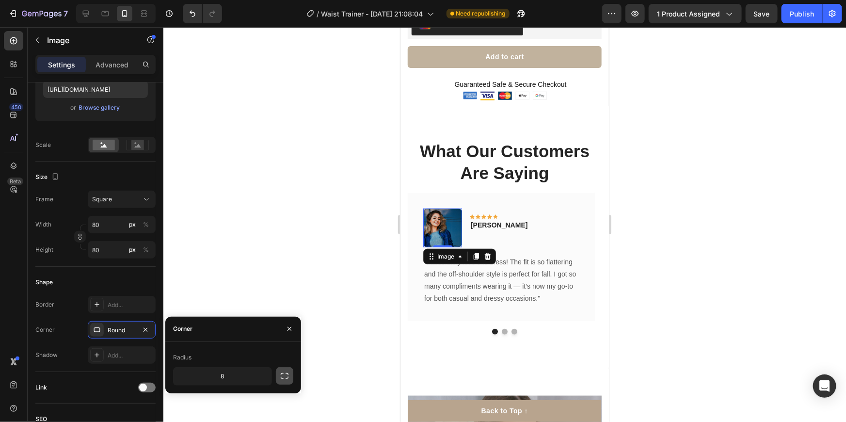
click at [280, 374] on icon "button" at bounding box center [285, 376] width 10 height 10
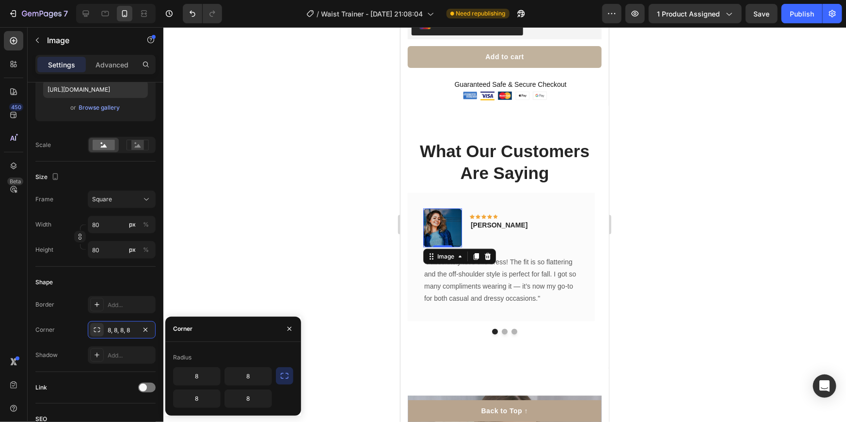
click at [239, 363] on div "Radius" at bounding box center [233, 358] width 120 height 16
click at [291, 325] on icon "button" at bounding box center [290, 329] width 8 height 8
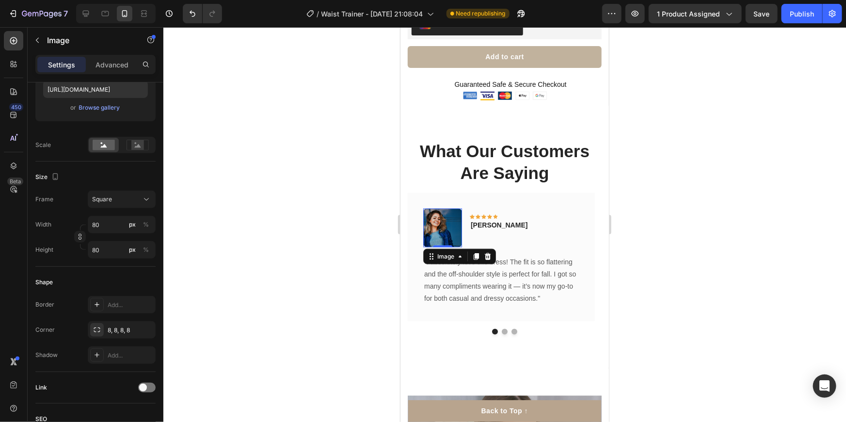
click at [291, 325] on div at bounding box center [504, 224] width 683 height 395
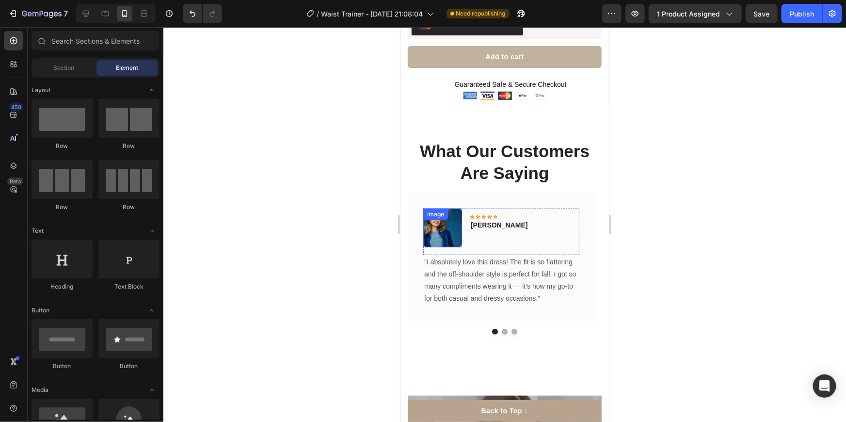
click at [444, 216] on div "Image" at bounding box center [442, 227] width 39 height 39
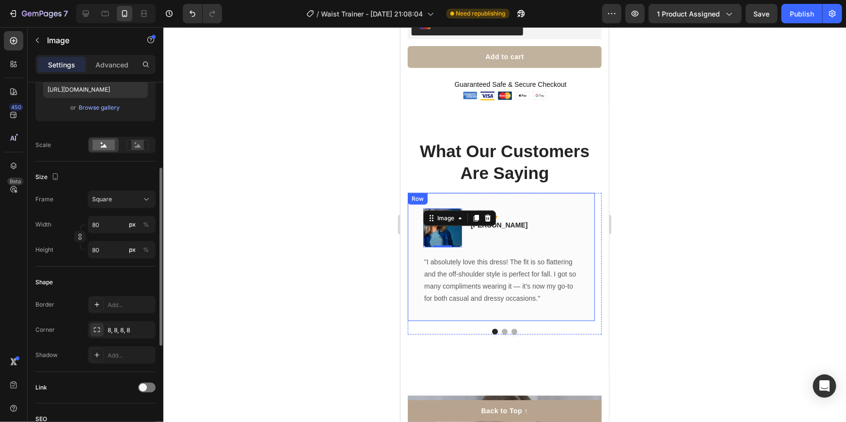
scroll to position [220, 0]
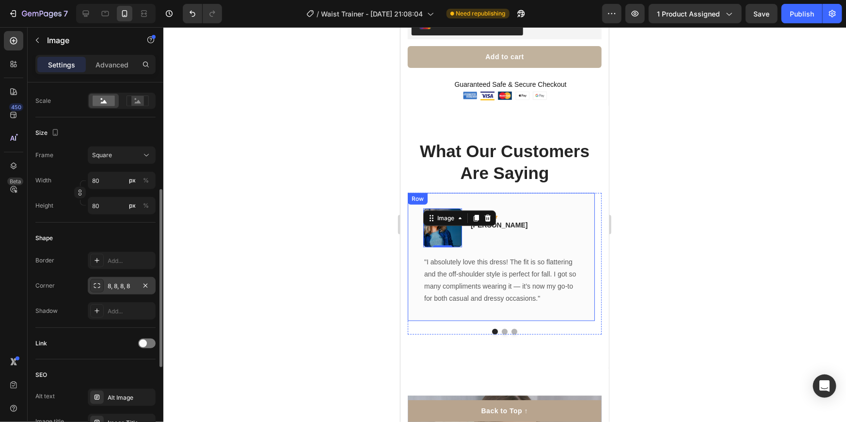
click at [122, 287] on div "8, 8, 8, 8" at bounding box center [122, 286] width 28 height 9
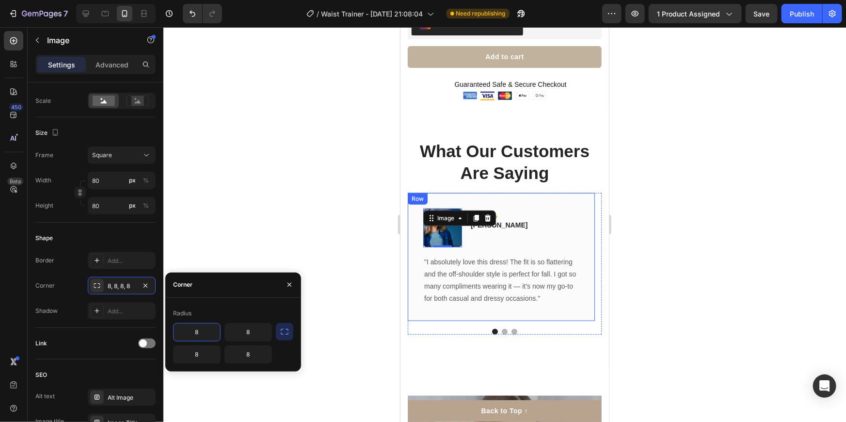
click at [204, 334] on input "8" at bounding box center [197, 331] width 47 height 17
click at [252, 333] on input "8" at bounding box center [248, 331] width 47 height 17
click at [249, 354] on input "8" at bounding box center [248, 354] width 47 height 17
click at [212, 354] on input "8" at bounding box center [197, 354] width 47 height 17
click at [286, 331] on icon "button" at bounding box center [285, 332] width 10 height 10
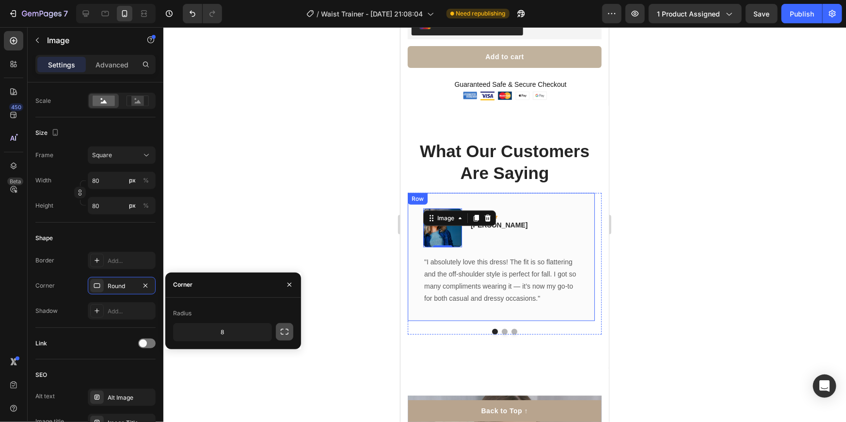
click at [286, 331] on icon "button" at bounding box center [285, 332] width 10 height 10
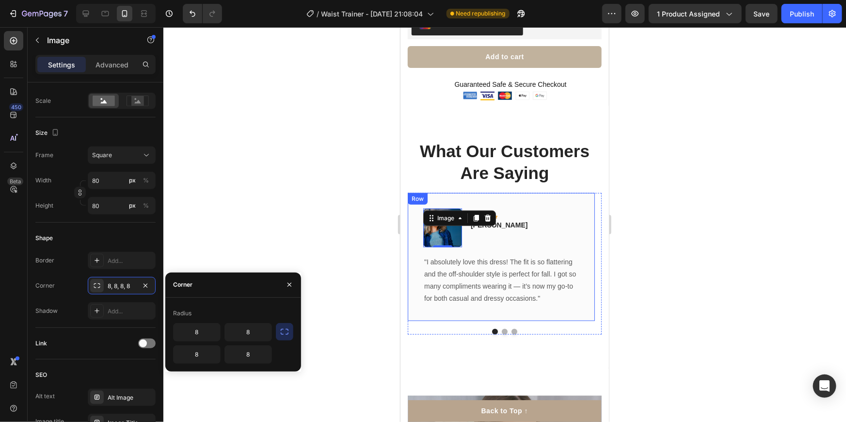
click at [286, 331] on icon "button" at bounding box center [285, 332] width 10 height 10
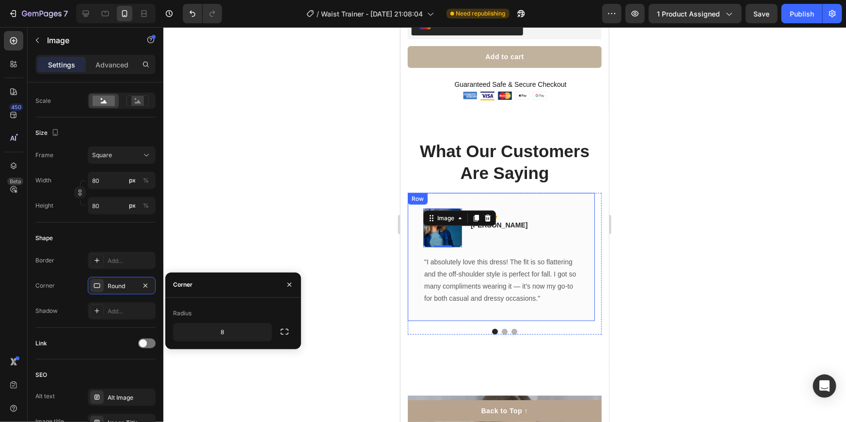
click at [323, 329] on div at bounding box center [504, 224] width 683 height 395
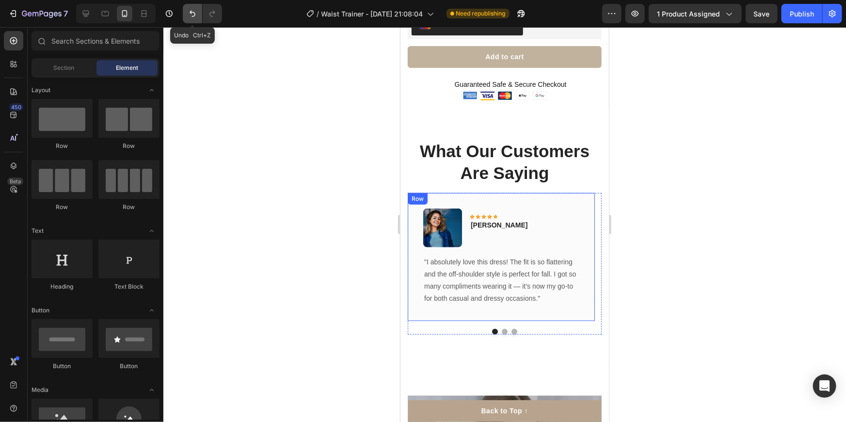
click at [191, 9] on icon "Undo/Redo" at bounding box center [193, 14] width 10 height 10
click at [192, 9] on icon "Undo/Redo" at bounding box center [193, 14] width 10 height 10
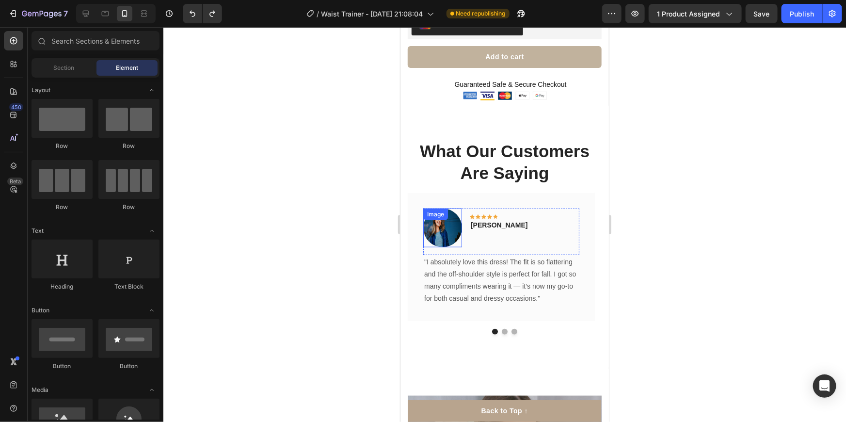
click at [440, 216] on div "Image" at bounding box center [442, 227] width 39 height 39
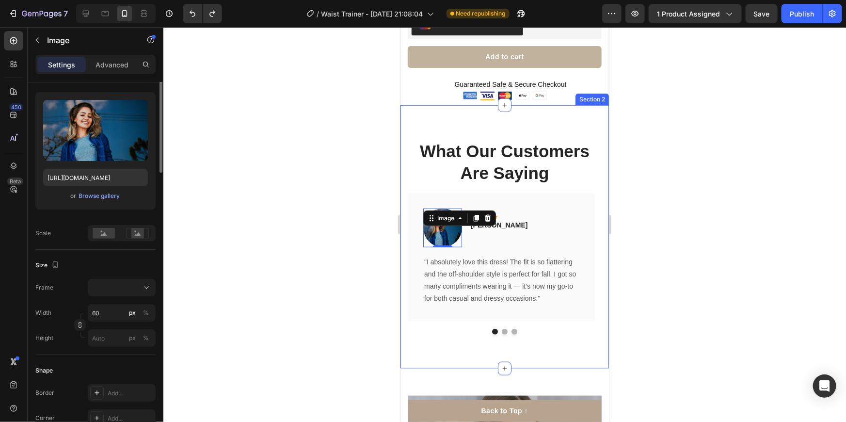
scroll to position [0, 0]
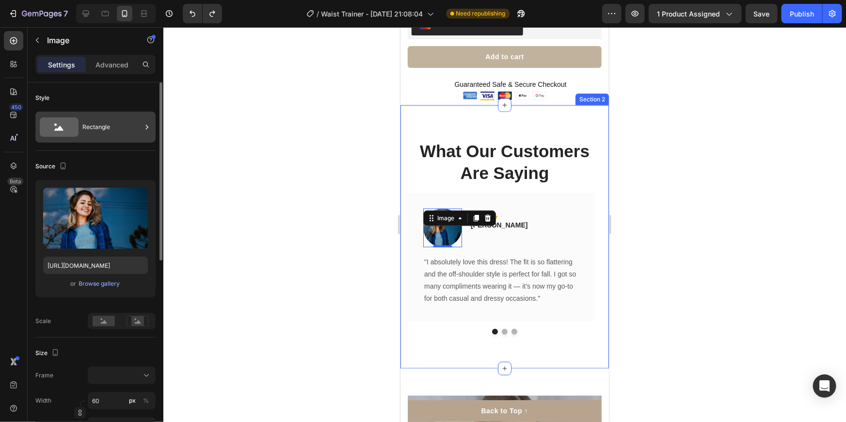
click at [113, 128] on div "Rectangle" at bounding box center [111, 127] width 59 height 22
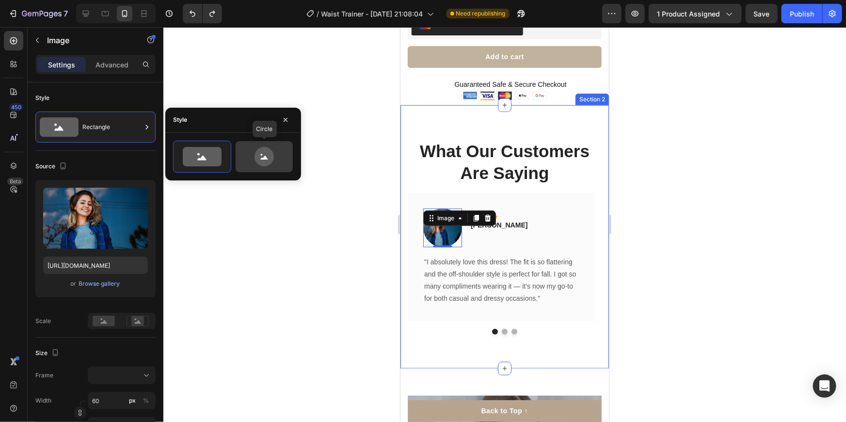
click at [258, 162] on icon at bounding box center [264, 156] width 19 height 19
type input "80"
click at [213, 193] on div at bounding box center [504, 224] width 683 height 395
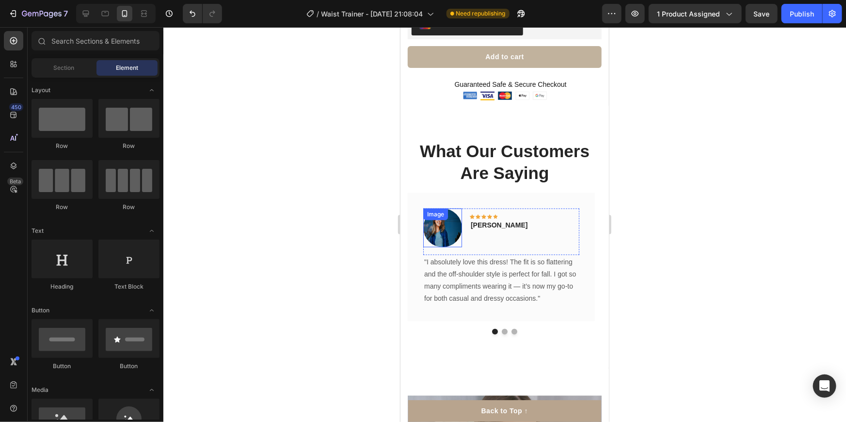
click at [452, 223] on img at bounding box center [442, 227] width 39 height 39
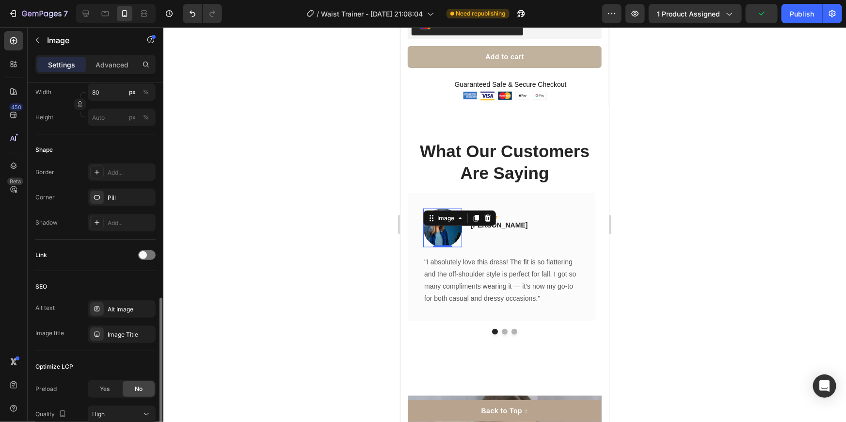
scroll to position [388, 0]
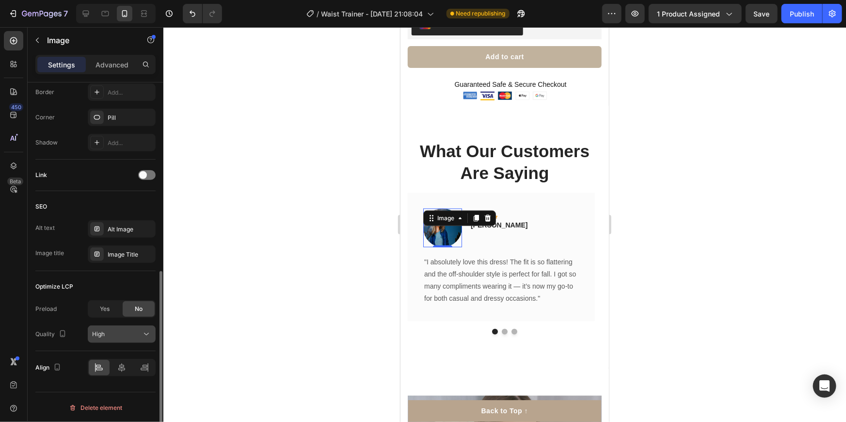
click at [125, 340] on button "High" at bounding box center [122, 333] width 68 height 17
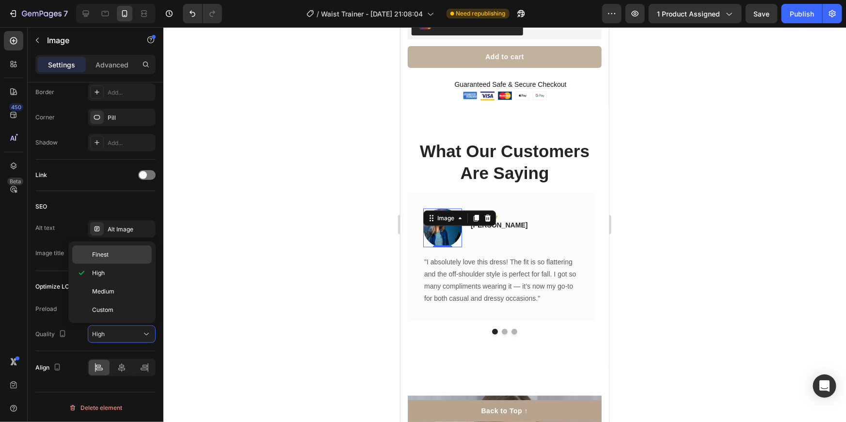
click at [110, 257] on p "Finest" at bounding box center [119, 254] width 55 height 9
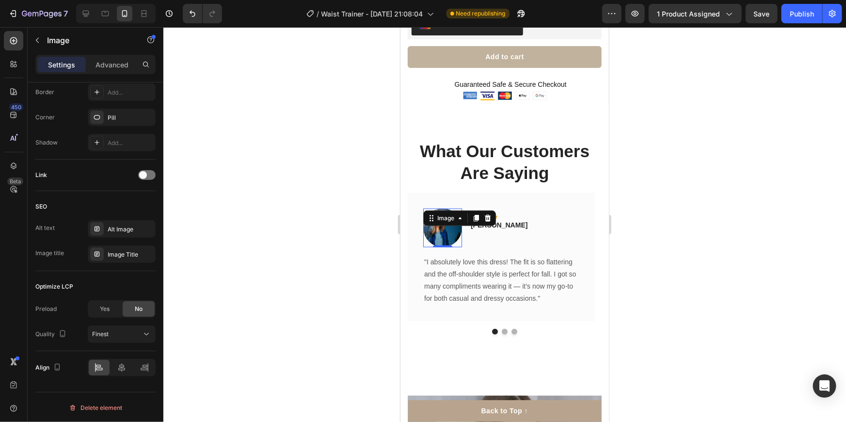
click at [214, 293] on div at bounding box center [504, 224] width 683 height 395
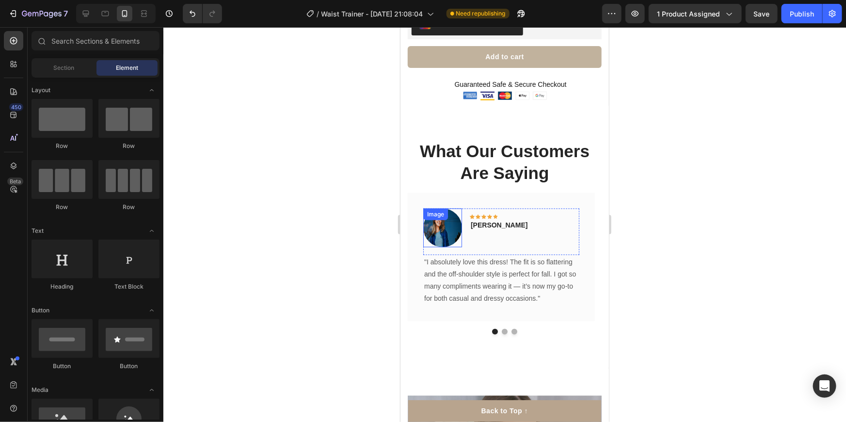
click at [445, 216] on div "Image" at bounding box center [442, 227] width 39 height 39
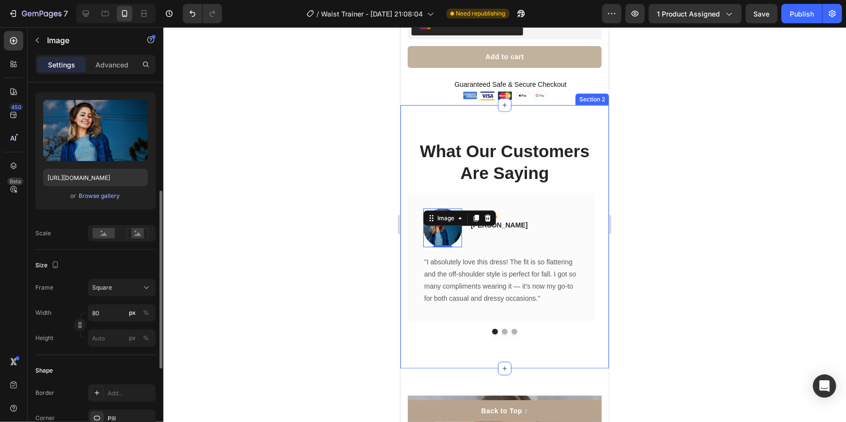
scroll to position [132, 0]
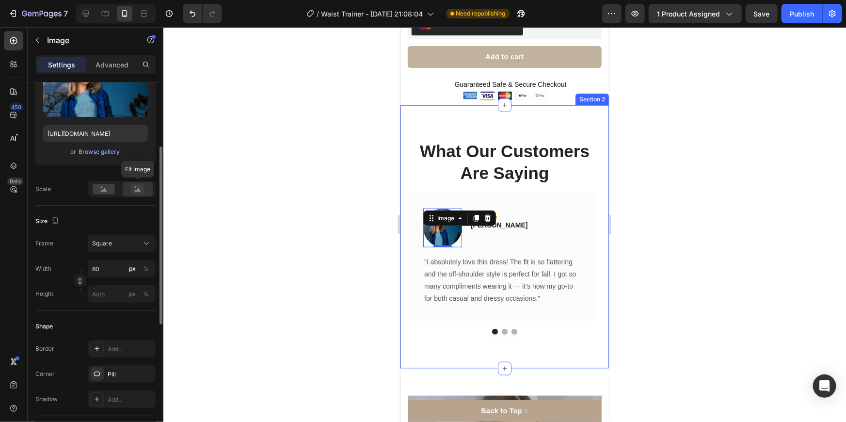
click at [133, 187] on rect at bounding box center [137, 189] width 13 height 10
click at [107, 188] on rect at bounding box center [104, 189] width 22 height 11
click at [320, 220] on div at bounding box center [504, 224] width 683 height 395
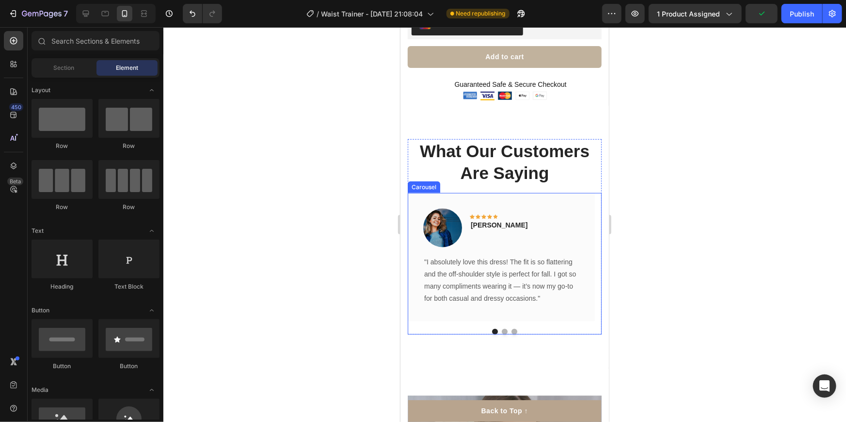
click at [505, 328] on div at bounding box center [504, 331] width 194 height 6
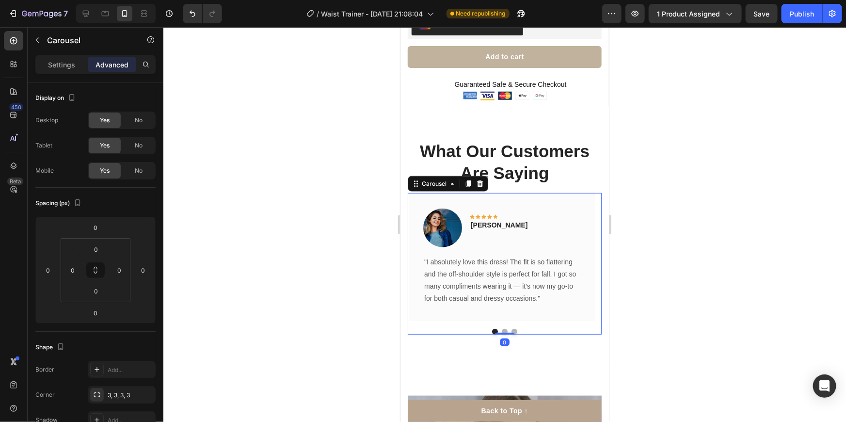
click at [512, 328] on button "Dot" at bounding box center [514, 331] width 6 height 6
click at [501, 328] on button "Dot" at bounding box center [504, 331] width 6 height 6
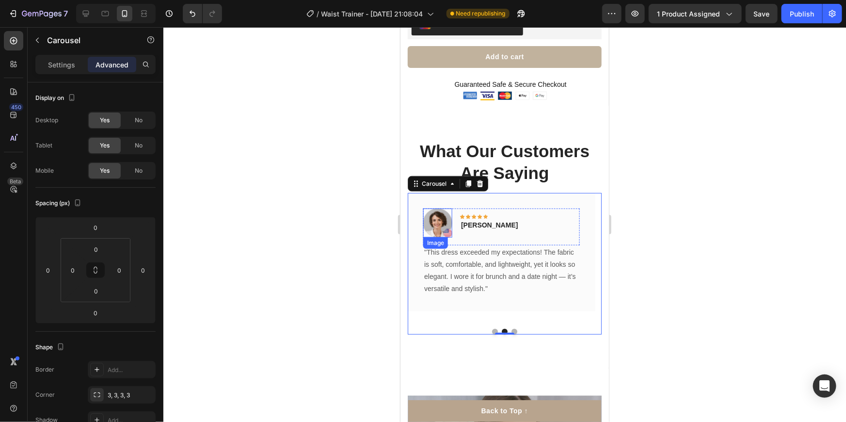
click at [435, 216] on img at bounding box center [437, 222] width 29 height 29
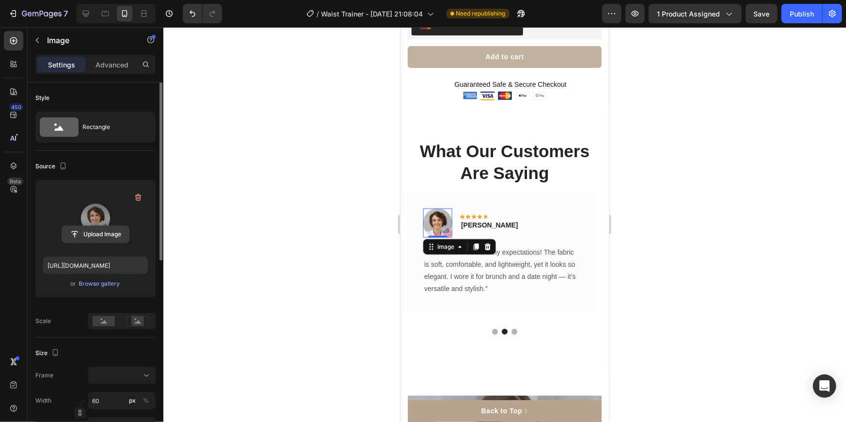
click at [102, 230] on input "file" at bounding box center [95, 234] width 67 height 16
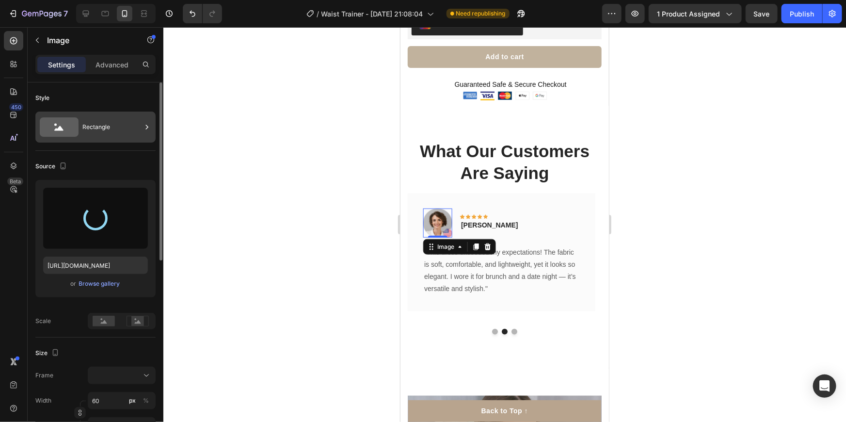
click at [111, 128] on div "Rectangle" at bounding box center [111, 127] width 59 height 22
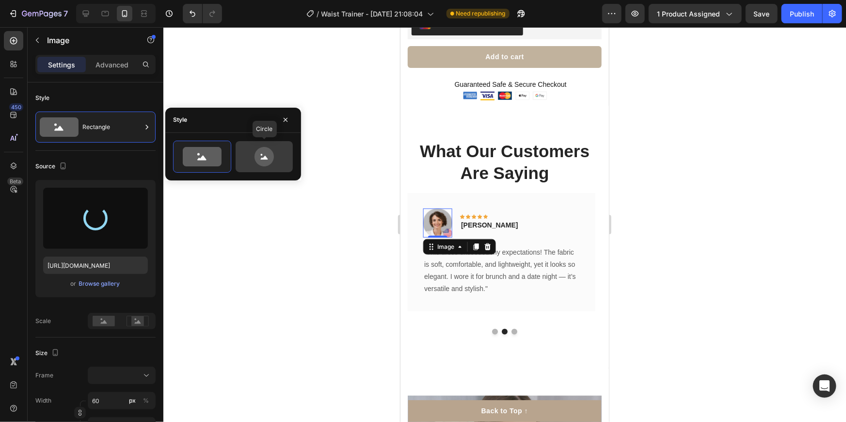
click at [262, 159] on icon at bounding box center [263, 158] width 7 height 4
type input "80"
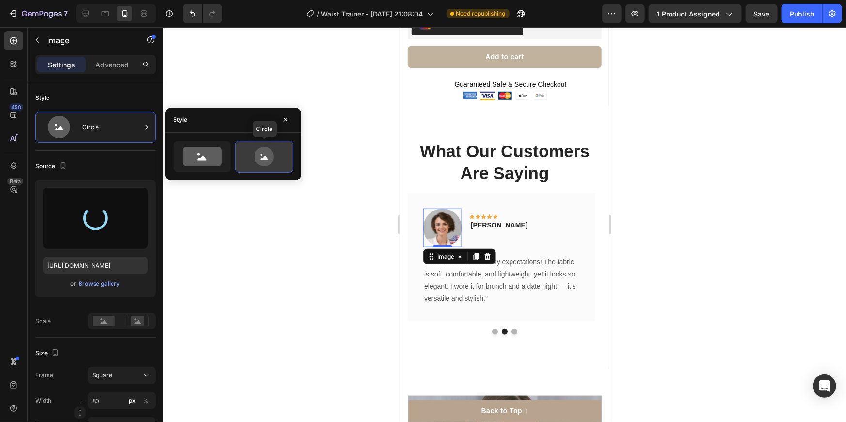
type input "[URL][DOMAIN_NAME]"
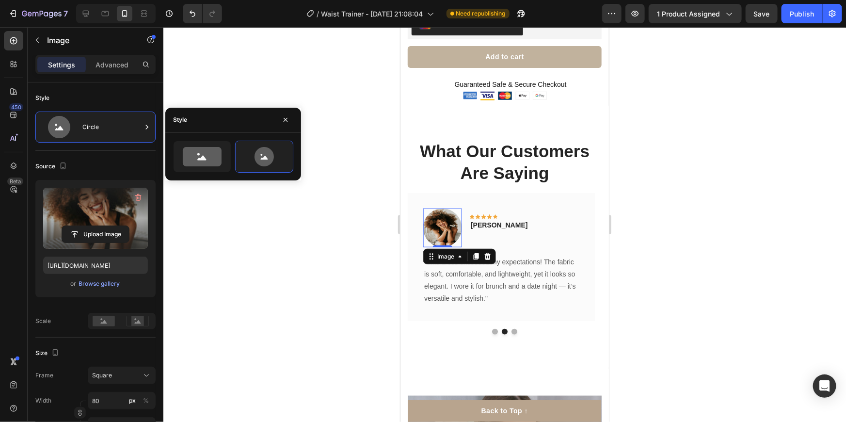
click at [255, 222] on div at bounding box center [504, 224] width 683 height 395
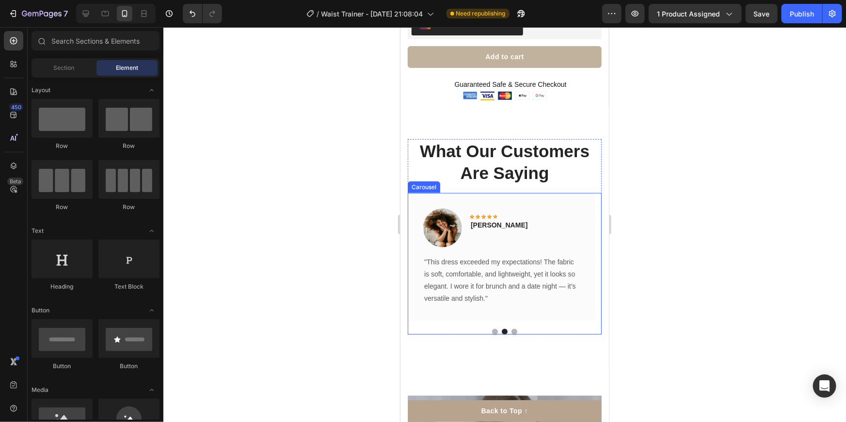
click at [511, 328] on button "Dot" at bounding box center [514, 331] width 6 height 6
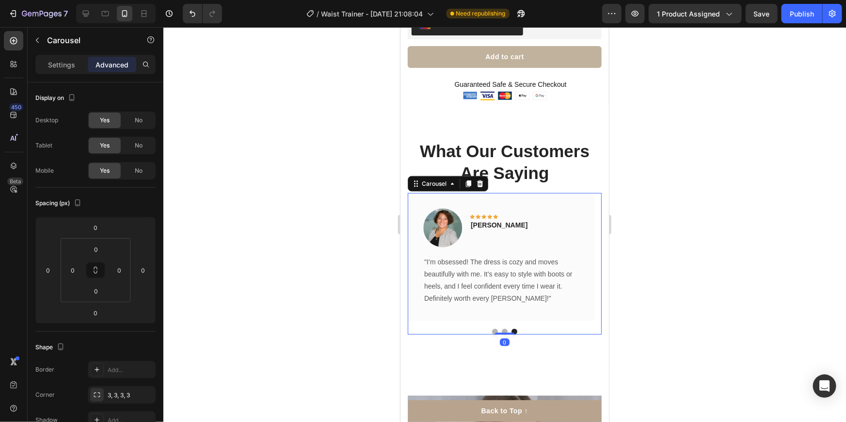
click at [492, 328] on button "Dot" at bounding box center [495, 331] width 6 height 6
drag, startPoint x: 715, startPoint y: 339, endPoint x: 705, endPoint y: 335, distance: 10.6
click at [715, 339] on div at bounding box center [504, 224] width 683 height 395
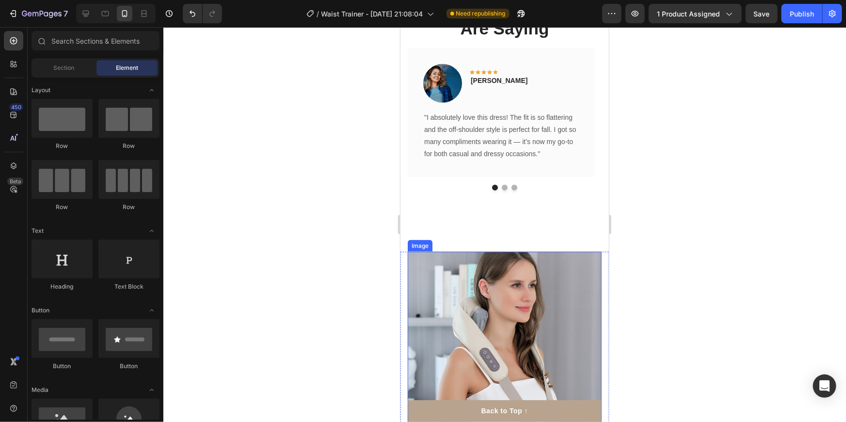
scroll to position [528, 0]
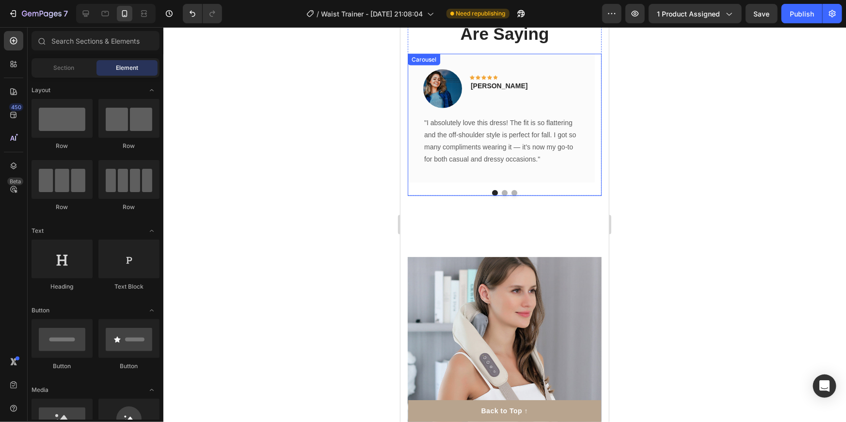
click at [501, 191] on button "Dot" at bounding box center [504, 193] width 6 height 6
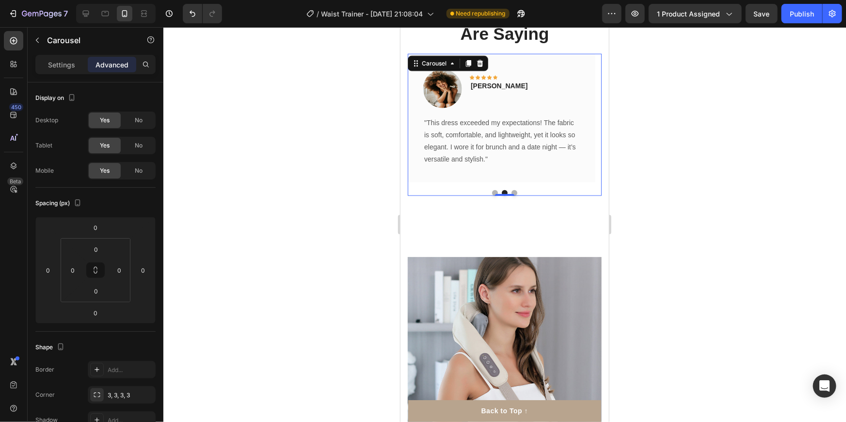
click at [511, 191] on button "Dot" at bounding box center [514, 193] width 6 height 6
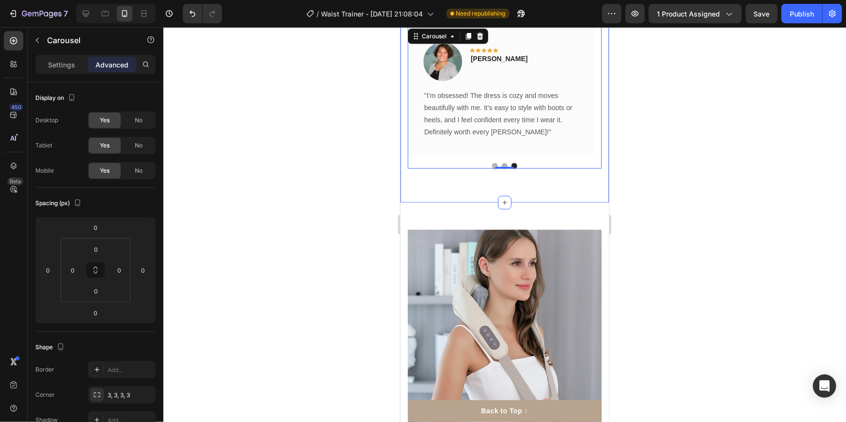
scroll to position [705, 0]
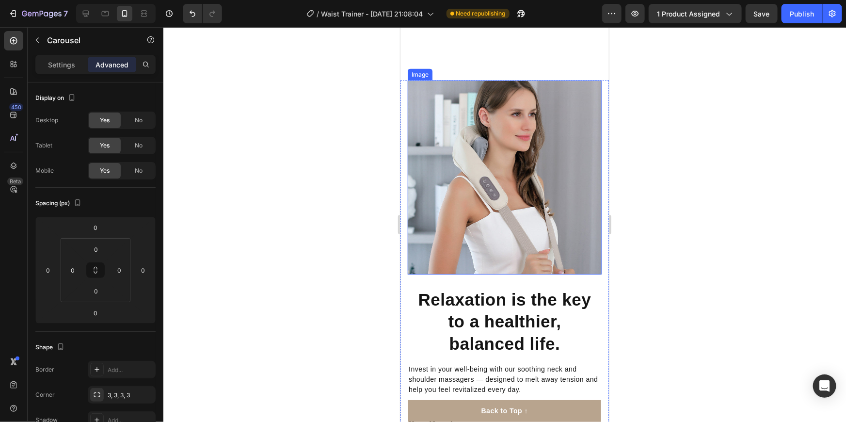
click at [483, 188] on img at bounding box center [504, 177] width 194 height 194
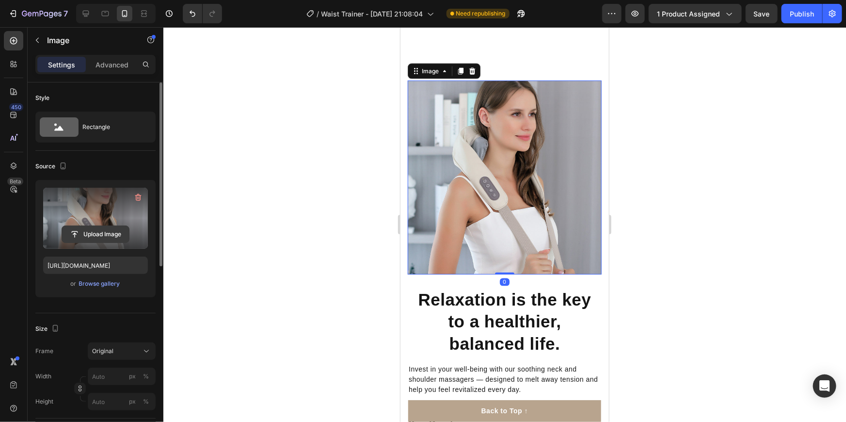
click at [100, 230] on input "file" at bounding box center [95, 234] width 67 height 16
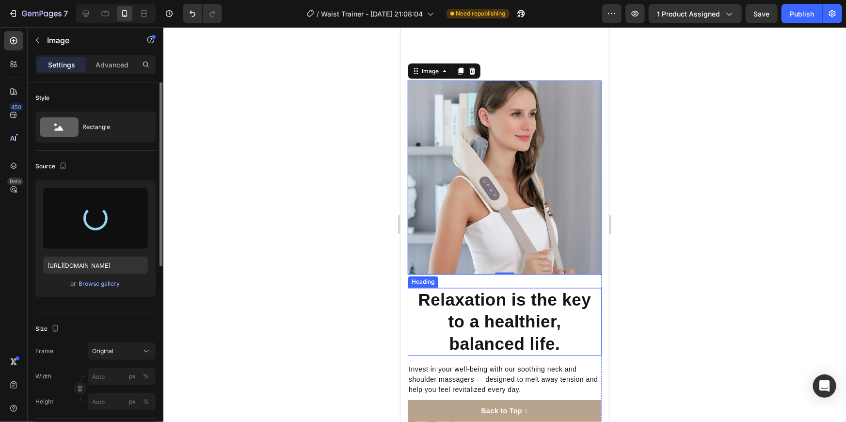
type input "[URL][DOMAIN_NAME]"
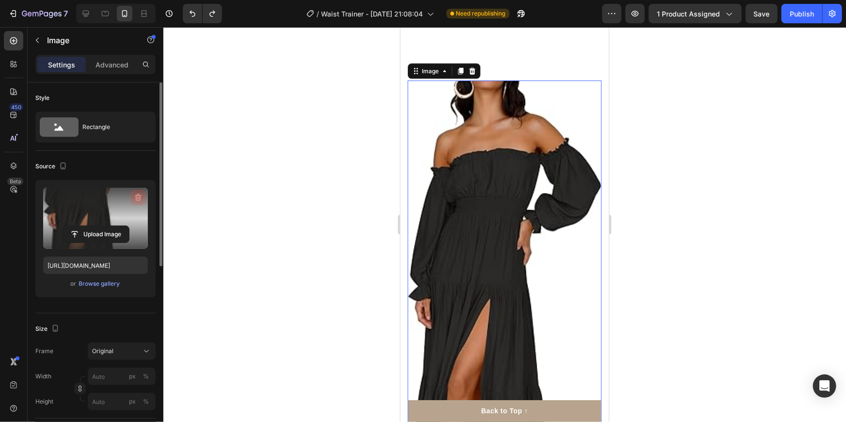
click at [139, 197] on icon "button" at bounding box center [138, 197] width 10 height 10
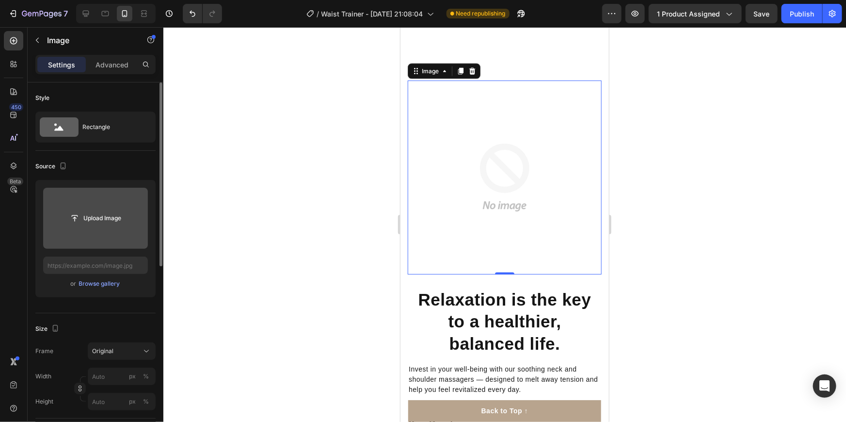
click at [503, 193] on img at bounding box center [504, 177] width 194 height 194
click at [116, 221] on input "file" at bounding box center [95, 218] width 67 height 16
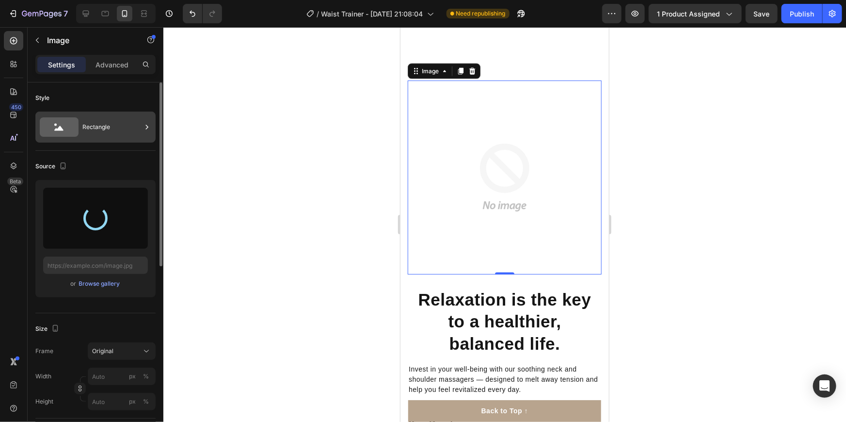
click at [132, 136] on div "Rectangle" at bounding box center [111, 127] width 59 height 22
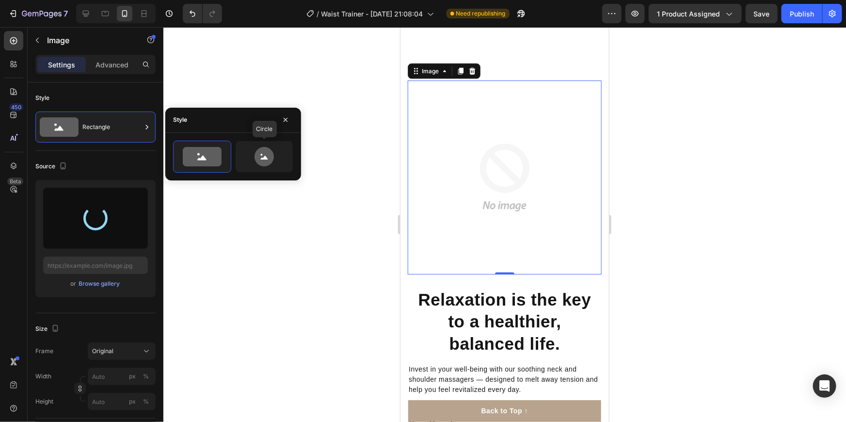
type input "[URL][DOMAIN_NAME]"
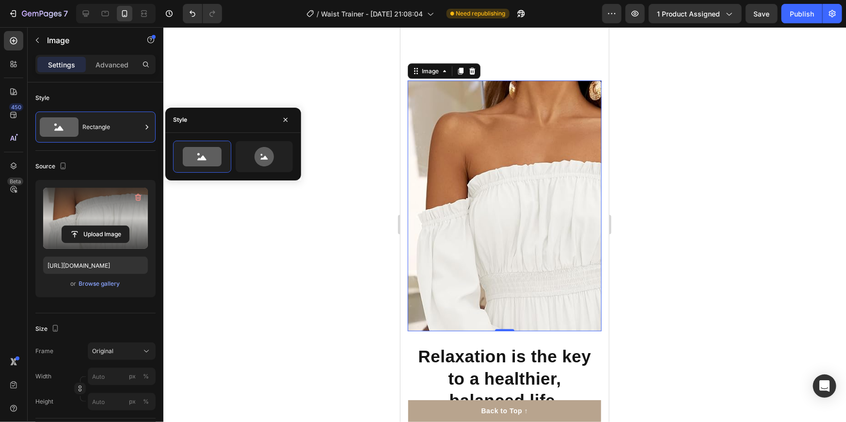
click at [201, 96] on div at bounding box center [504, 224] width 683 height 395
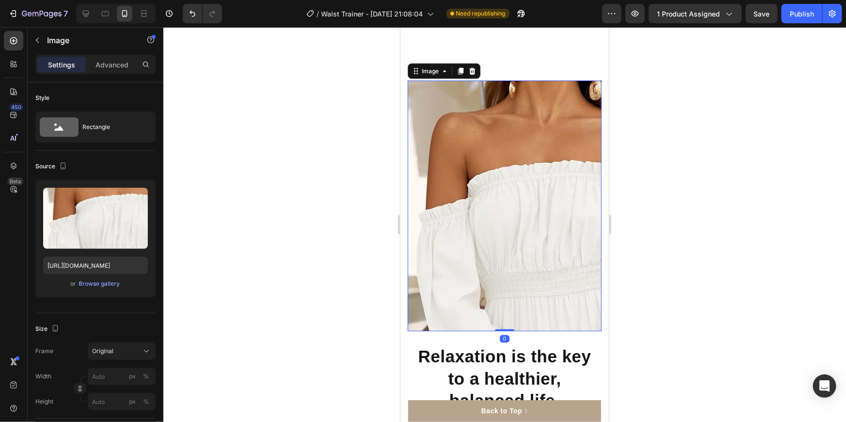
click at [450, 264] on img at bounding box center [504, 205] width 194 height 251
drag, startPoint x: 671, startPoint y: 217, endPoint x: 666, endPoint y: 217, distance: 5.4
click at [671, 217] on div at bounding box center [504, 224] width 683 height 395
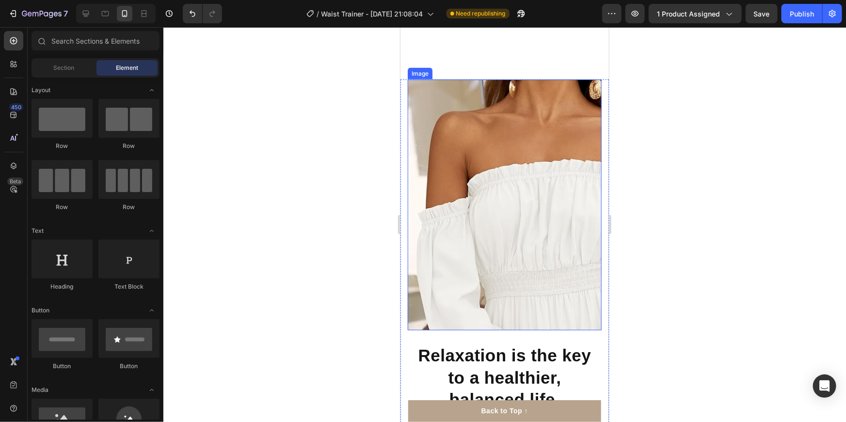
scroll to position [722, 0]
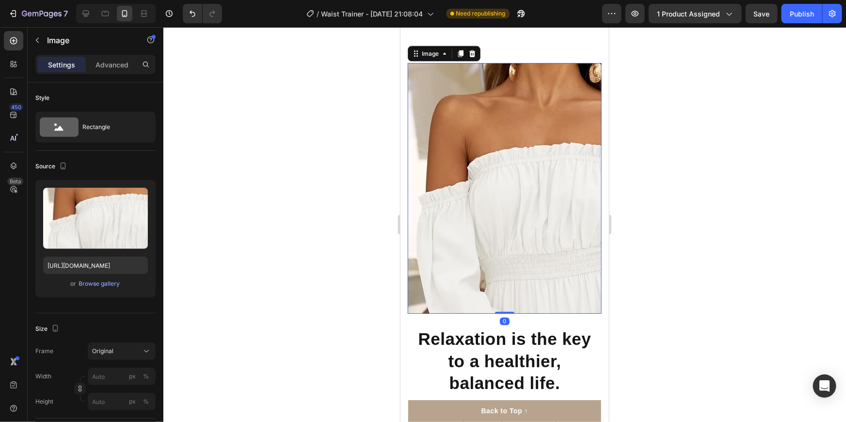
click at [492, 227] on img at bounding box center [504, 188] width 194 height 251
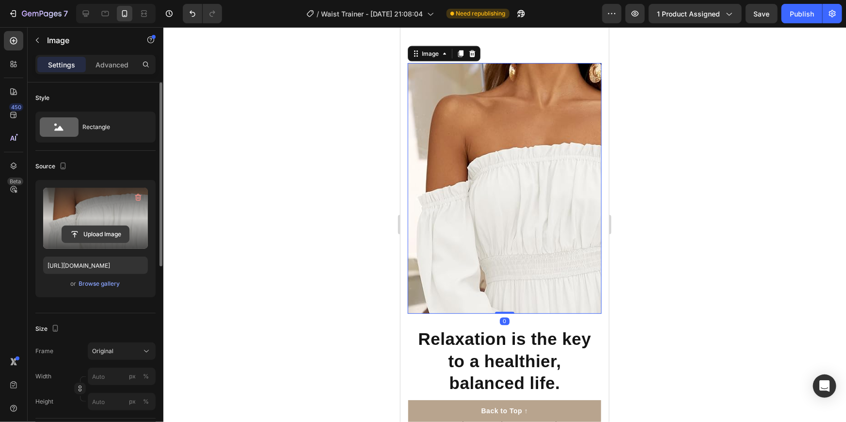
click at [98, 227] on input "file" at bounding box center [95, 234] width 67 height 16
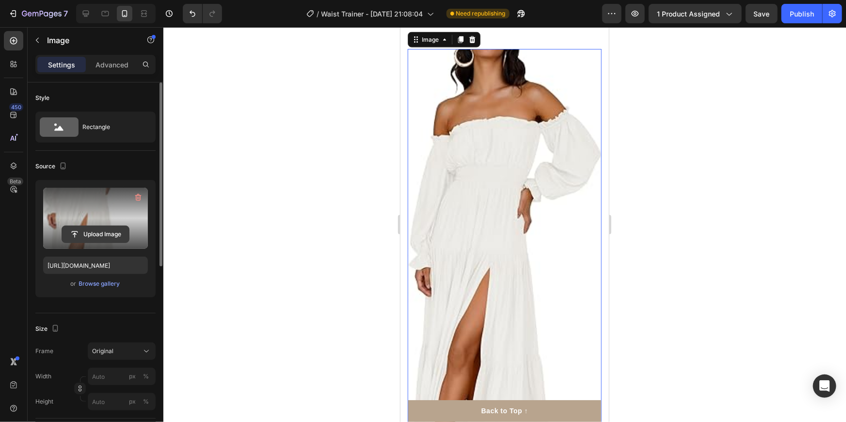
click at [116, 232] on input "file" at bounding box center [95, 234] width 67 height 16
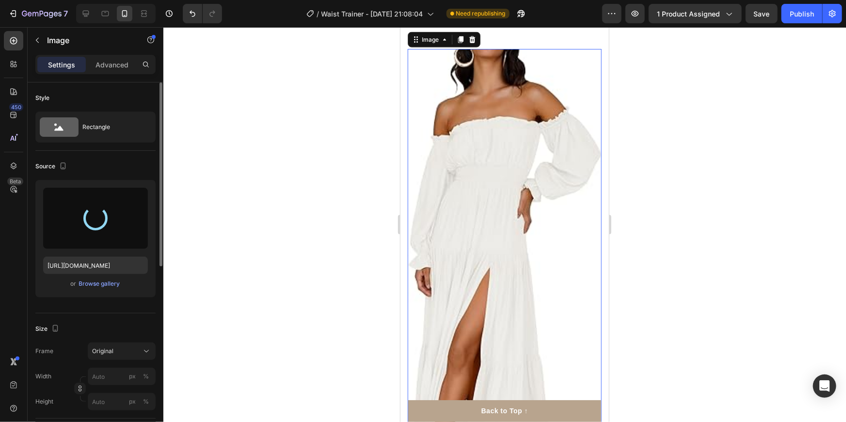
type input "[URL][DOMAIN_NAME]"
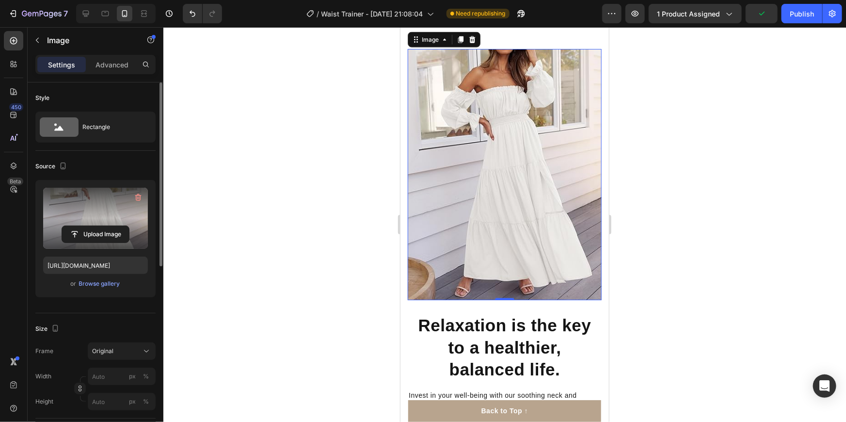
scroll to position [679, 0]
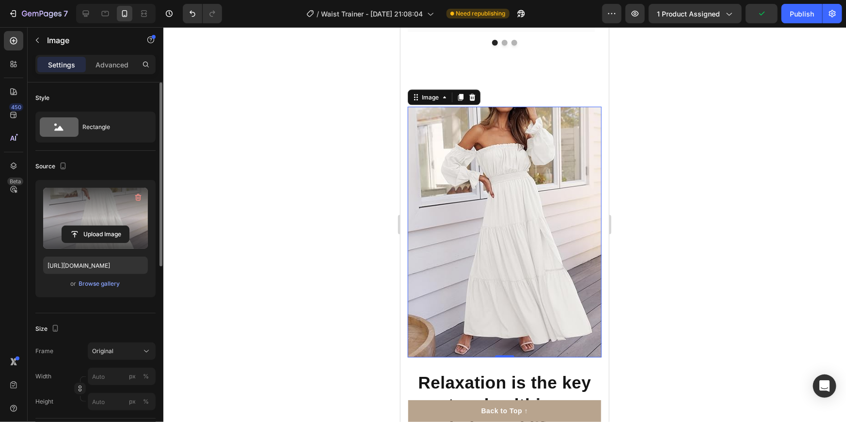
click at [654, 175] on div at bounding box center [504, 224] width 683 height 395
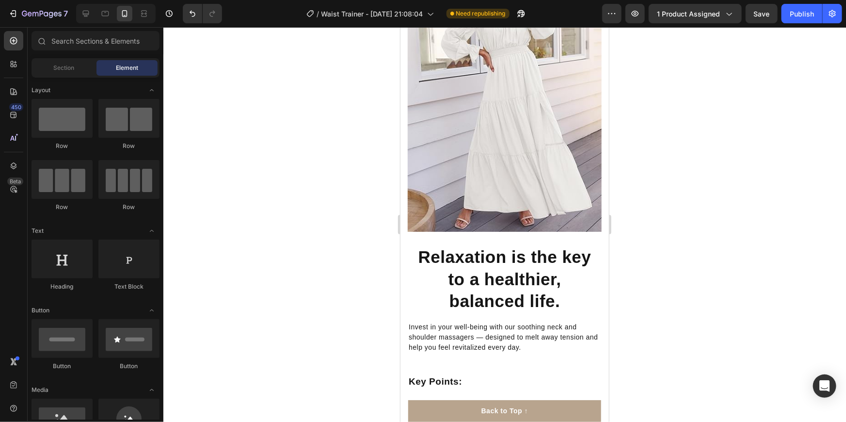
scroll to position [811, 0]
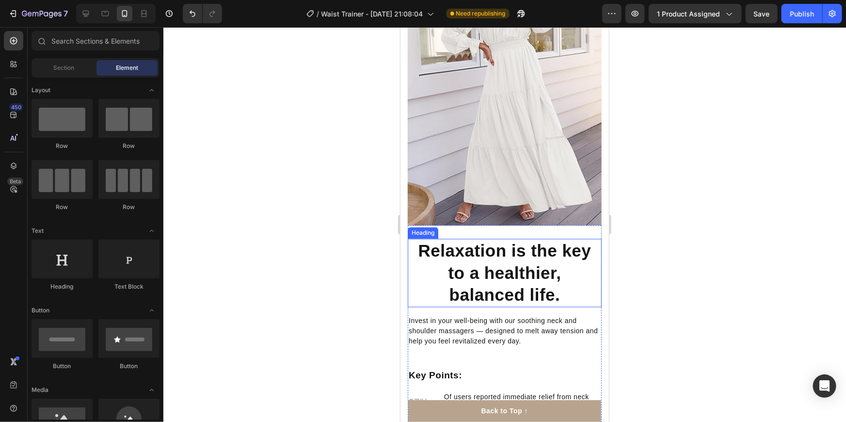
click at [440, 246] on h2 "Relaxation is the key to a healthier, balanced life." at bounding box center [504, 273] width 194 height 68
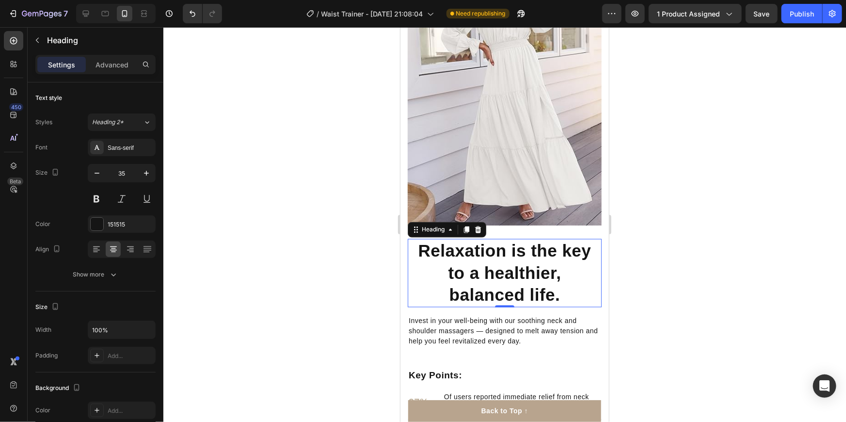
click at [419, 243] on h2 "Relaxation is the key to a healthier, balanced life." at bounding box center [504, 273] width 194 height 68
click at [419, 243] on p "Relaxation is the key to a healthier, balanced life." at bounding box center [504, 272] width 192 height 66
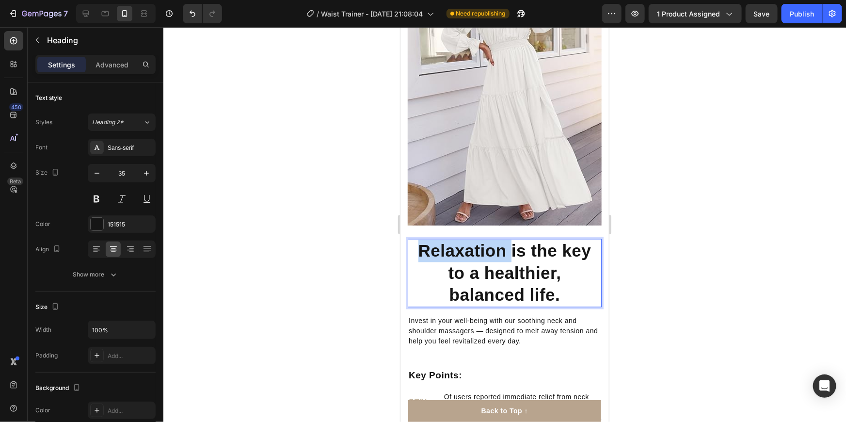
click at [422, 243] on p "Relaxation is the key to a healthier, balanced life." at bounding box center [504, 272] width 192 height 66
click at [450, 247] on p "Relaxation is the key to a healthier, balanced life." at bounding box center [504, 272] width 192 height 66
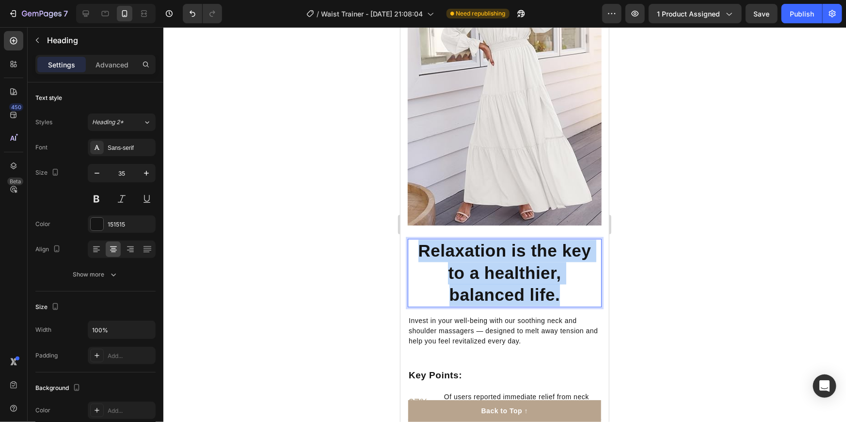
click at [450, 247] on p "Relaxation is the key to a healthier, balanced life." at bounding box center [504, 272] width 192 height 66
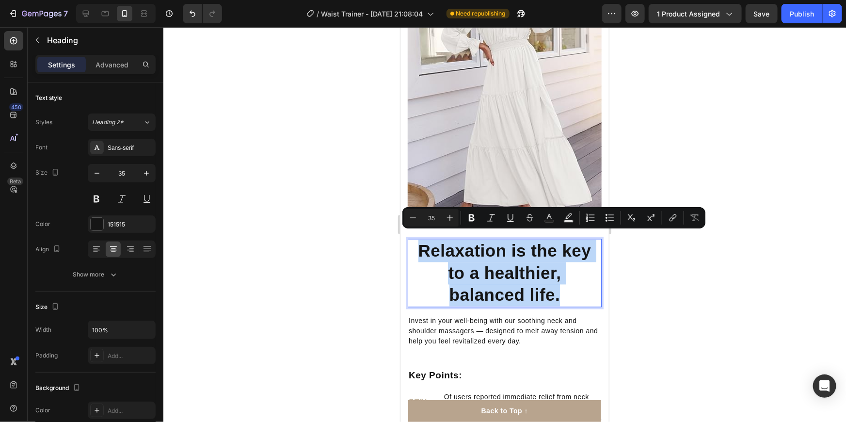
copy p "Relaxation is the key to a healthier, balanced life."
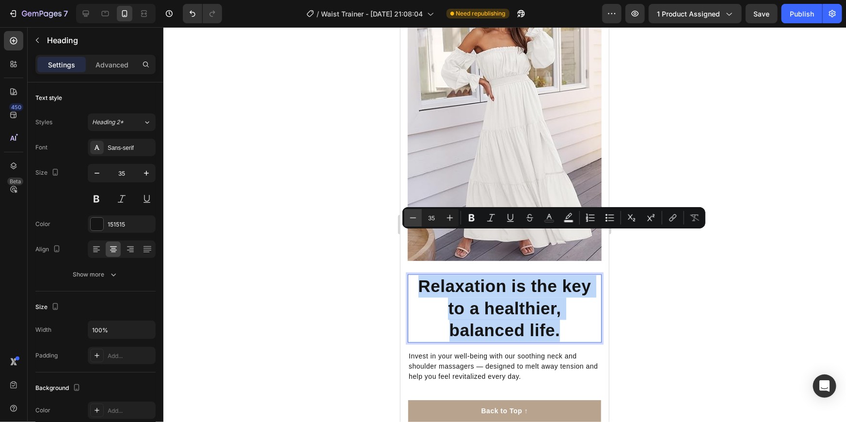
scroll to position [635, 0]
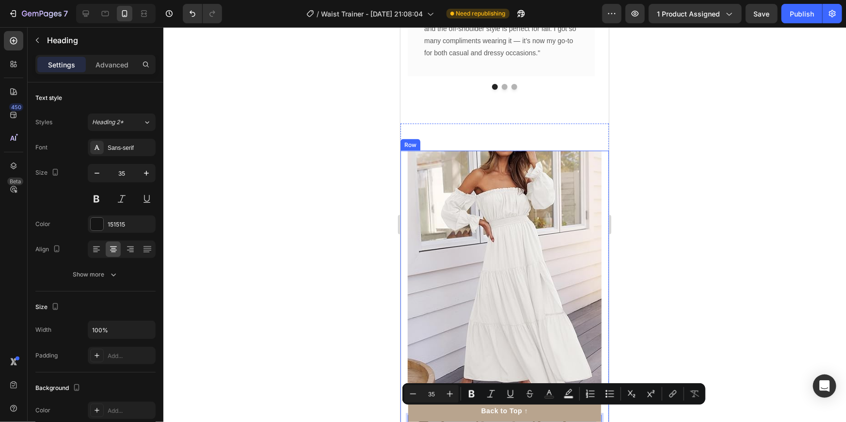
click at [299, 223] on div at bounding box center [504, 224] width 683 height 395
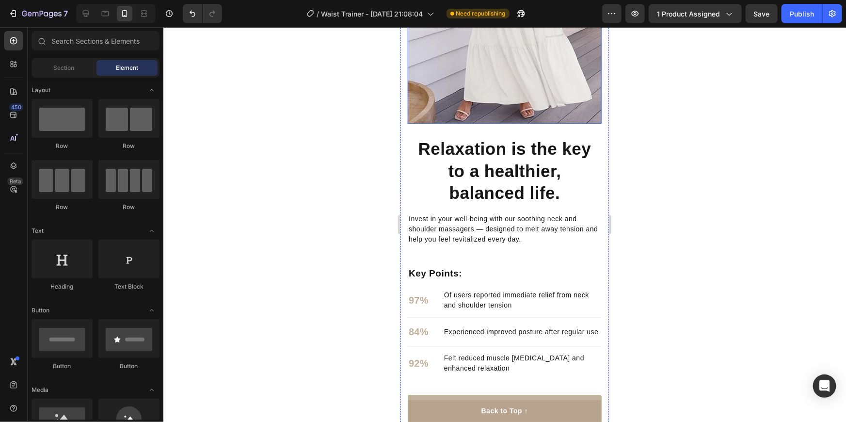
scroll to position [899, 0]
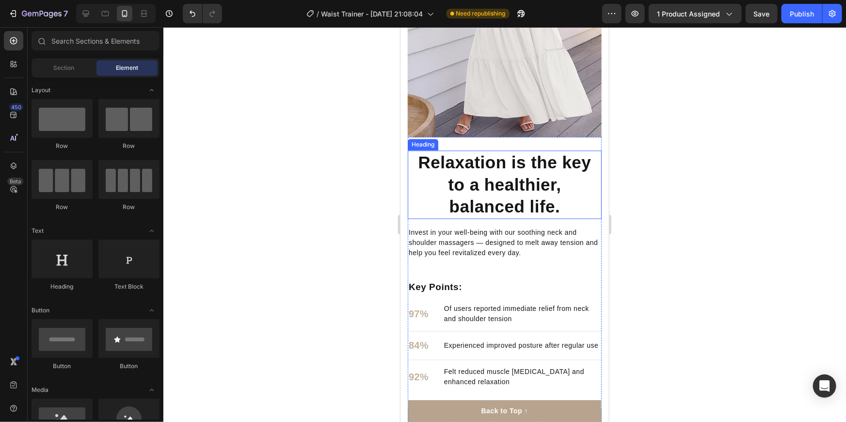
click at [444, 184] on p "Relaxation is the key to a healthier, balanced life." at bounding box center [504, 184] width 192 height 66
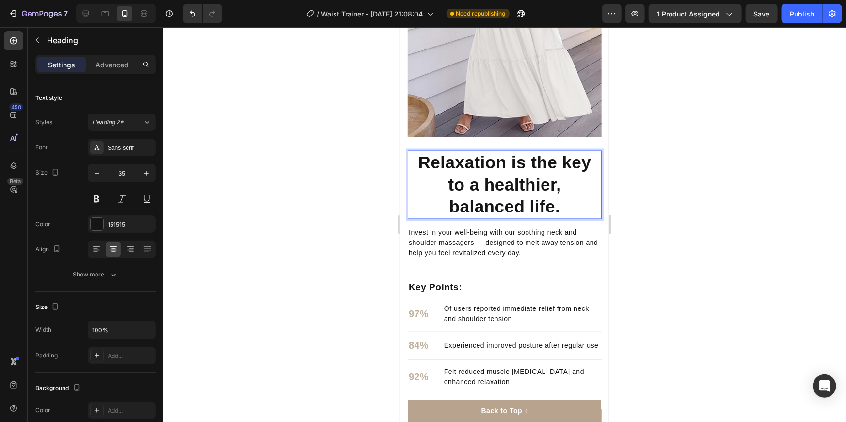
click at [469, 166] on p "Relaxation is the key to a healthier, balanced life." at bounding box center [504, 184] width 192 height 66
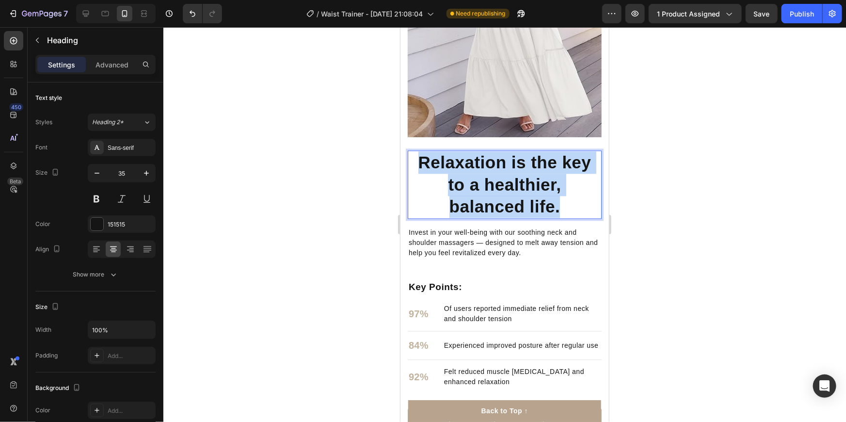
click at [470, 166] on p "Relaxation is the key to a healthier, balanced life." at bounding box center [504, 184] width 192 height 66
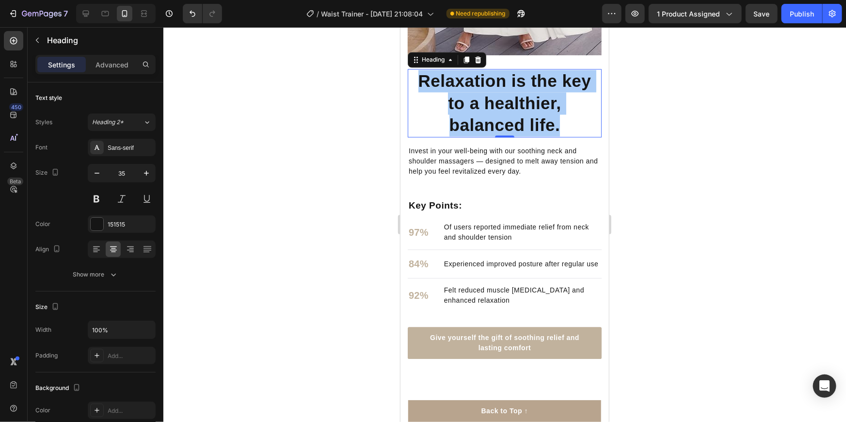
scroll to position [987, 0]
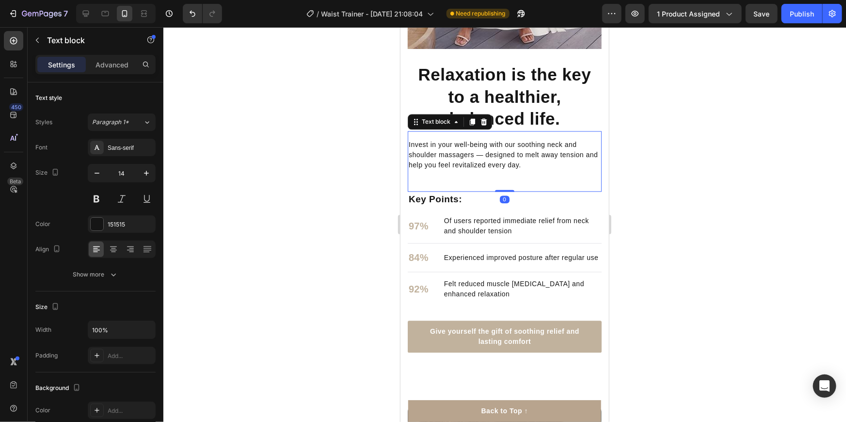
click at [448, 139] on p "Invest in your well-being with our soothing neck and shoulder massagers — desig…" at bounding box center [504, 154] width 192 height 31
click at [451, 139] on p "Invest in your well-being with our soothing neck and shoulder massagers — desig…" at bounding box center [504, 154] width 192 height 31
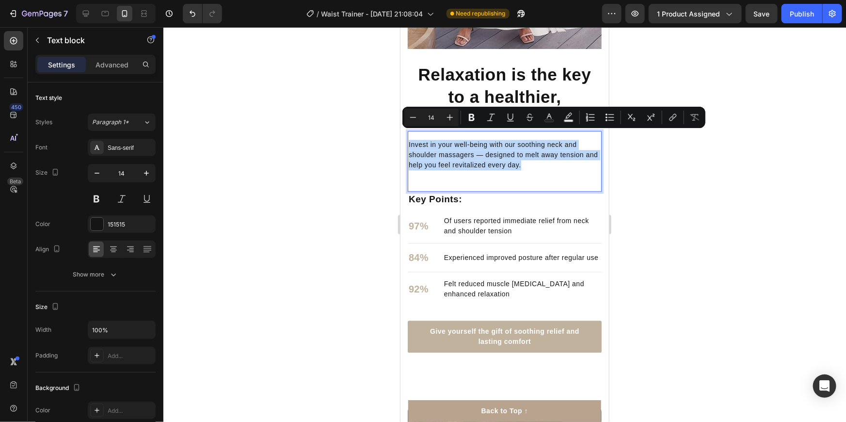
click at [451, 139] on p "Invest in your well-being with our soothing neck and shoulder massagers — desig…" at bounding box center [504, 154] width 192 height 31
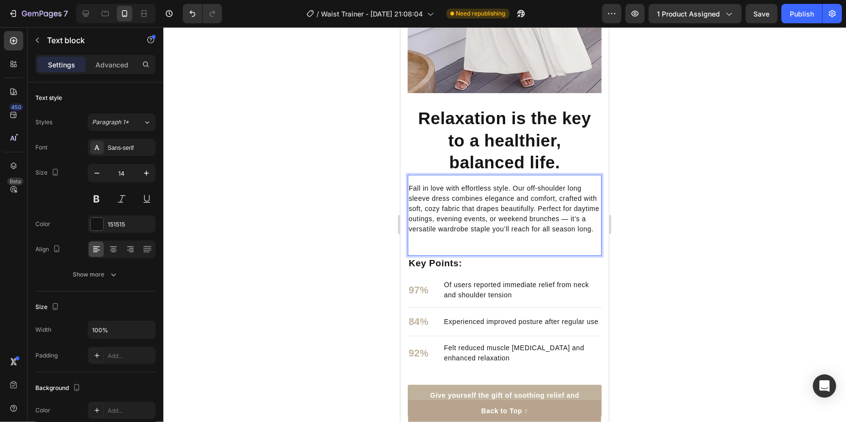
click at [693, 219] on div at bounding box center [504, 224] width 683 height 395
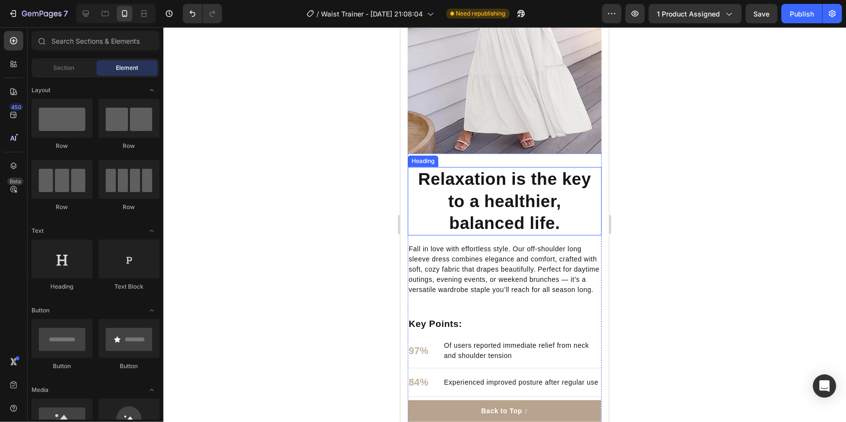
scroll to position [855, 0]
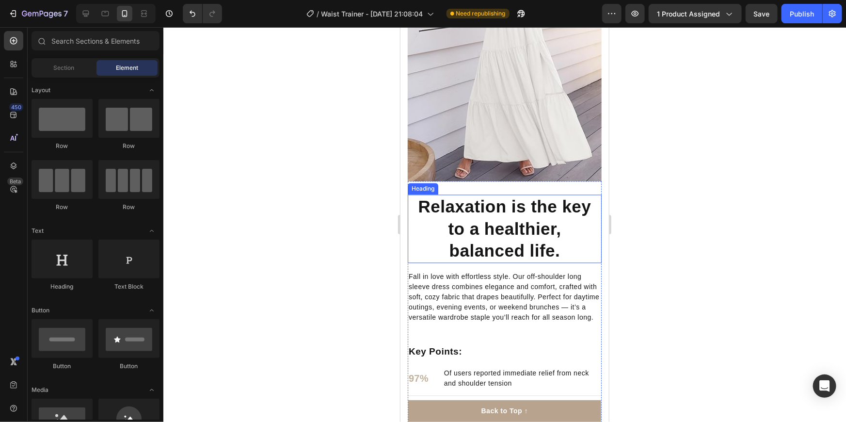
click at [503, 207] on p "Relaxation is the key to a healthier, balanced life." at bounding box center [504, 228] width 192 height 66
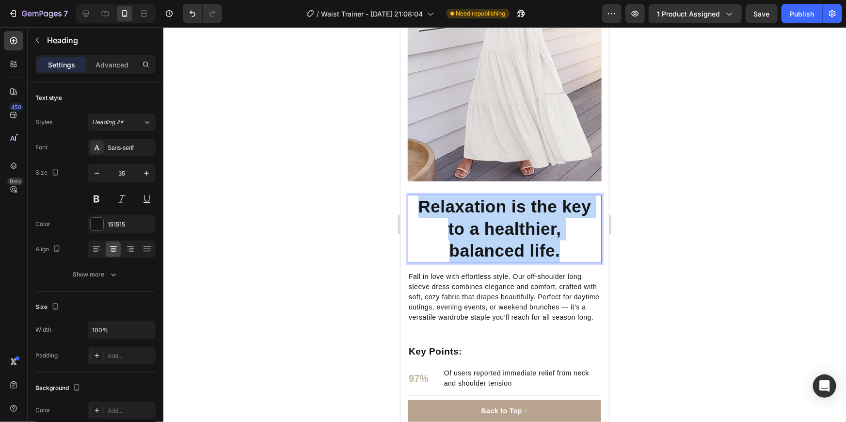
click at [503, 208] on p "Relaxation is the key to a healthier, balanced life." at bounding box center [504, 228] width 192 height 66
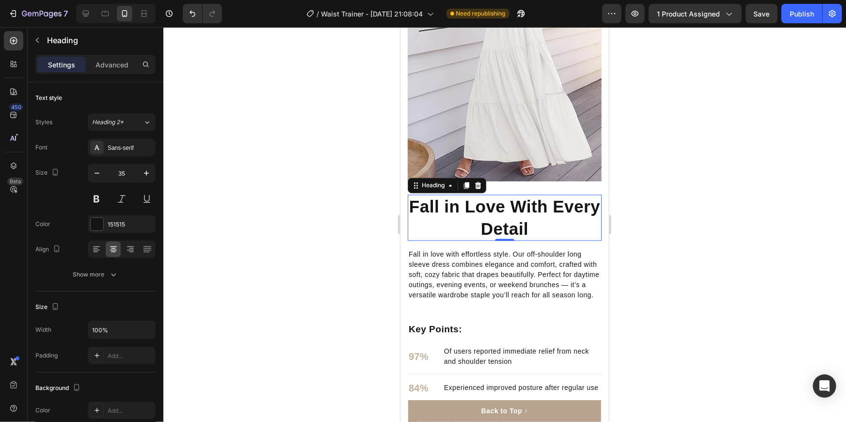
click at [479, 199] on p "Fall in Love With Every Detail" at bounding box center [504, 217] width 192 height 44
click at [481, 199] on p "Fall in Love With Every Detail" at bounding box center [504, 217] width 192 height 44
click at [482, 200] on p "Fall in Love With Every Detail" at bounding box center [504, 217] width 192 height 44
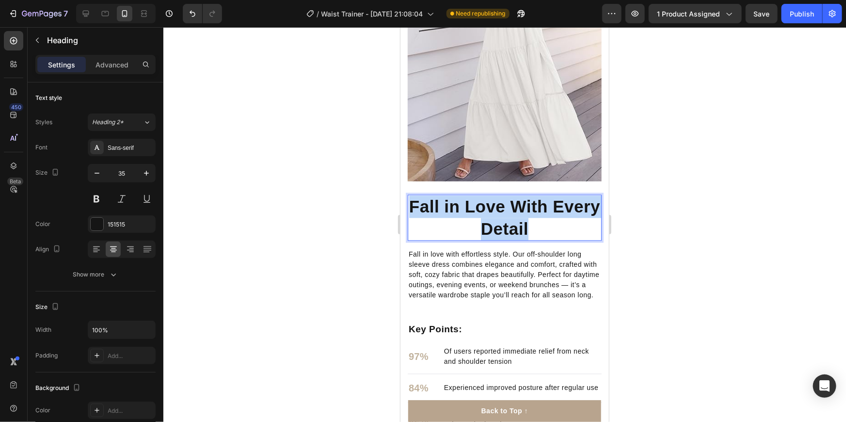
click at [482, 200] on p "Fall in Love With Every Detail" at bounding box center [504, 217] width 192 height 44
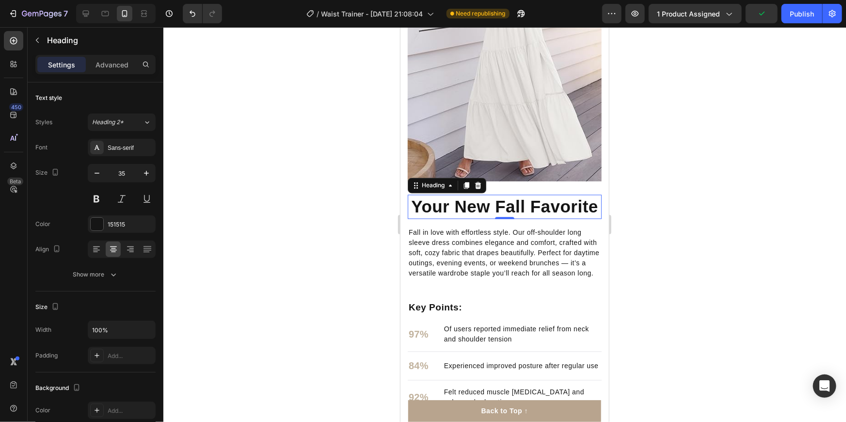
click at [718, 192] on div at bounding box center [504, 224] width 683 height 395
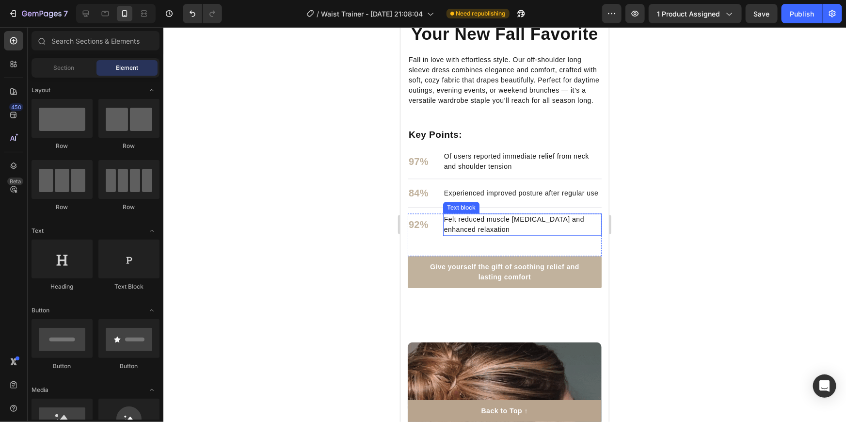
scroll to position [961, 0]
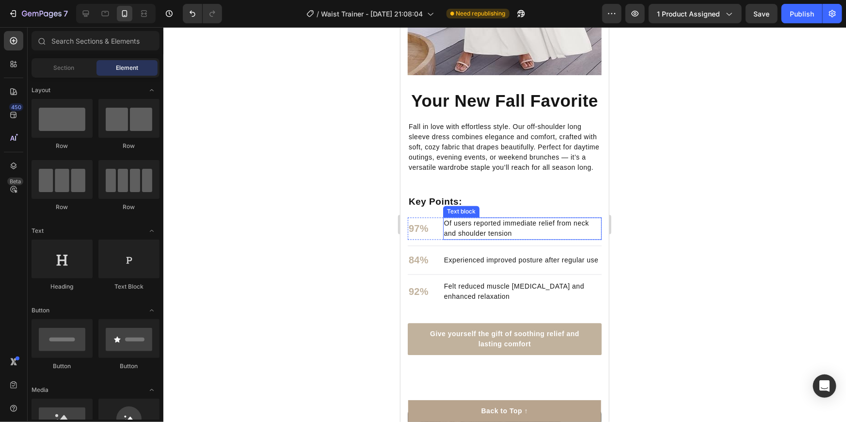
click at [457, 238] on p "Of users reported immediate relief from neck and shoulder tension" at bounding box center [522, 228] width 157 height 20
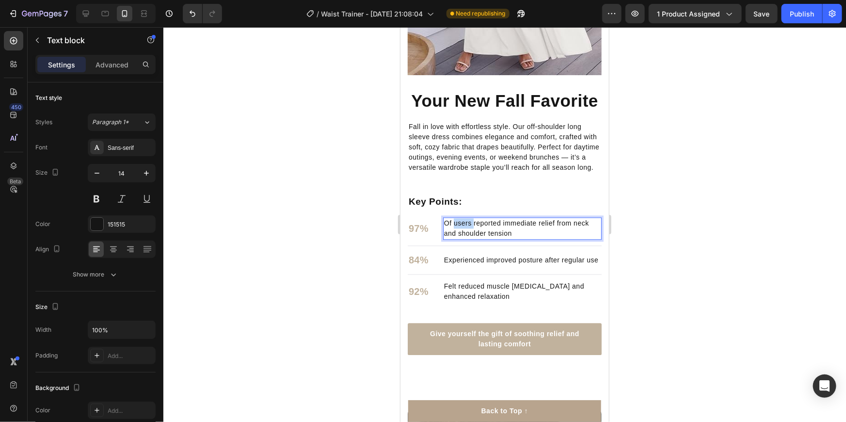
click at [457, 238] on p "Of users reported immediate relief from neck and shoulder tension" at bounding box center [522, 228] width 157 height 20
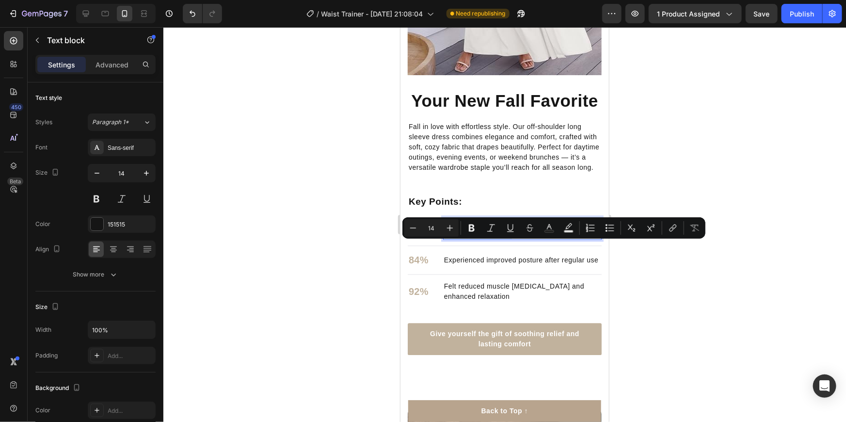
click at [457, 238] on p "Of users reported immediate relief from neck and shoulder tension" at bounding box center [522, 228] width 157 height 20
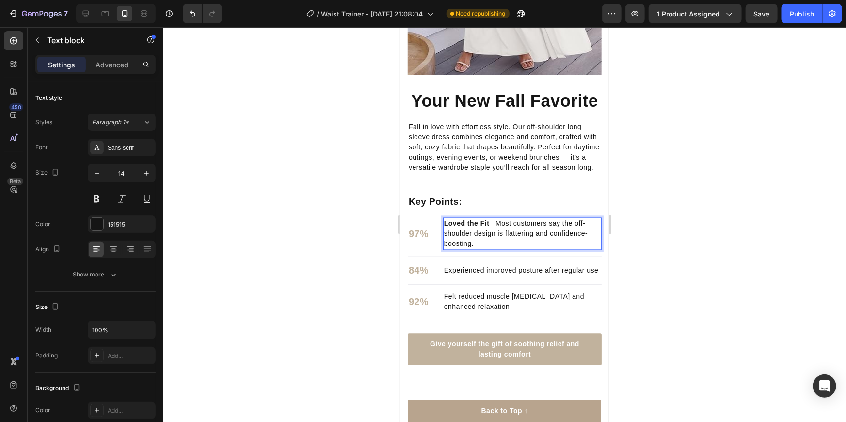
click at [454, 226] on strong "Loved the Fit" at bounding box center [467, 223] width 46 height 8
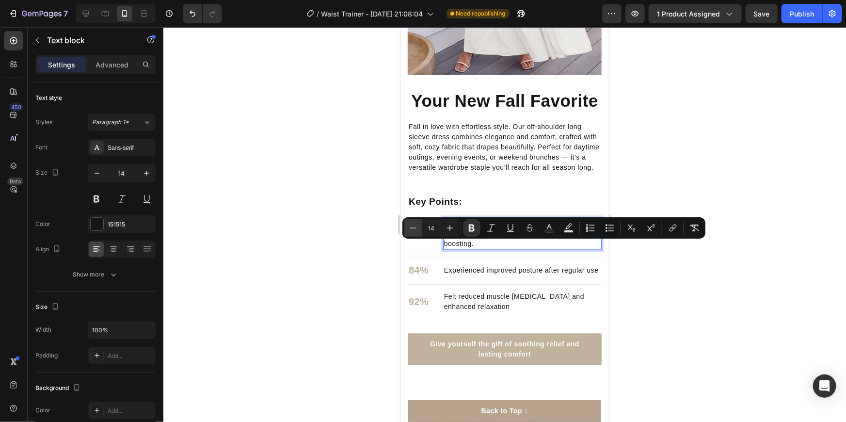
click at [415, 225] on icon "Editor contextual toolbar" at bounding box center [413, 228] width 10 height 10
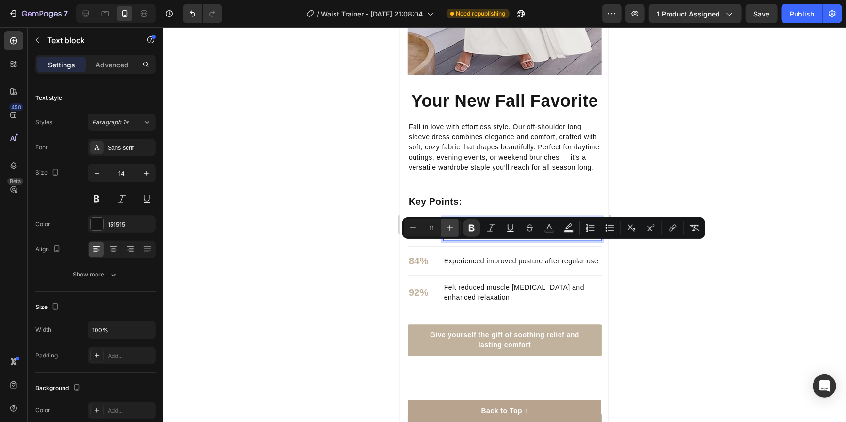
click at [444, 230] on button "Plus" at bounding box center [449, 227] width 17 height 17
type input "12"
click at [467, 266] on p "Experienced improved posture after regular use" at bounding box center [521, 260] width 155 height 10
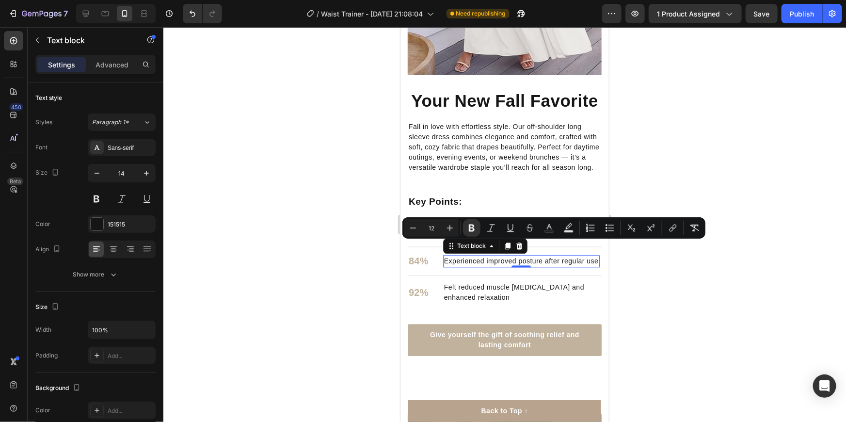
scroll to position [131, 0]
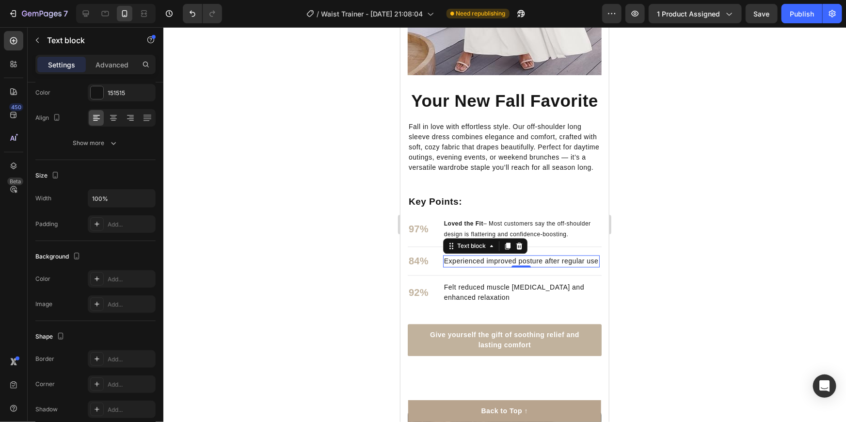
click at [477, 266] on p "Experienced improved posture after regular use" at bounding box center [521, 260] width 155 height 10
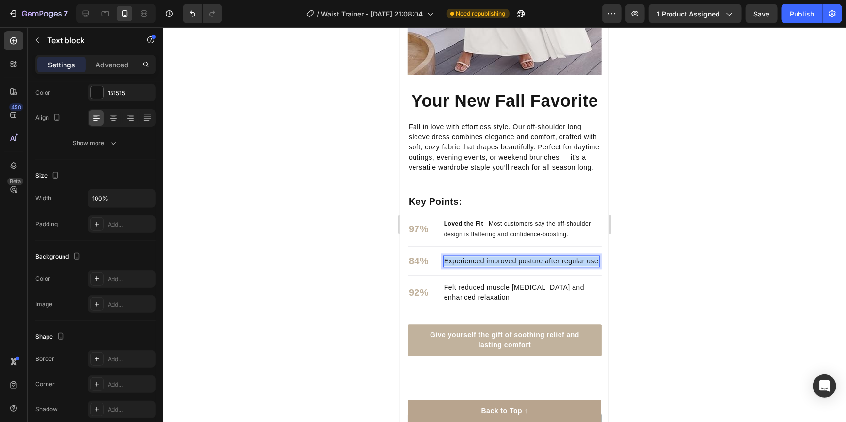
click at [477, 266] on p "Experienced improved posture after regular use" at bounding box center [521, 260] width 155 height 10
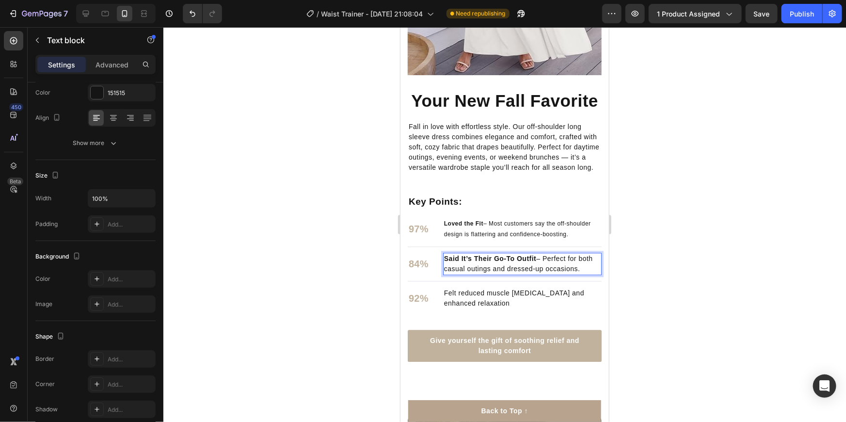
click at [455, 273] on p "Said It’s Their Go-To Outfit – Perfect for both casual outings and dressed-up o…" at bounding box center [522, 263] width 157 height 20
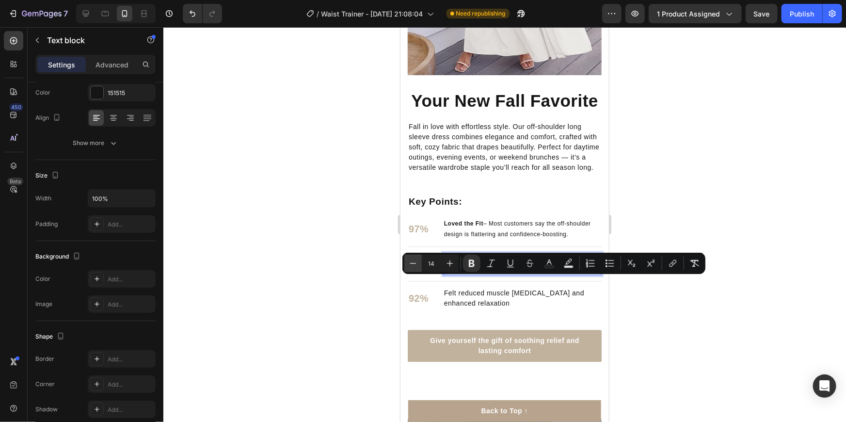
click at [415, 264] on icon "Editor contextual toolbar" at bounding box center [413, 263] width 10 height 10
type input "12"
click at [741, 302] on div at bounding box center [504, 224] width 683 height 395
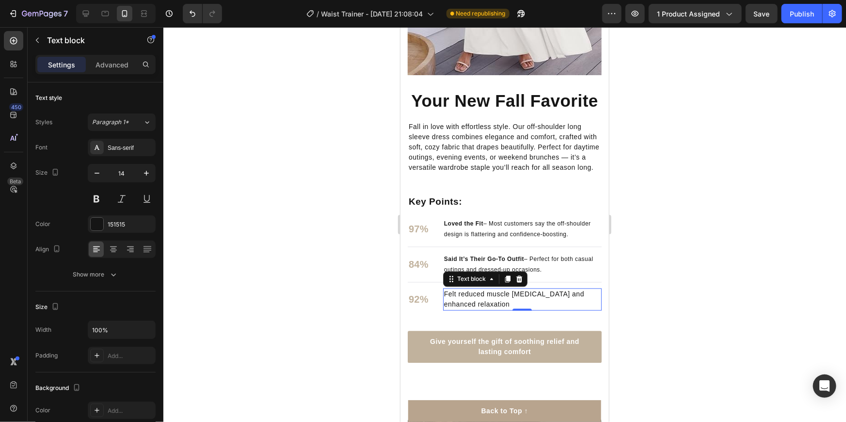
click at [471, 309] on p "Felt reduced muscle [MEDICAL_DATA] and enhanced relaxation" at bounding box center [522, 298] width 157 height 20
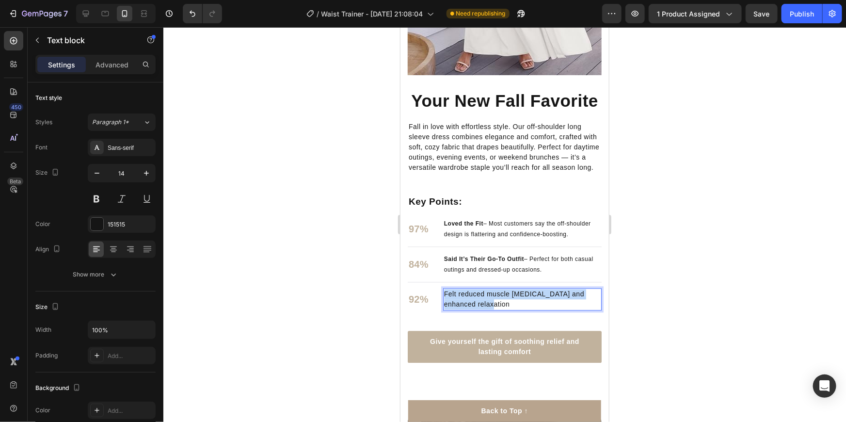
click at [471, 309] on p "Felt reduced muscle [MEDICAL_DATA] and enhanced relaxation" at bounding box center [522, 298] width 157 height 20
click at [471, 309] on p "Rated It “Extremely Comfortable” – Soft fabric and cozy design for all-day wear." at bounding box center [522, 298] width 157 height 20
click at [472, 309] on p "Rated It “Extremely Comfortable” – Soft fabric and cozy design for all-day wear." at bounding box center [522, 298] width 157 height 20
click at [472, 297] on strong "Rated It “Extremely Comfortable”" at bounding box center [502, 293] width 116 height 8
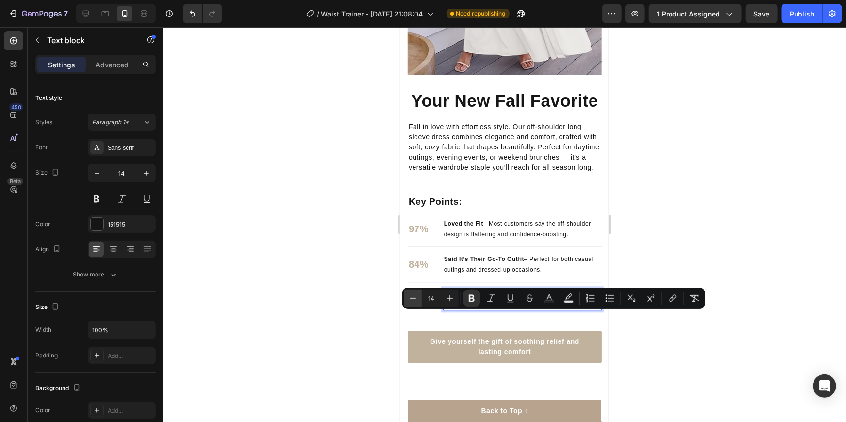
click at [412, 296] on icon "Editor contextual toolbar" at bounding box center [413, 298] width 10 height 10
type input "12"
click at [761, 234] on div at bounding box center [504, 224] width 683 height 395
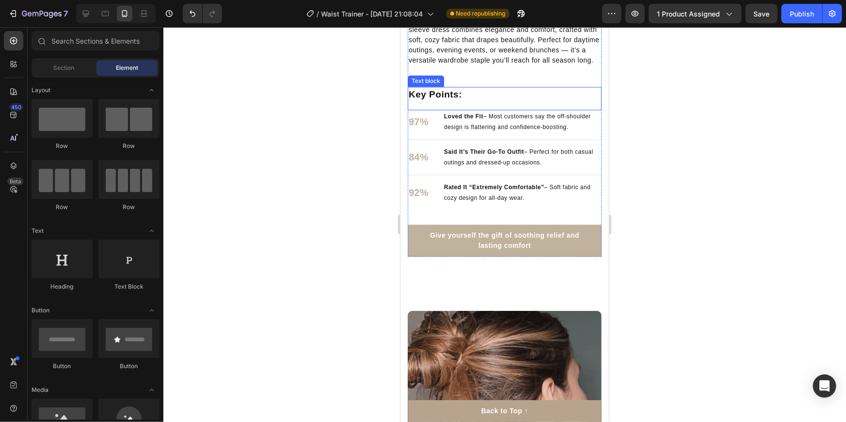
scroll to position [1093, 0]
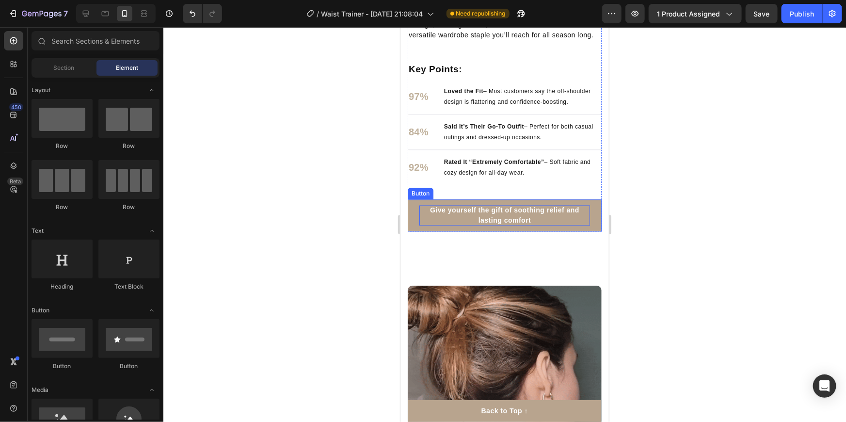
click at [428, 225] on p "Give yourself the gift of soothing relief and lasting comfort" at bounding box center [504, 215] width 171 height 20
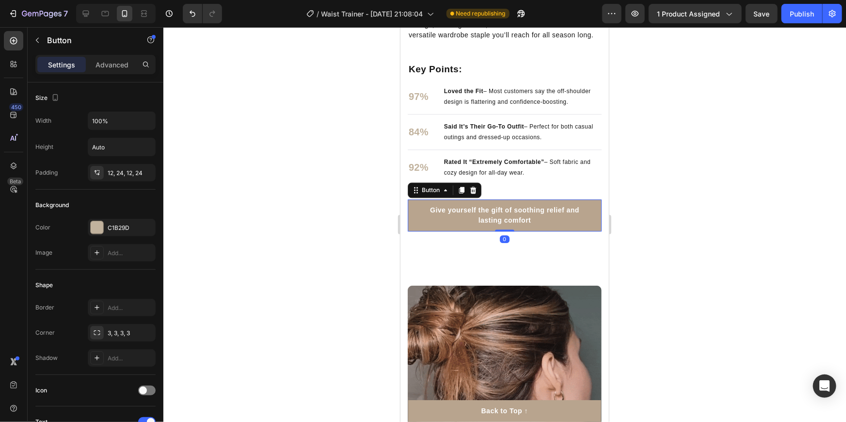
click at [415, 231] on button "Give yourself the gift of soothing relief and lasting comfort" at bounding box center [504, 215] width 194 height 32
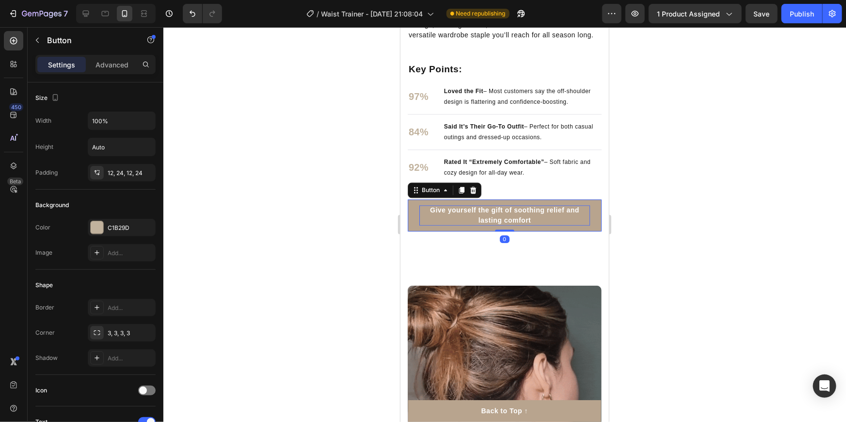
click at [423, 225] on p "Give yourself the gift of soothing relief and lasting comfort" at bounding box center [504, 215] width 171 height 20
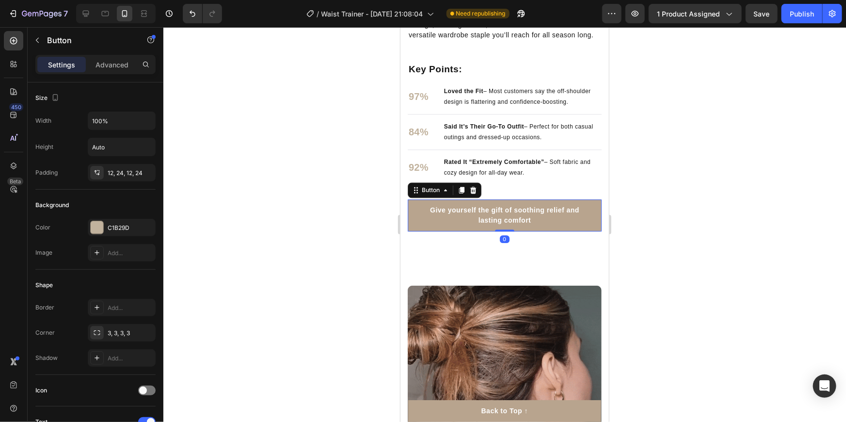
click at [414, 231] on button "Give yourself the gift of soothing relief and lasting comfort" at bounding box center [504, 215] width 194 height 32
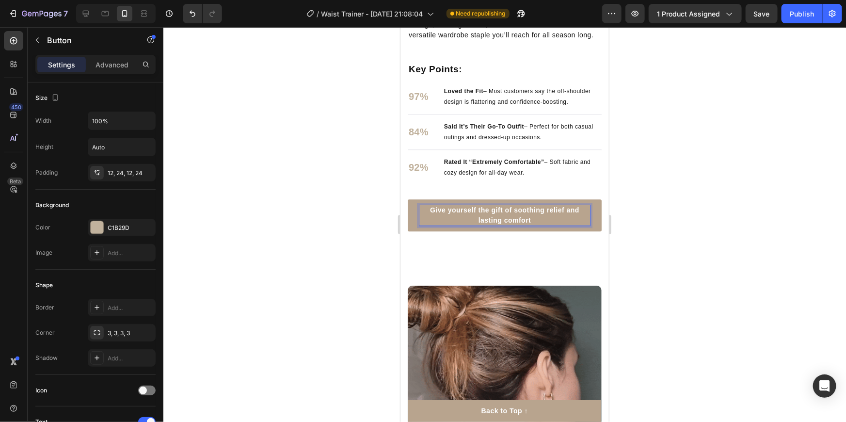
click at [444, 223] on strong "Give yourself the gift of soothing relief and lasting comfort" at bounding box center [504, 215] width 149 height 18
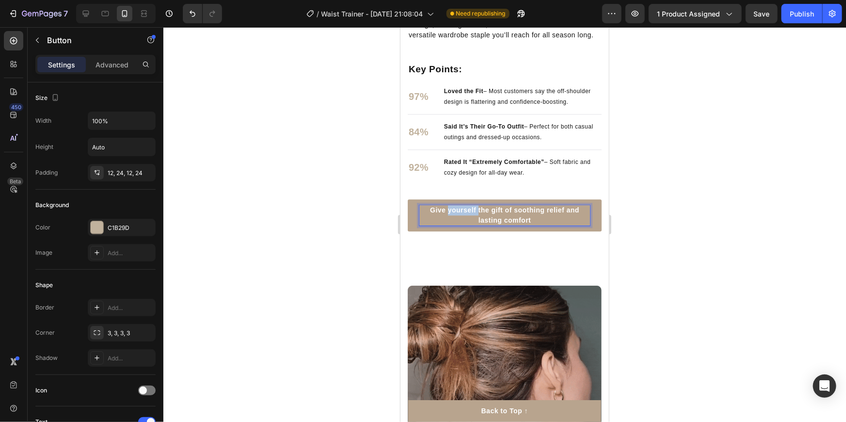
click at [444, 223] on strong "Give yourself the gift of soothing relief and lasting comfort" at bounding box center [504, 215] width 149 height 18
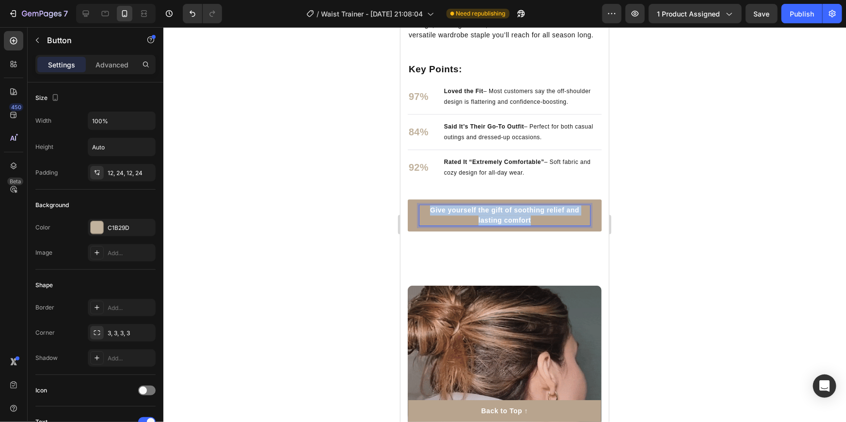
click at [444, 223] on strong "Give yourself the gift of soothing relief and lasting comfort" at bounding box center [504, 215] width 149 height 18
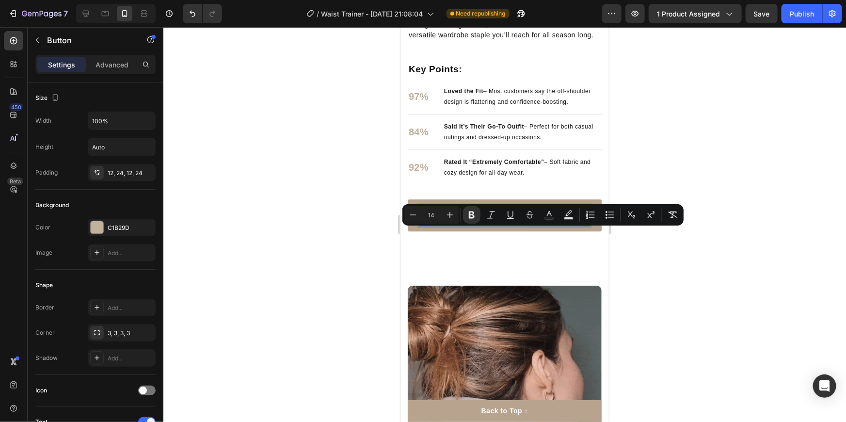
drag, startPoint x: 447, startPoint y: 232, endPoint x: 425, endPoint y: 248, distance: 26.4
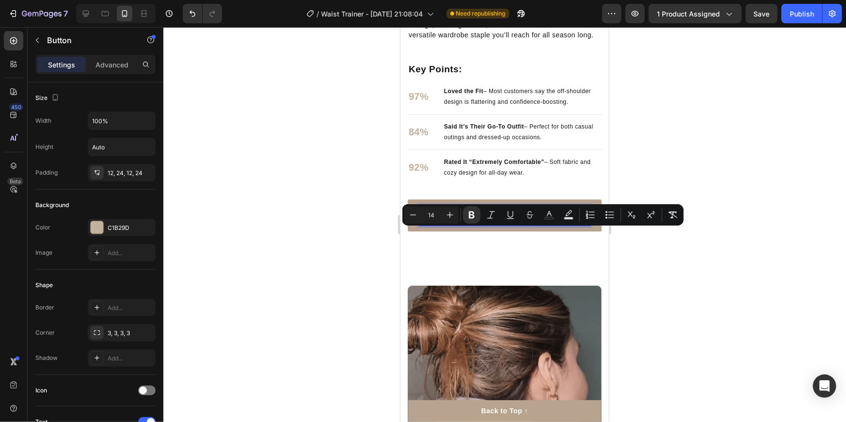
click at [429, 231] on button "Give yourself the gift of soothing relief and lasting comfort" at bounding box center [504, 215] width 194 height 32
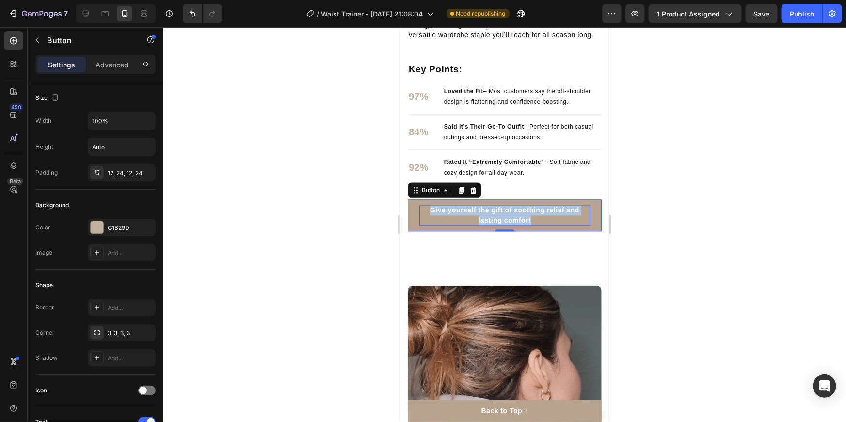
click at [424, 225] on p "Give yourself the gift of soothing relief and lasting comfort" at bounding box center [504, 215] width 171 height 20
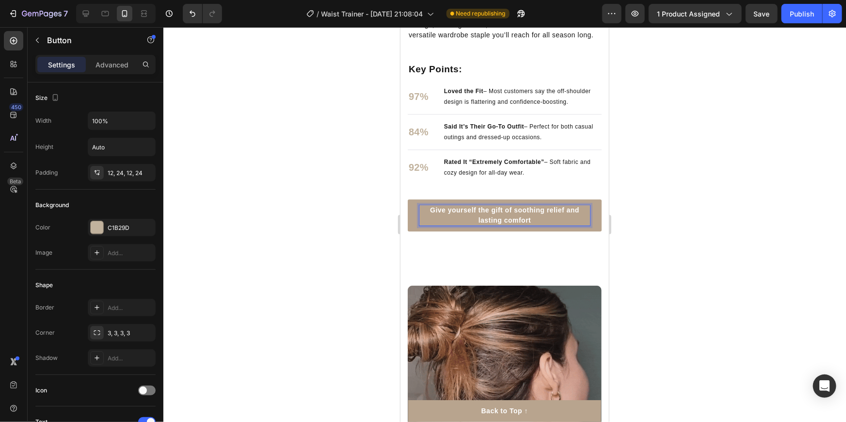
click at [463, 223] on strong "Give yourself the gift of soothing relief and lasting comfort" at bounding box center [504, 215] width 149 height 18
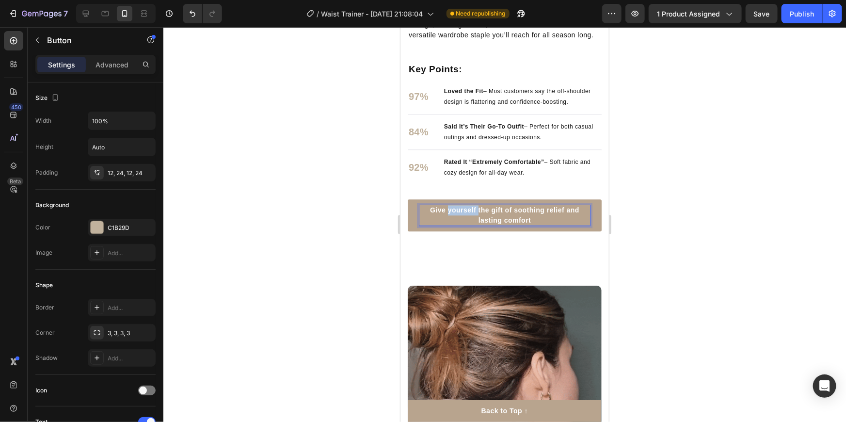
click at [463, 223] on strong "Give yourself the gift of soothing relief and lasting comfort" at bounding box center [504, 215] width 149 height 18
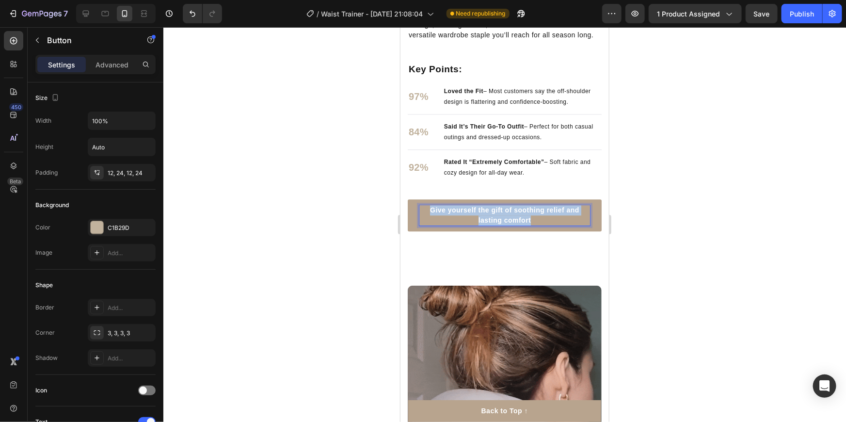
click at [463, 223] on strong "Give yourself the gift of soothing relief and lasting comfort" at bounding box center [504, 215] width 149 height 18
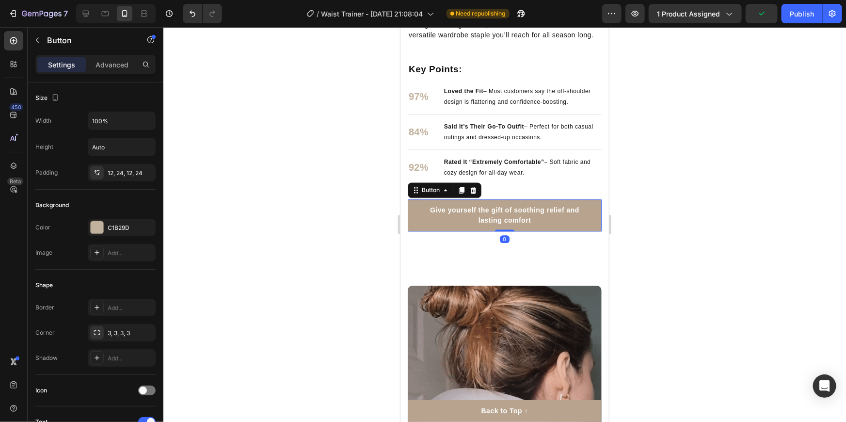
click at [414, 231] on button "Give yourself the gift of soothing relief and lasting comfort" at bounding box center [504, 215] width 194 height 32
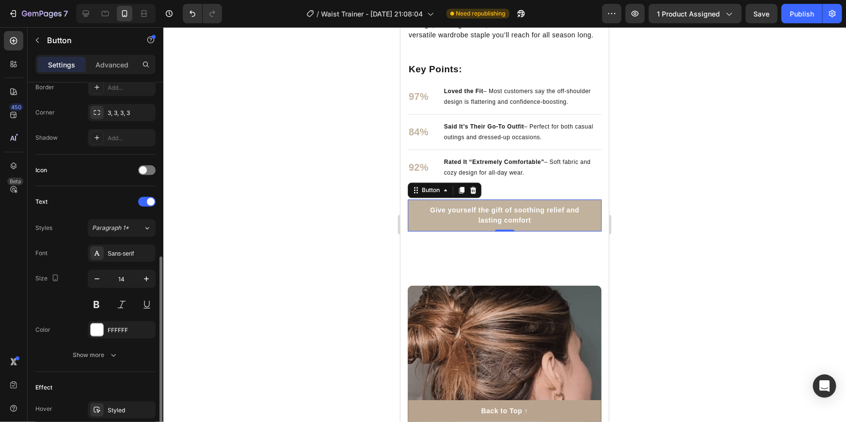
scroll to position [308, 0]
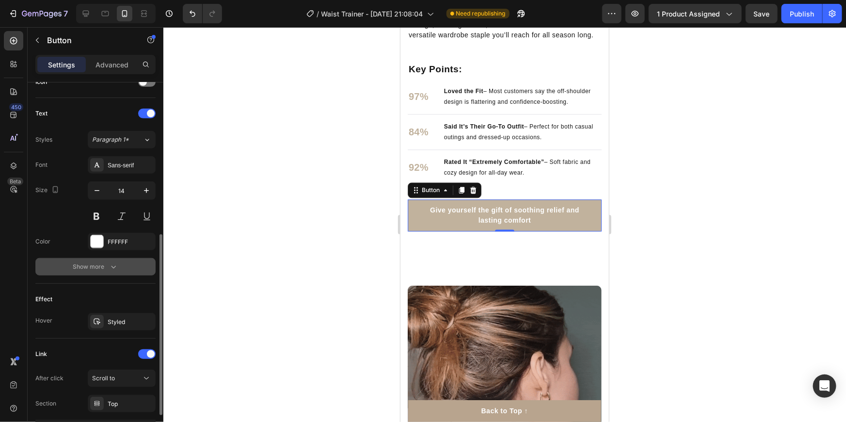
click at [111, 267] on icon "button" at bounding box center [114, 267] width 10 height 10
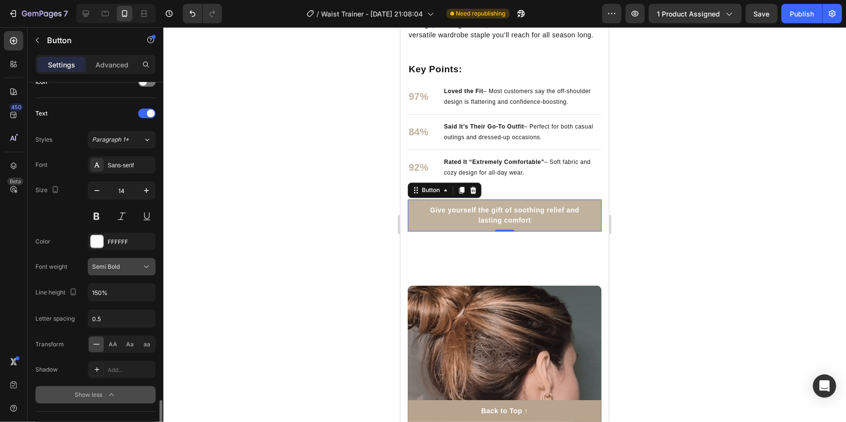
scroll to position [505, 0]
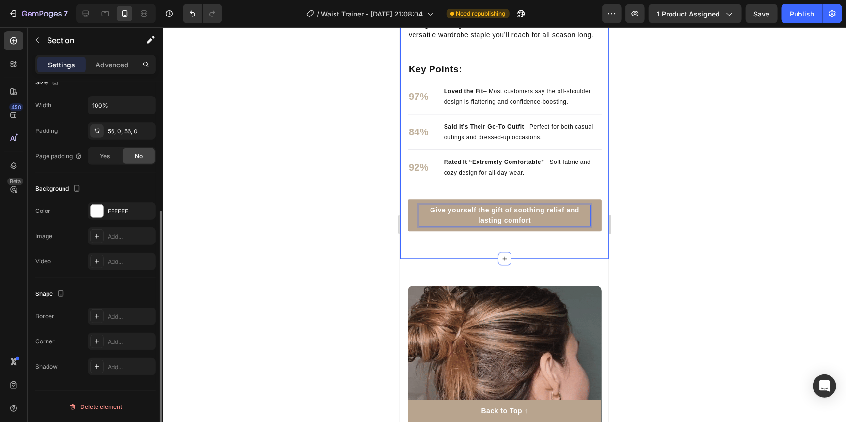
scroll to position [0, 0]
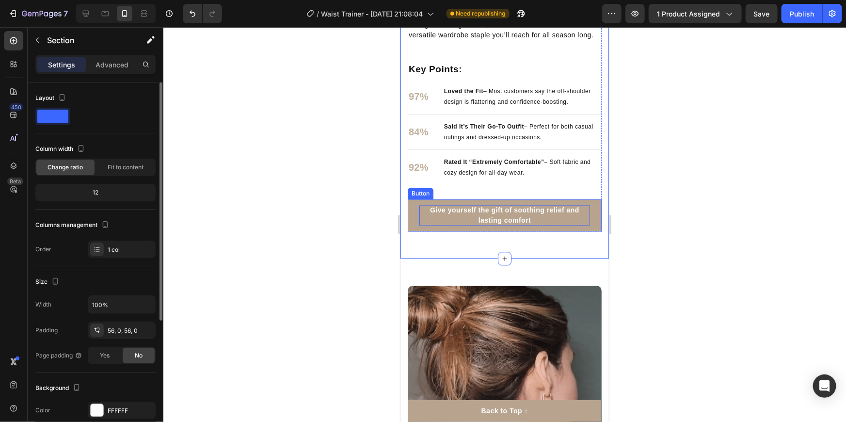
click at [457, 223] on strong "Give yourself the gift of soothing relief and lasting comfort" at bounding box center [504, 215] width 149 height 18
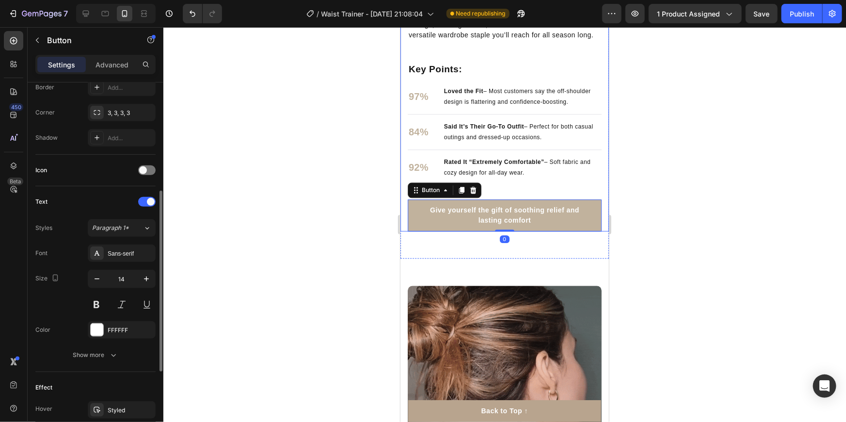
scroll to position [378, 0]
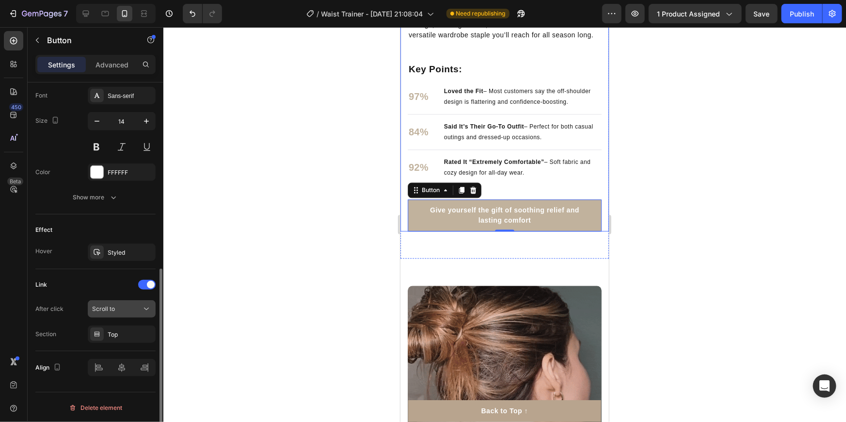
click at [118, 309] on div "Scroll to" at bounding box center [116, 308] width 49 height 9
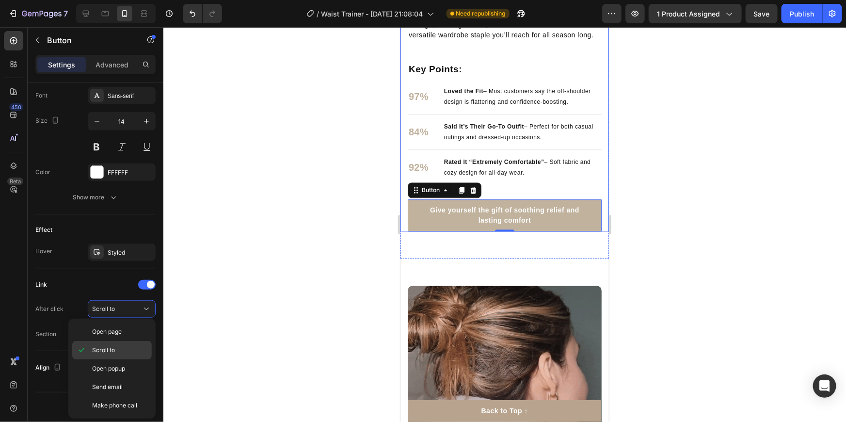
click at [113, 359] on div "Scroll to" at bounding box center [112, 368] width 80 height 18
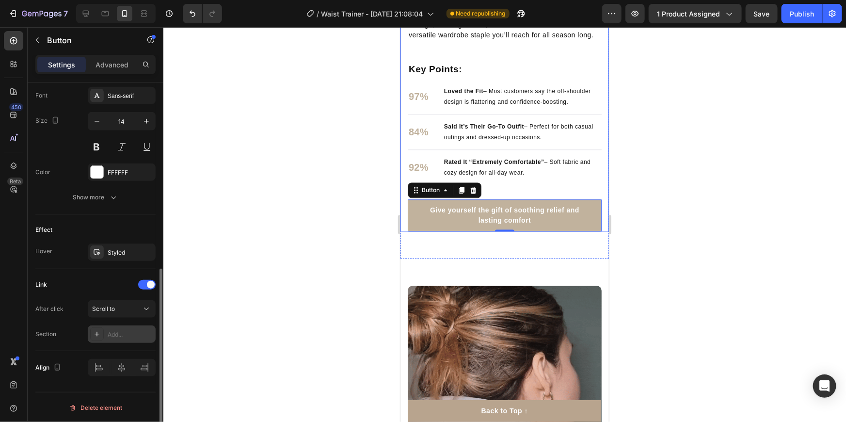
click at [115, 337] on div "Add..." at bounding box center [131, 334] width 46 height 9
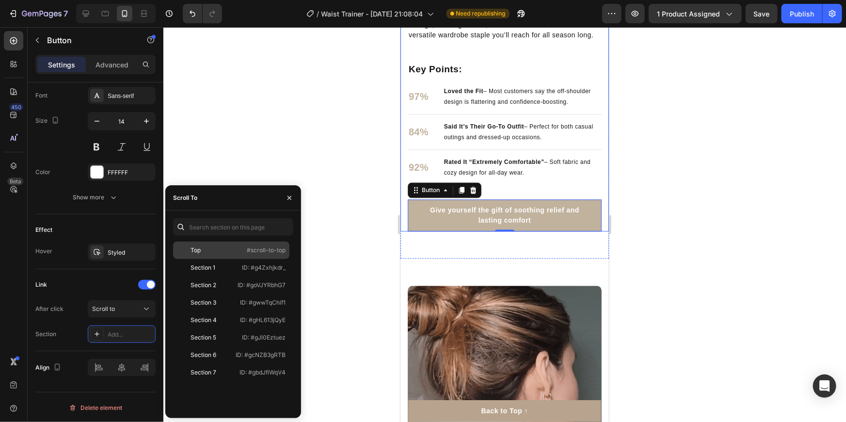
click at [204, 251] on div "Top" at bounding box center [205, 250] width 56 height 9
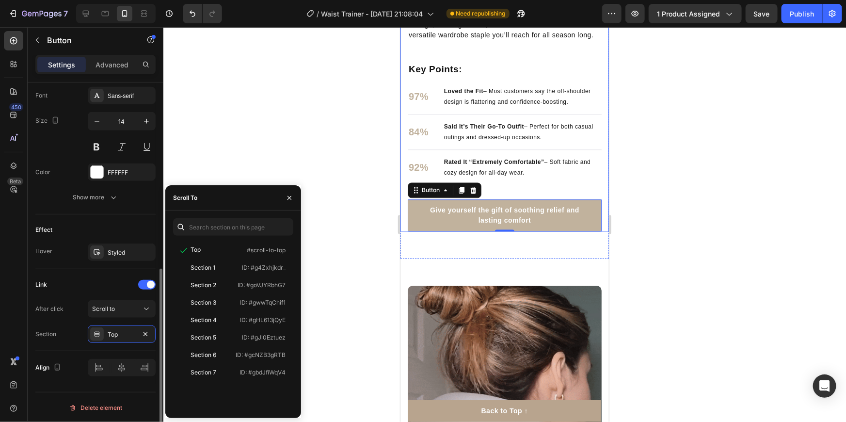
click at [89, 281] on div "Link" at bounding box center [95, 285] width 120 height 16
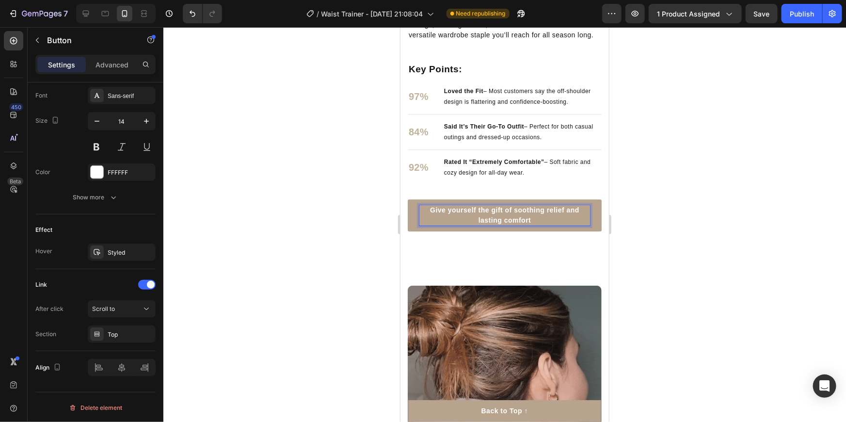
click at [413, 231] on button "Give yourself the gift of soothing relief and lasting comfort" at bounding box center [504, 215] width 194 height 32
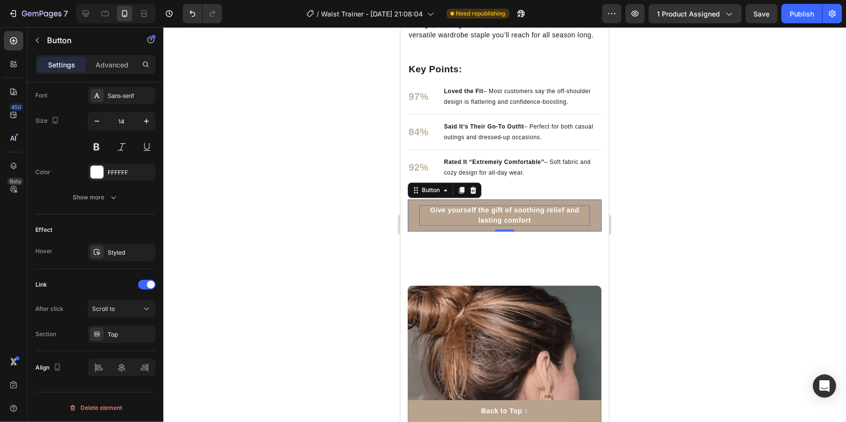
click at [413, 231] on button "Give yourself the gift of soothing relief and lasting comfort" at bounding box center [504, 215] width 194 height 32
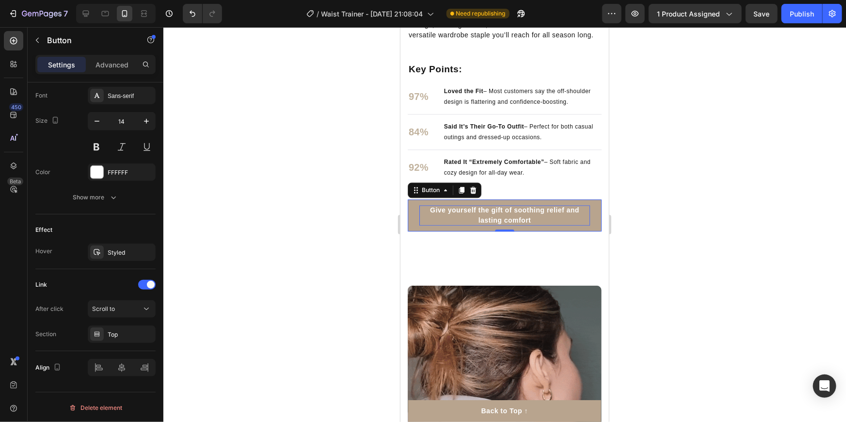
click at [413, 231] on button "Give yourself the gift of soothing relief and lasting comfort" at bounding box center [504, 215] width 194 height 32
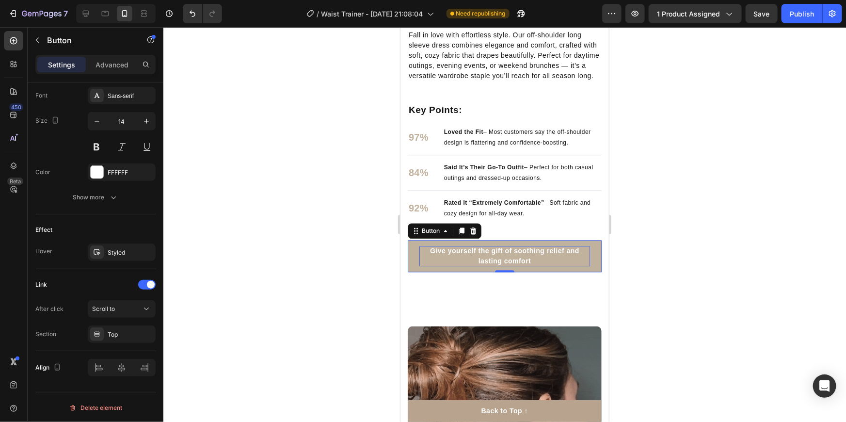
scroll to position [1049, 0]
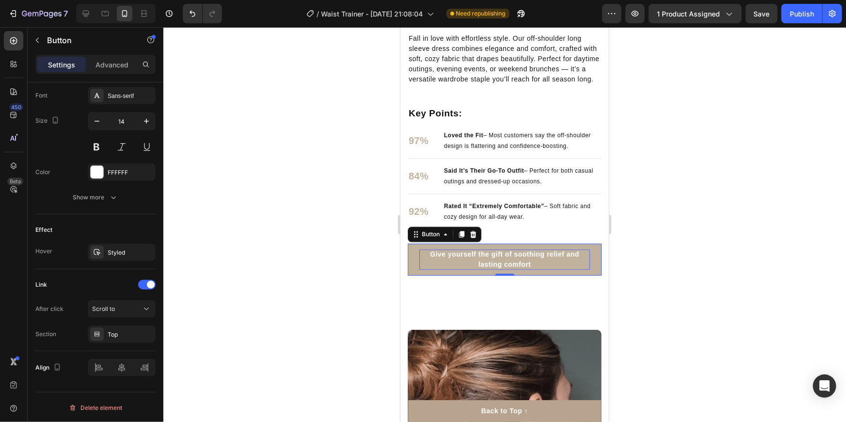
click at [491, 268] on strong "Give yourself the gift of soothing relief and lasting comfort" at bounding box center [504, 259] width 149 height 18
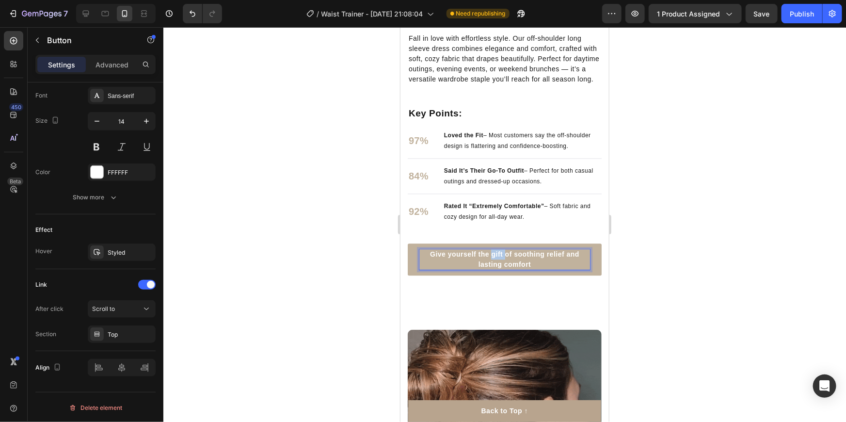
click at [491, 268] on strong "Give yourself the gift of soothing relief and lasting comfort" at bounding box center [504, 259] width 149 height 18
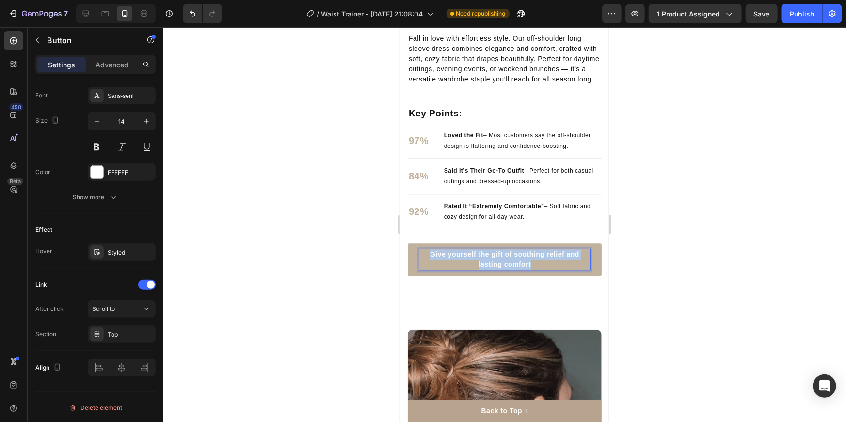
click at [491, 268] on strong "Give yourself the gift of soothing relief and lasting comfort" at bounding box center [504, 259] width 149 height 18
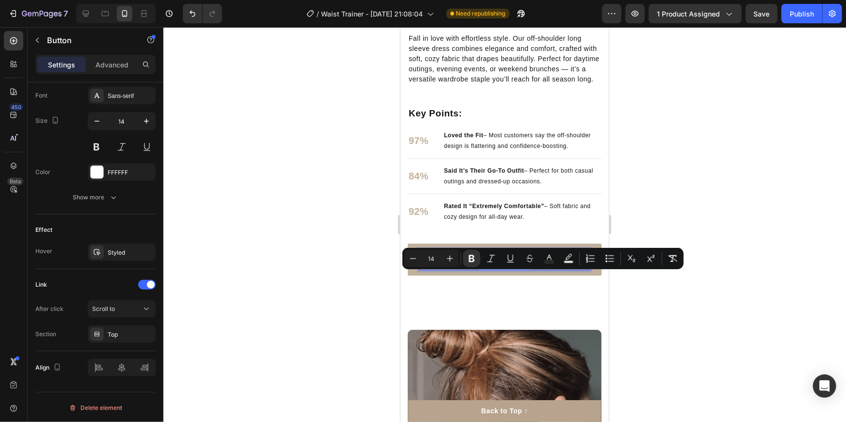
copy strong "Give yourself the gift of soothing relief and lasting comfort"
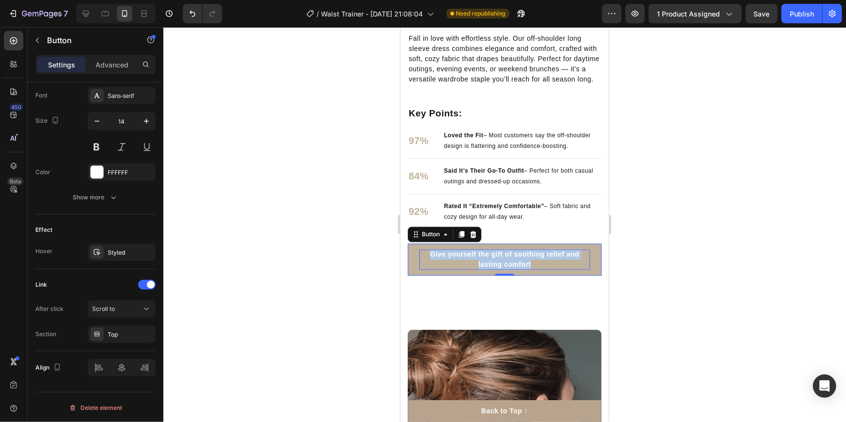
click at [492, 268] on strong "Give yourself the gift of soothing relief and lasting comfort" at bounding box center [504, 259] width 149 height 18
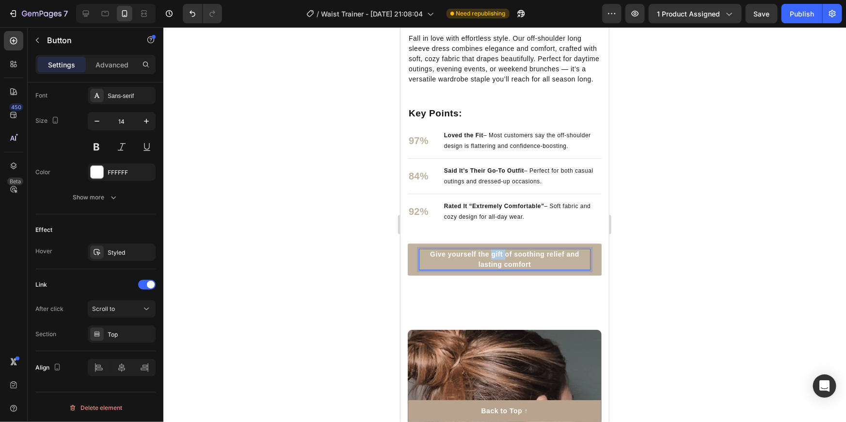
click at [492, 268] on strong "Give yourself the gift of soothing relief and lasting comfort" at bounding box center [504, 259] width 149 height 18
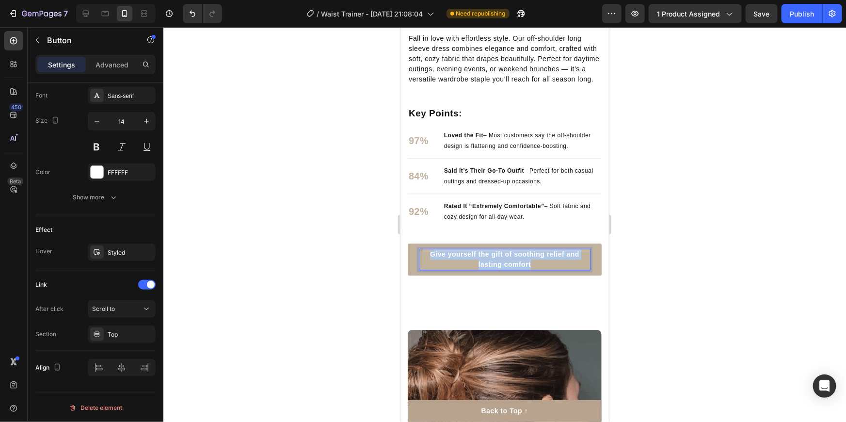
click at [492, 268] on strong "Give yourself the gift of soothing relief and lasting comfort" at bounding box center [504, 259] width 149 height 18
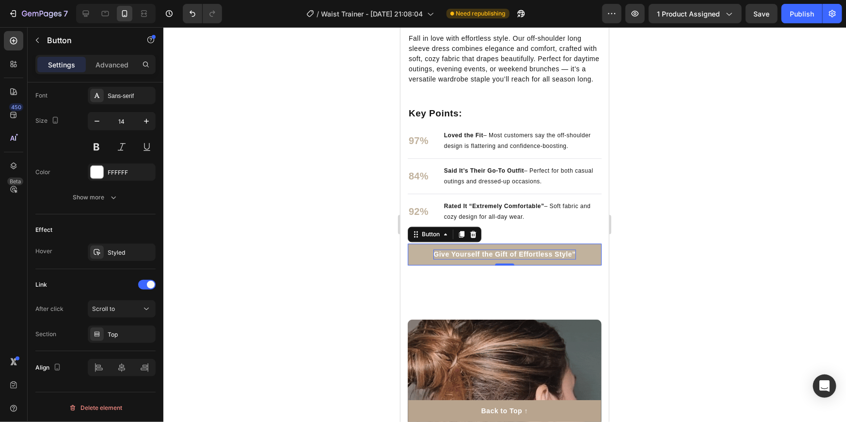
click at [735, 285] on div at bounding box center [504, 224] width 683 height 395
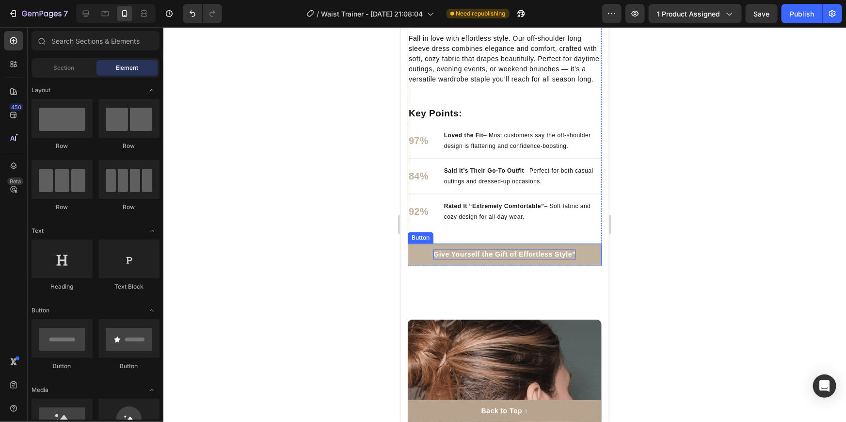
click at [567, 257] on strong "Give Yourself the Gift of Effortless Style”" at bounding box center [504, 254] width 142 height 8
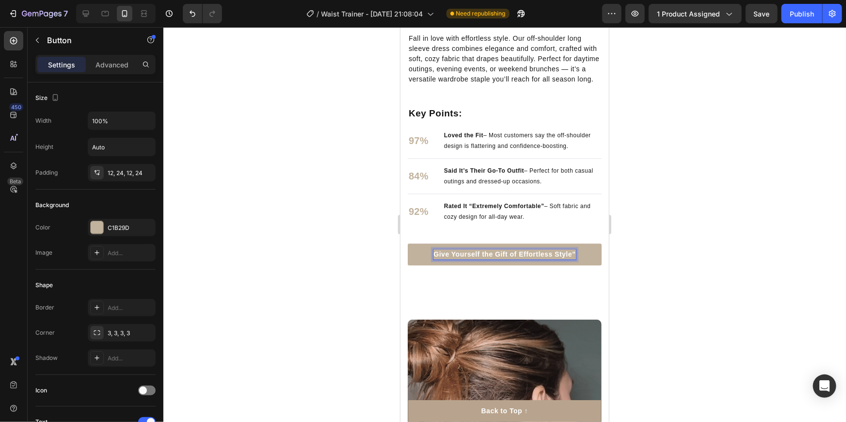
click at [570, 257] on strong "Give Yourself the Gift of Effortless Style”" at bounding box center [504, 254] width 142 height 8
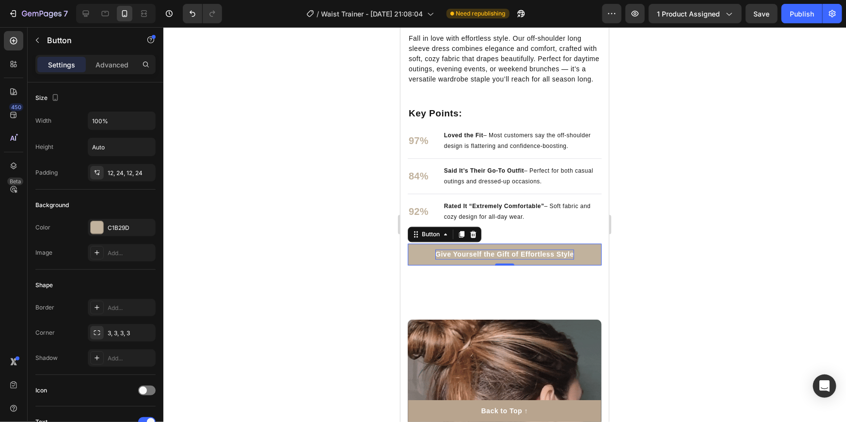
click at [718, 258] on div at bounding box center [504, 224] width 683 height 395
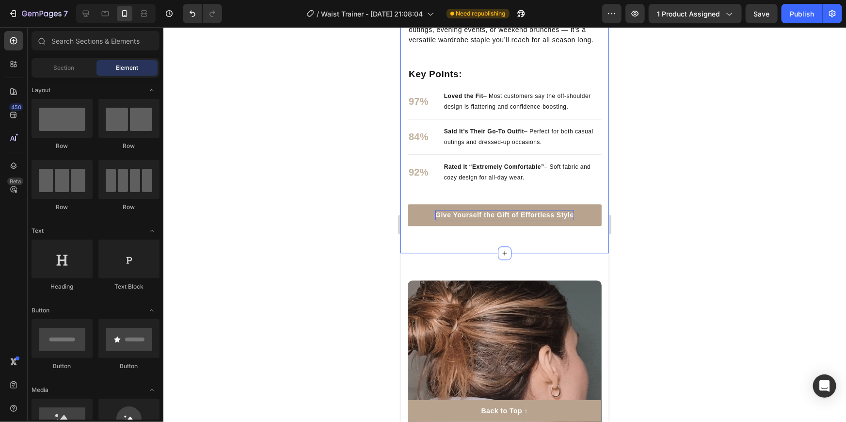
scroll to position [1093, 0]
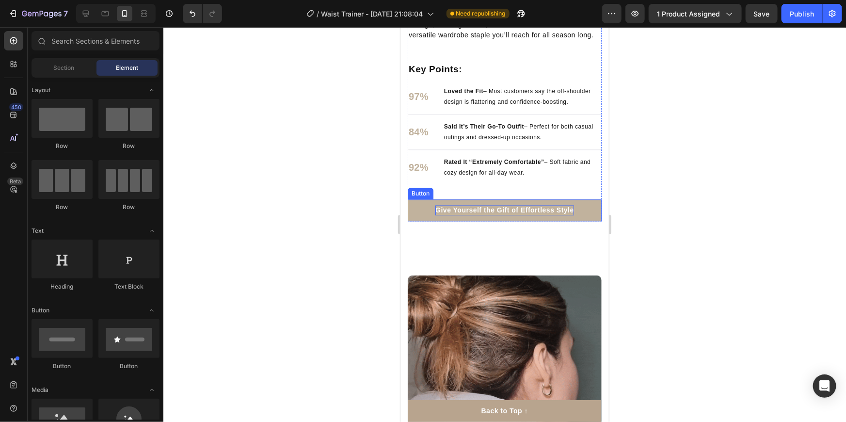
click at [553, 213] on strong "Give Yourself the Gift of Effortless Style" at bounding box center [504, 210] width 139 height 8
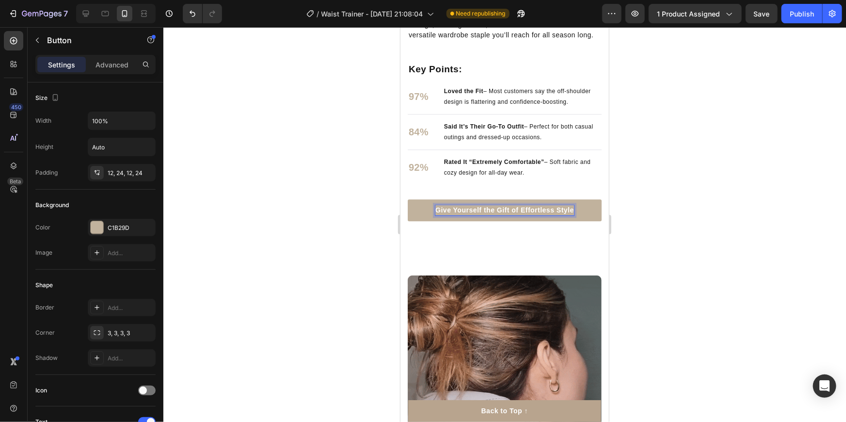
click at [569, 213] on strong "Give Yourself the Gift of Effortless Style" at bounding box center [504, 210] width 139 height 8
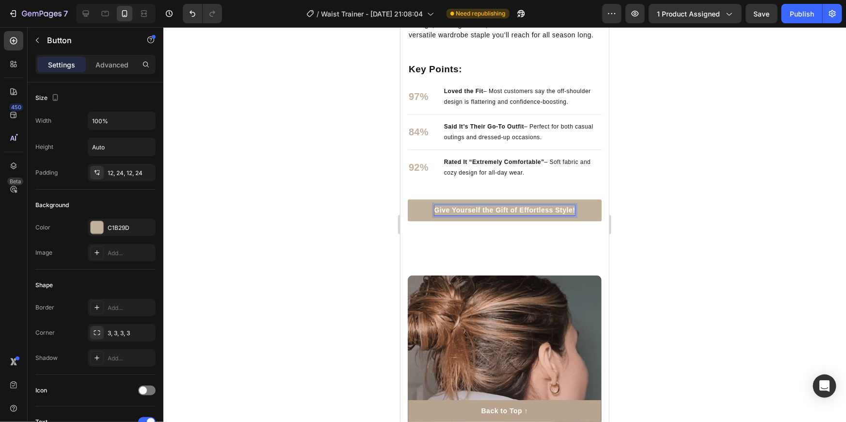
click at [668, 237] on div at bounding box center [504, 224] width 683 height 395
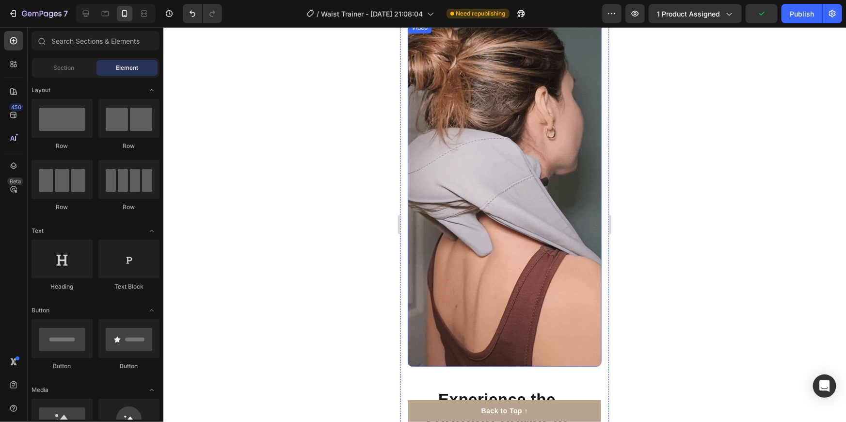
scroll to position [1357, 0]
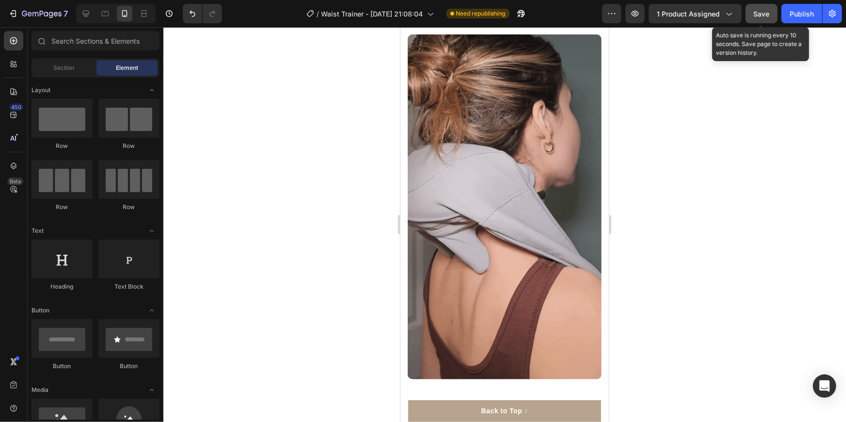
click at [757, 15] on span "Save" at bounding box center [762, 14] width 16 height 8
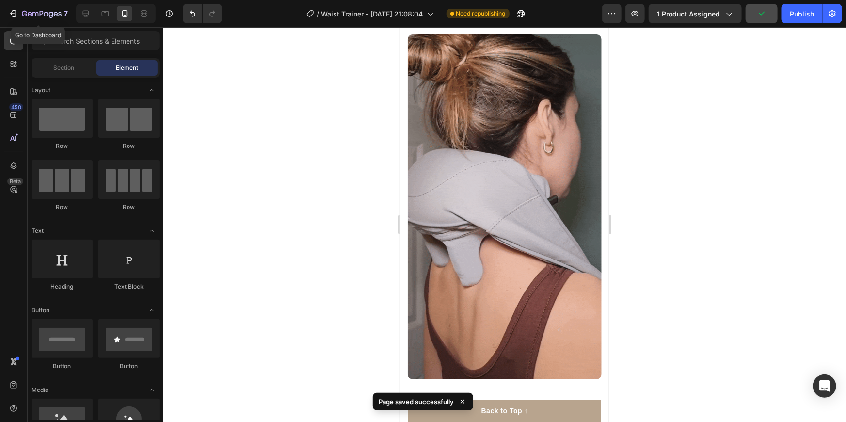
drag, startPoint x: 14, startPoint y: 10, endPoint x: 37, endPoint y: 0, distance: 25.2
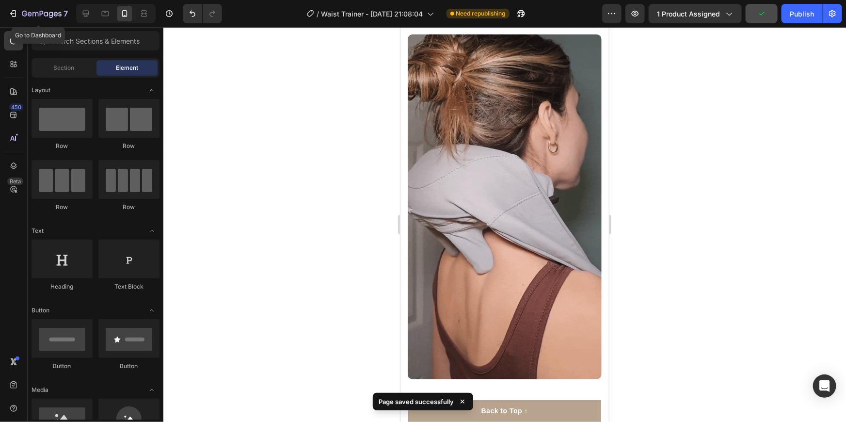
click at [14, 10] on icon "button" at bounding box center [13, 14] width 10 height 10
